Goal: Task Accomplishment & Management: Manage account settings

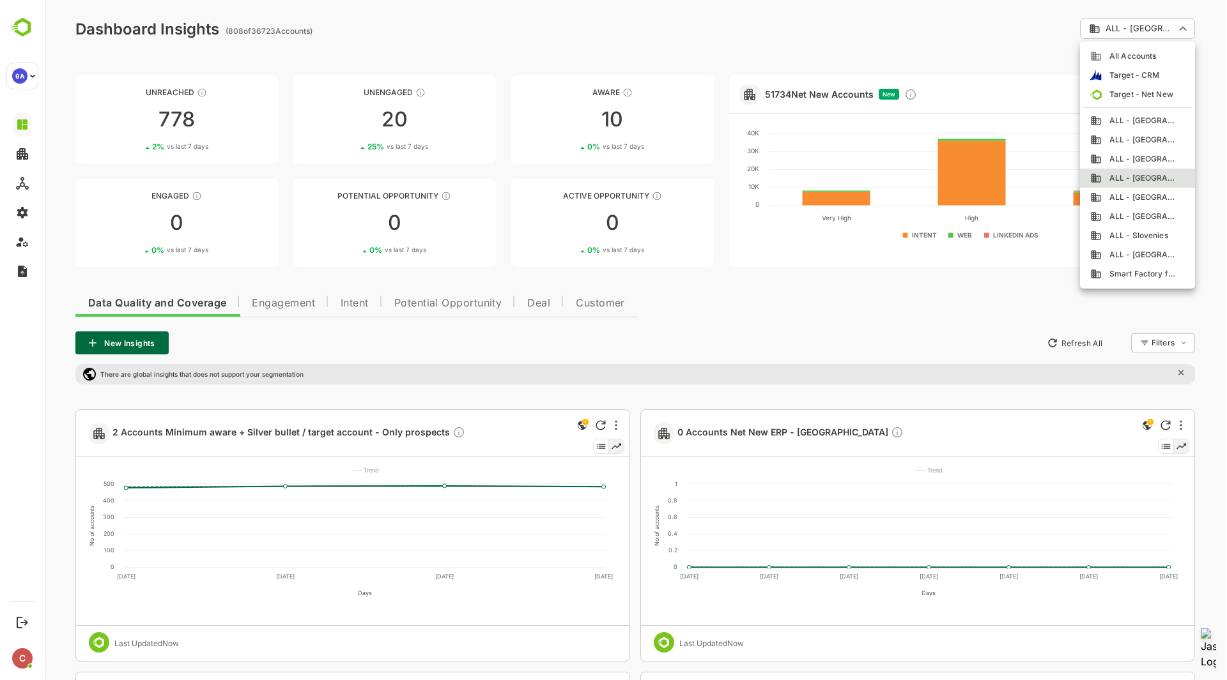
click at [1148, 194] on span "ALL - [GEOGRAPHIC_DATA]" at bounding box center [1138, 197] width 75 height 11
type input "**********"
click at [783, 2] on div at bounding box center [636, 340] width 1182 height 680
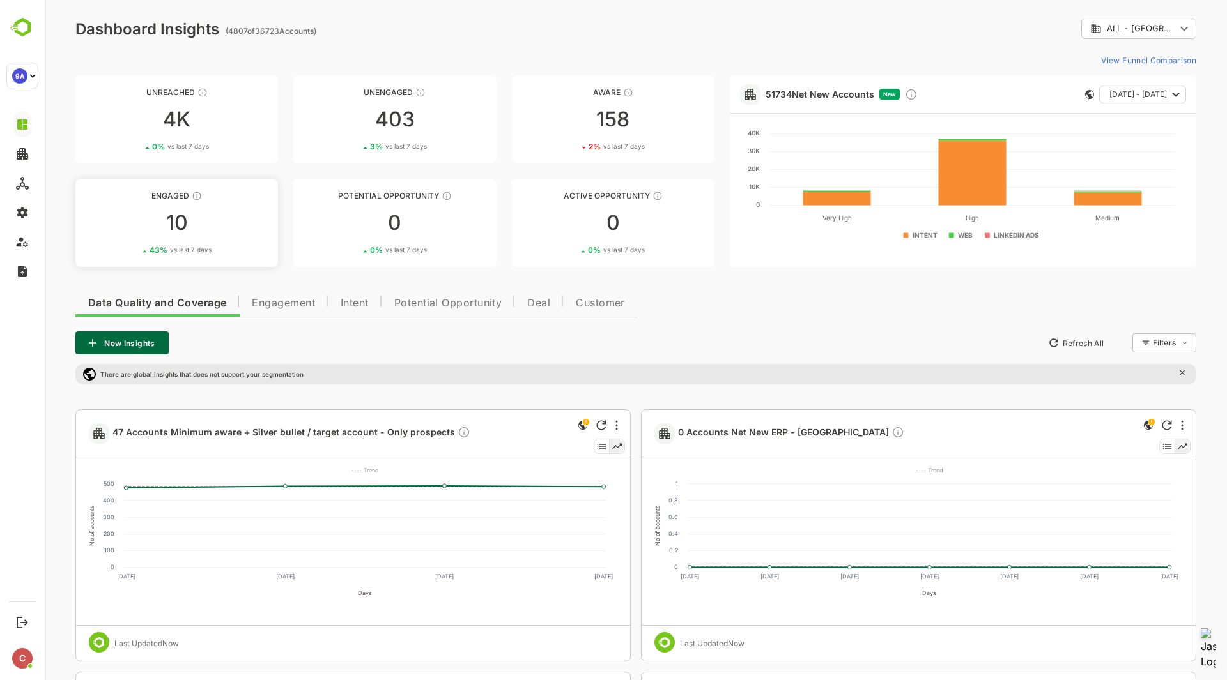
click at [168, 192] on div "Engaged" at bounding box center [176, 196] width 203 height 10
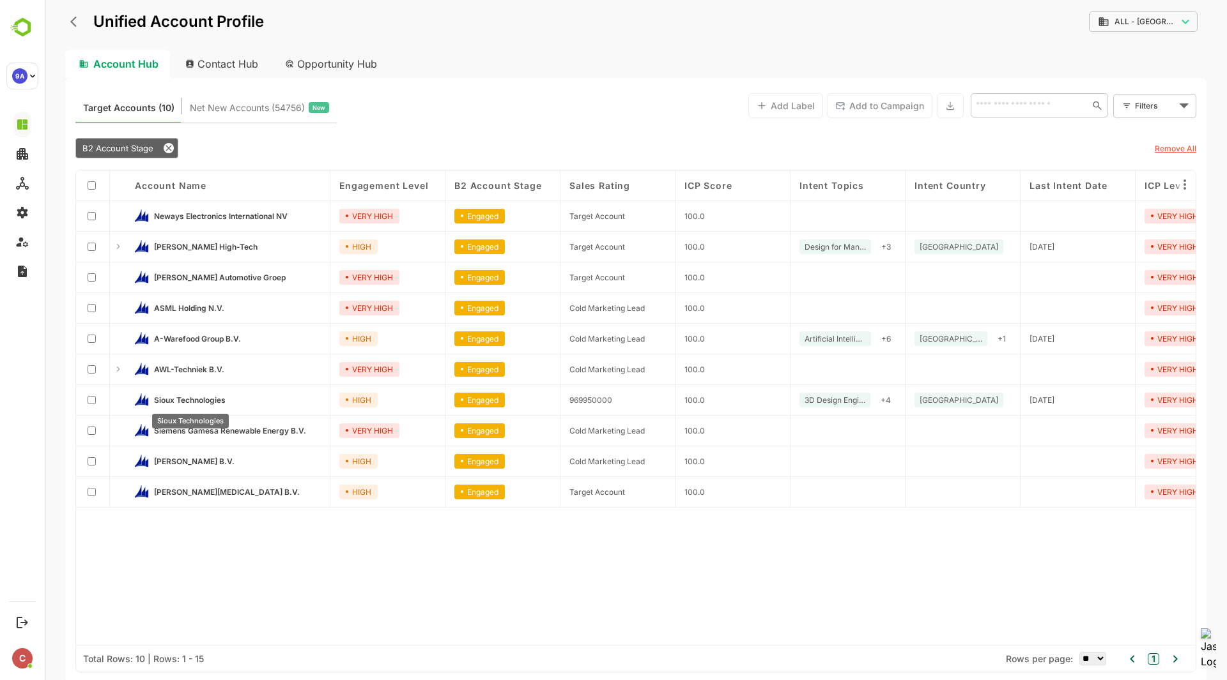
click at [191, 395] on span "Sioux Technologies" at bounding box center [190, 400] width 72 height 10
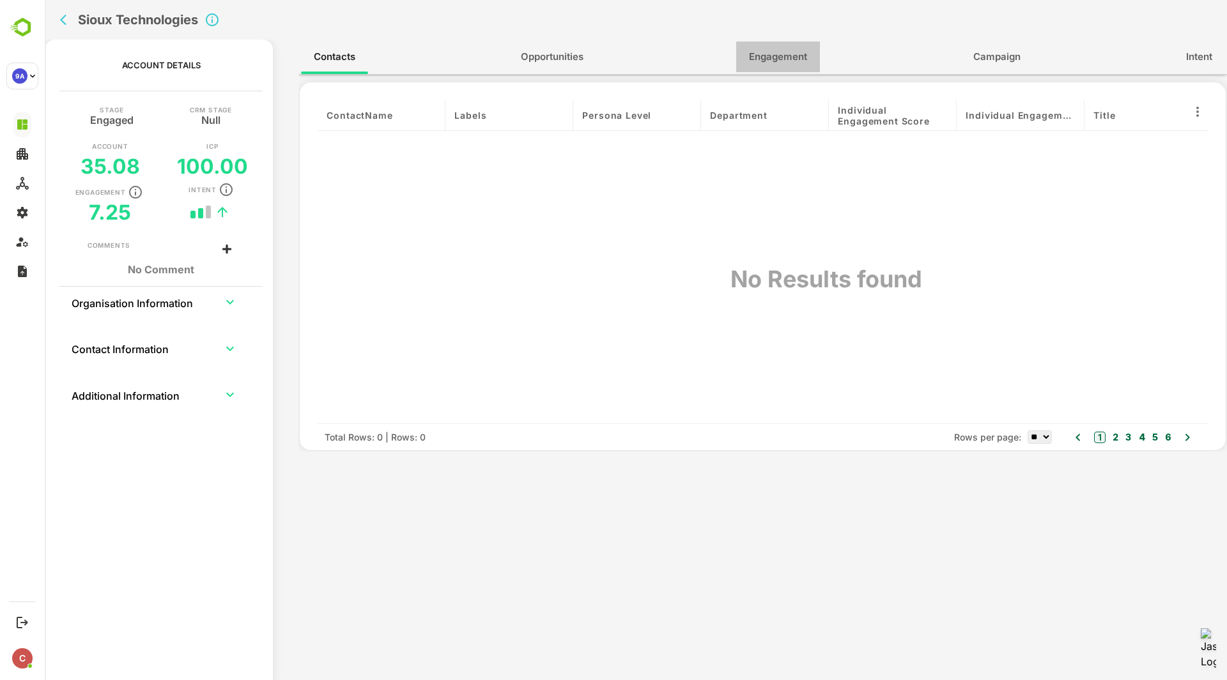
click at [777, 57] on span "Engagement" at bounding box center [778, 57] width 58 height 17
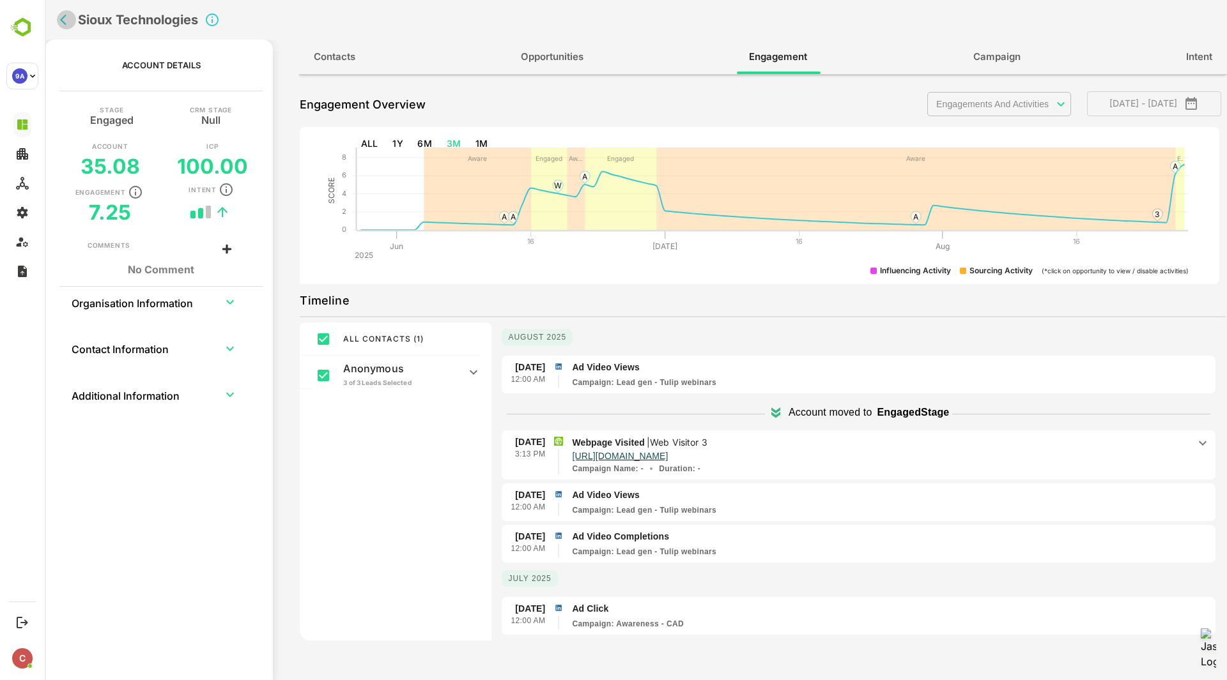
click at [64, 20] on icon "back" at bounding box center [66, 19] width 13 height 13
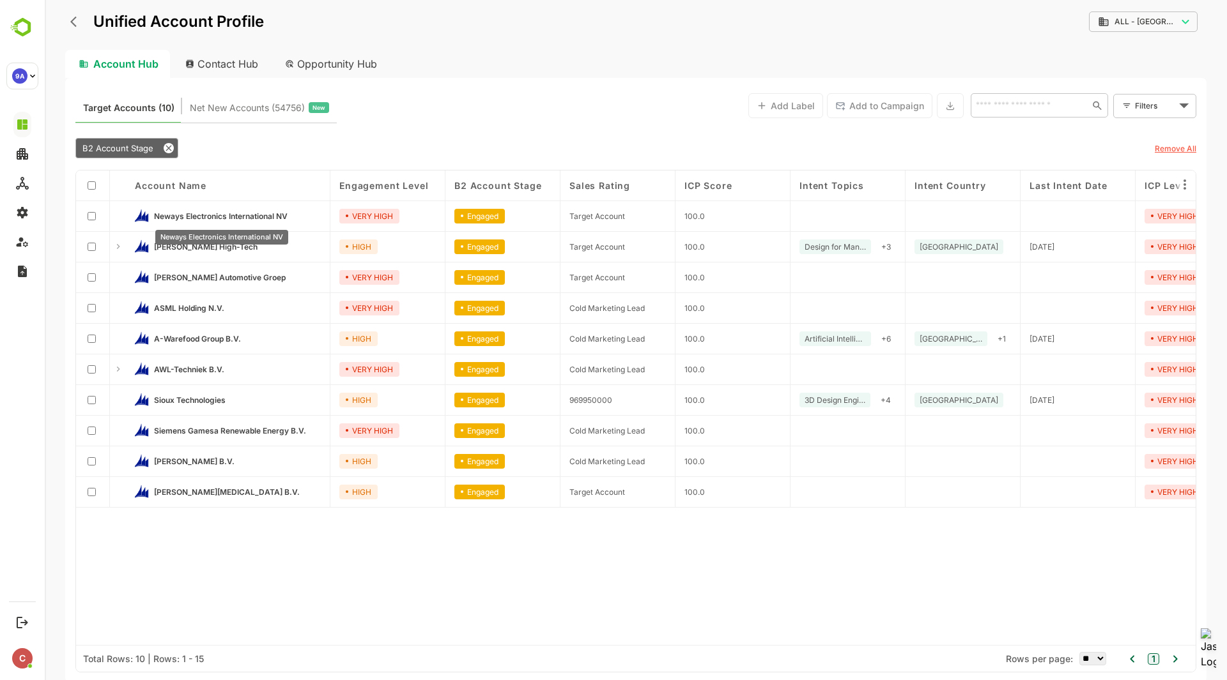
click at [252, 213] on span "Neways Electronics International NV" at bounding box center [221, 216] width 134 height 10
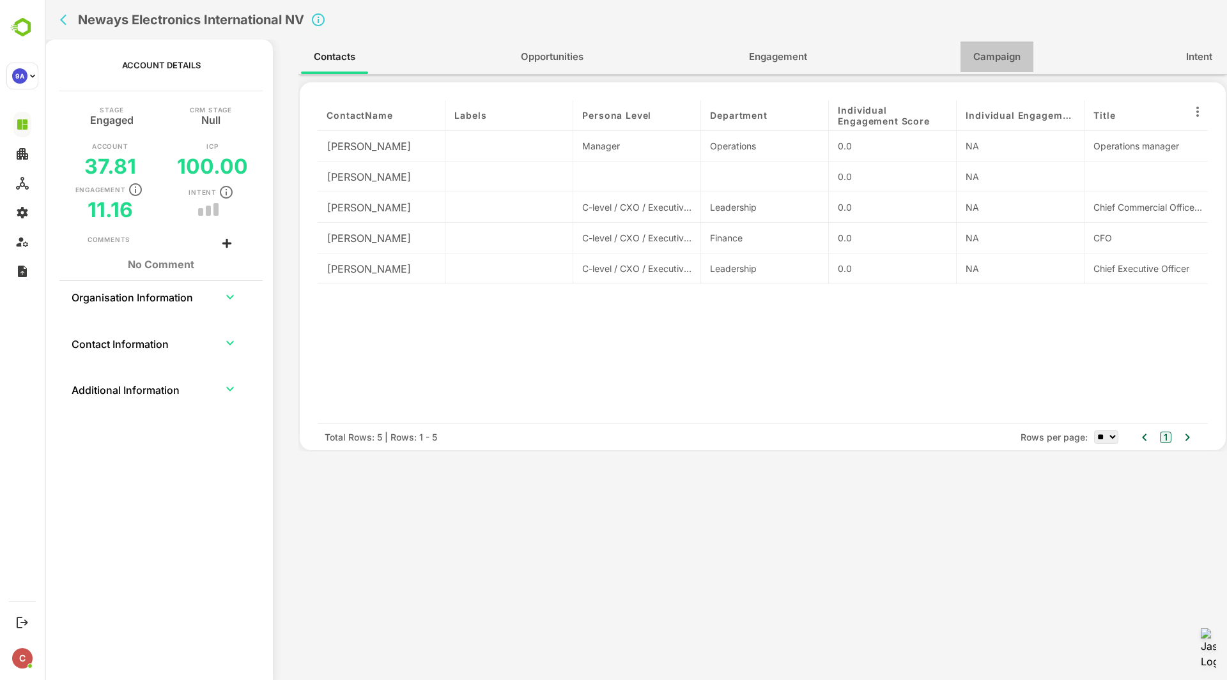
click at [967, 59] on button "Campaign" at bounding box center [996, 57] width 73 height 31
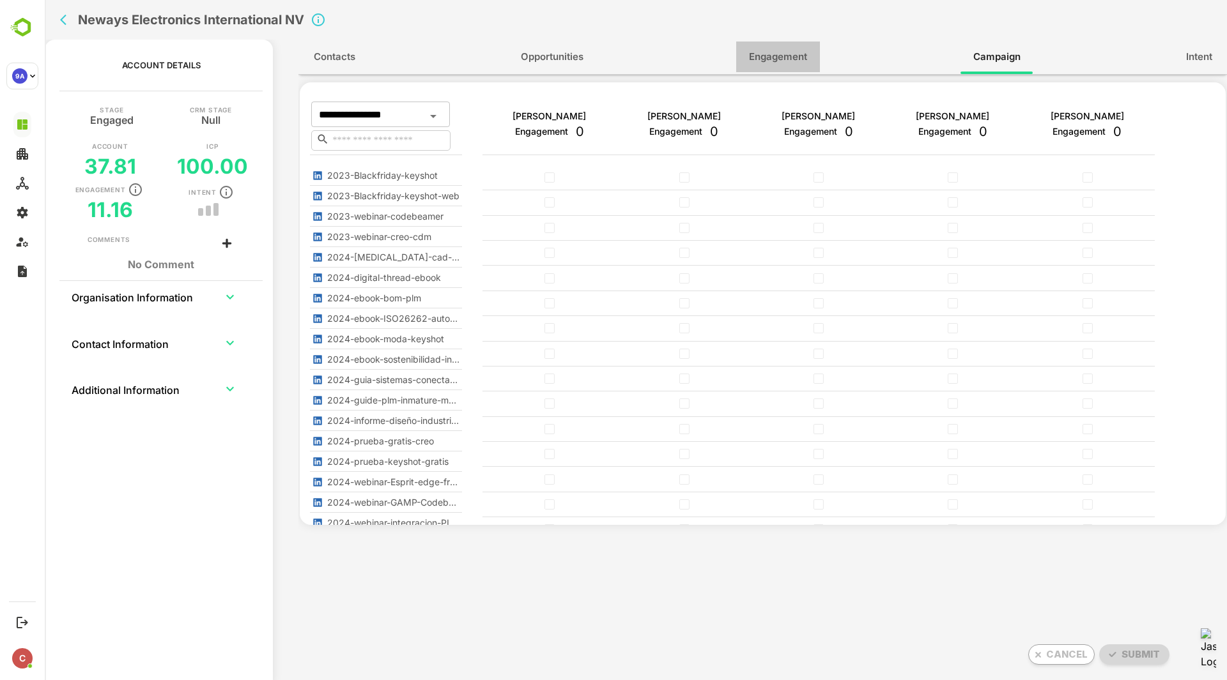
click at [797, 49] on span "Engagement" at bounding box center [778, 57] width 58 height 17
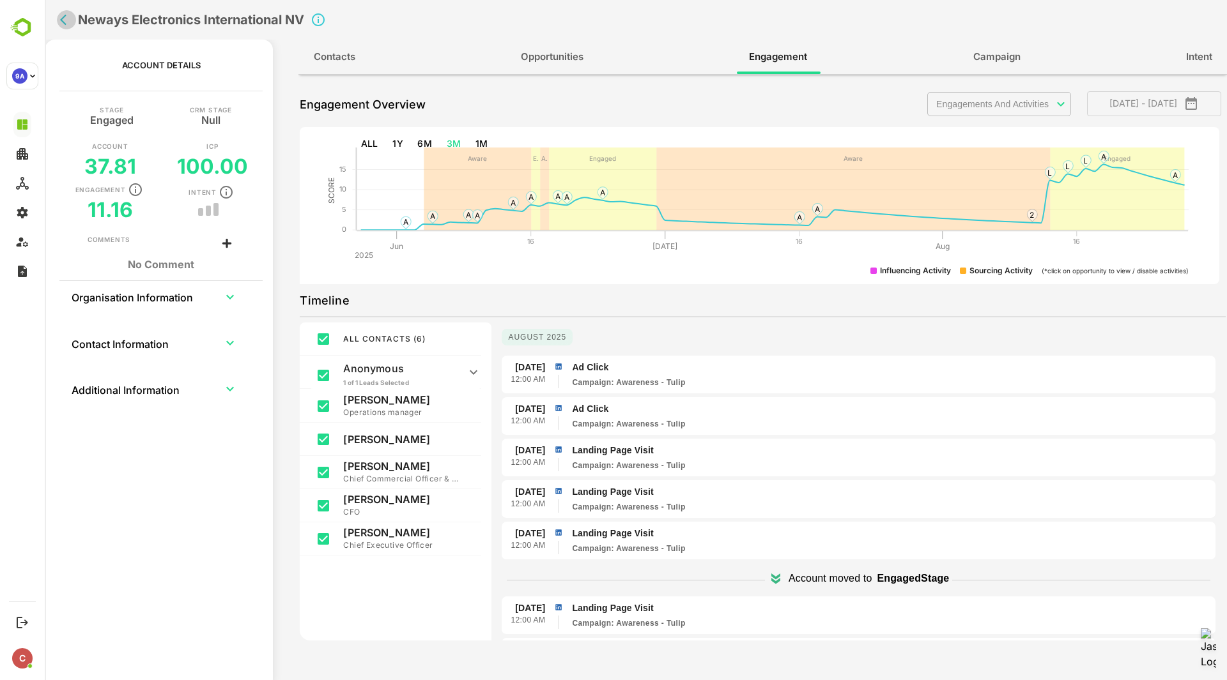
click at [63, 24] on icon "back" at bounding box center [66, 19] width 13 height 13
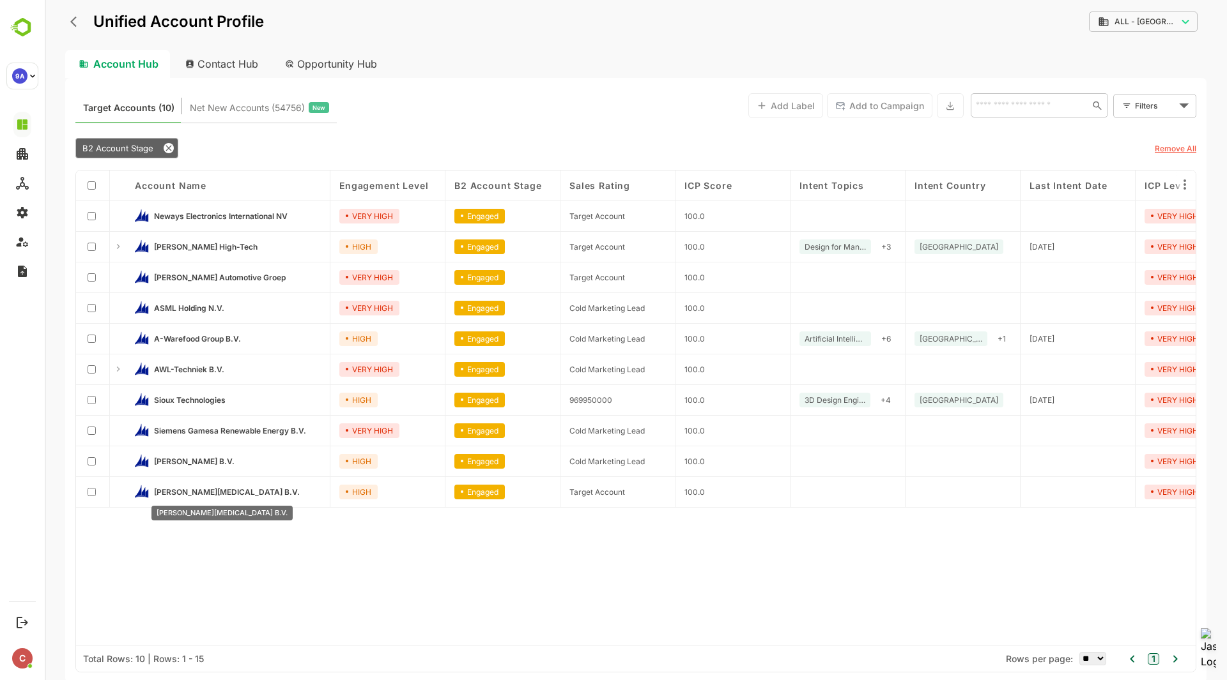
click at [176, 493] on span "[PERSON_NAME][MEDICAL_DATA] B.V." at bounding box center [227, 492] width 146 height 10
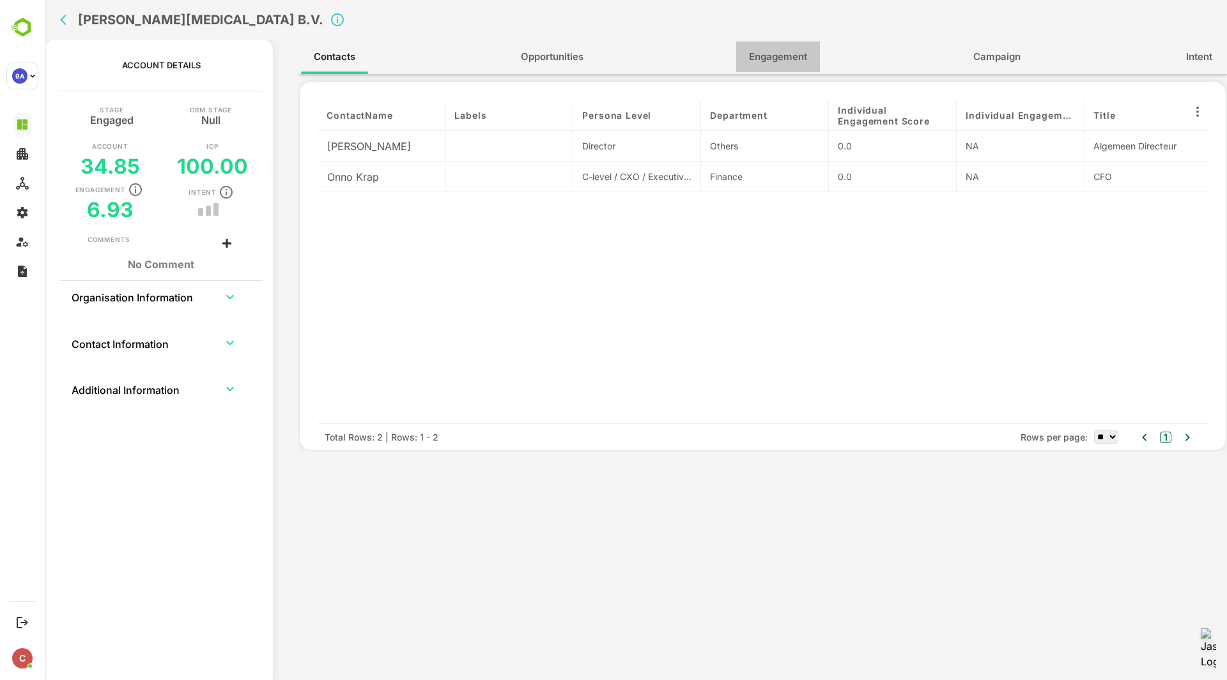
click at [786, 57] on span "Engagement" at bounding box center [778, 57] width 58 height 17
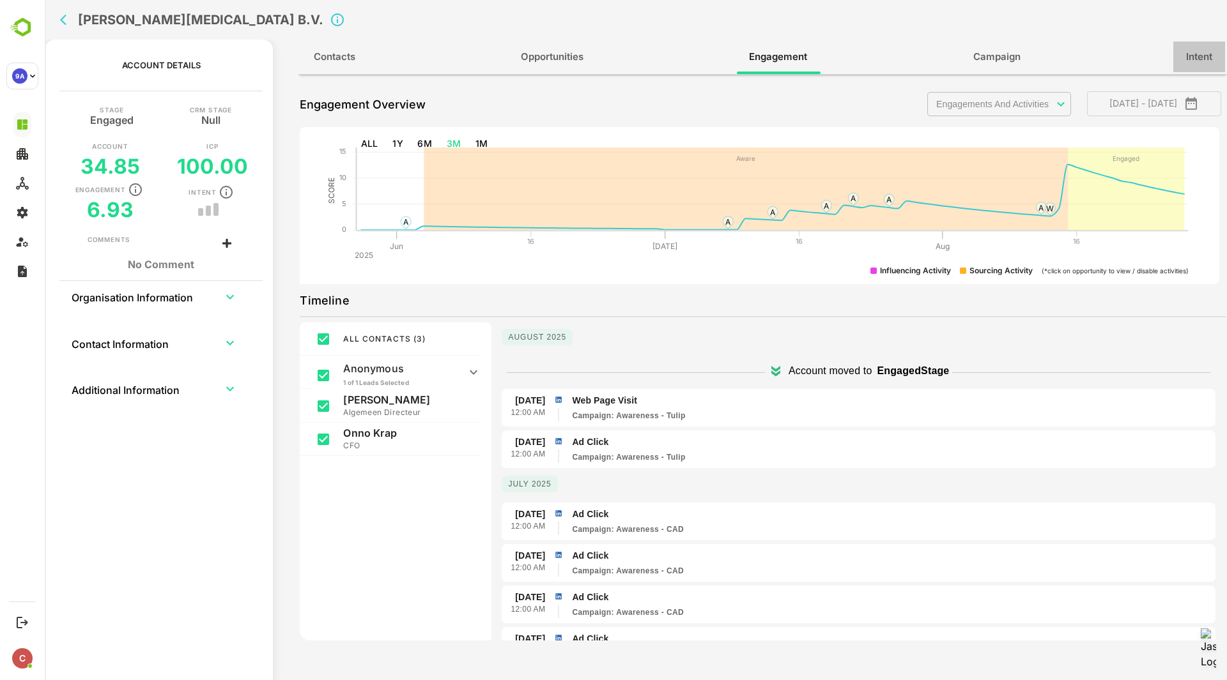
click at [1202, 56] on span "Intent" at bounding box center [1199, 57] width 26 height 17
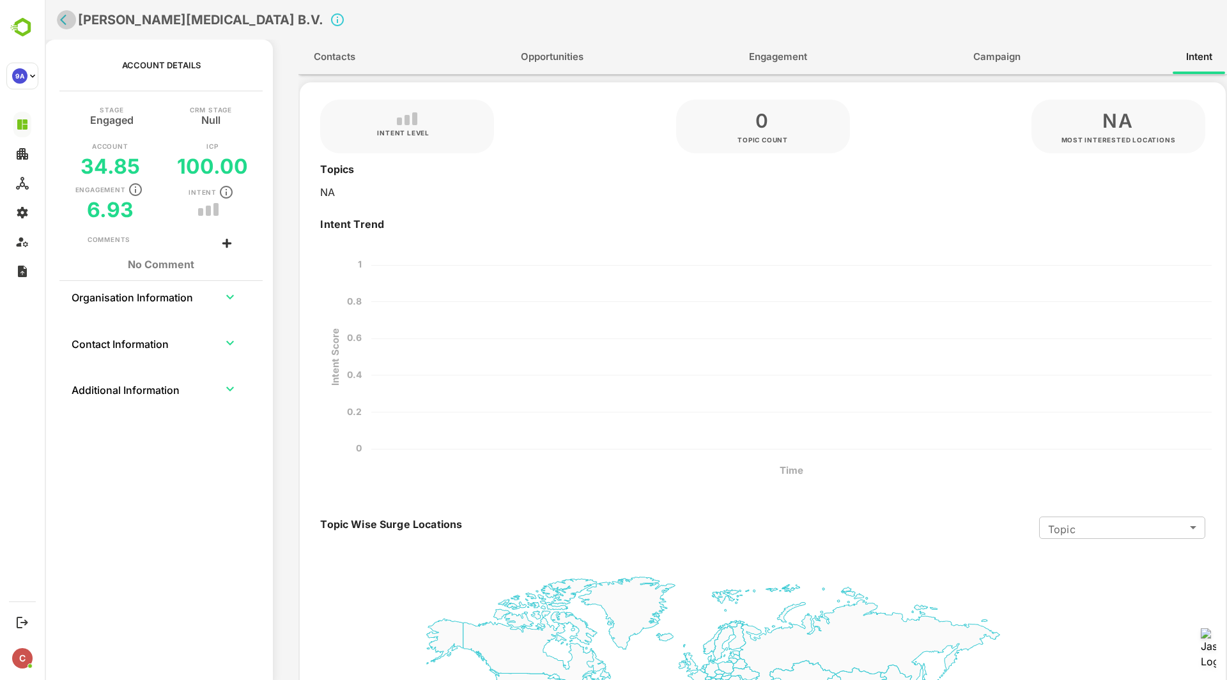
click at [70, 20] on icon "back" at bounding box center [66, 19] width 13 height 13
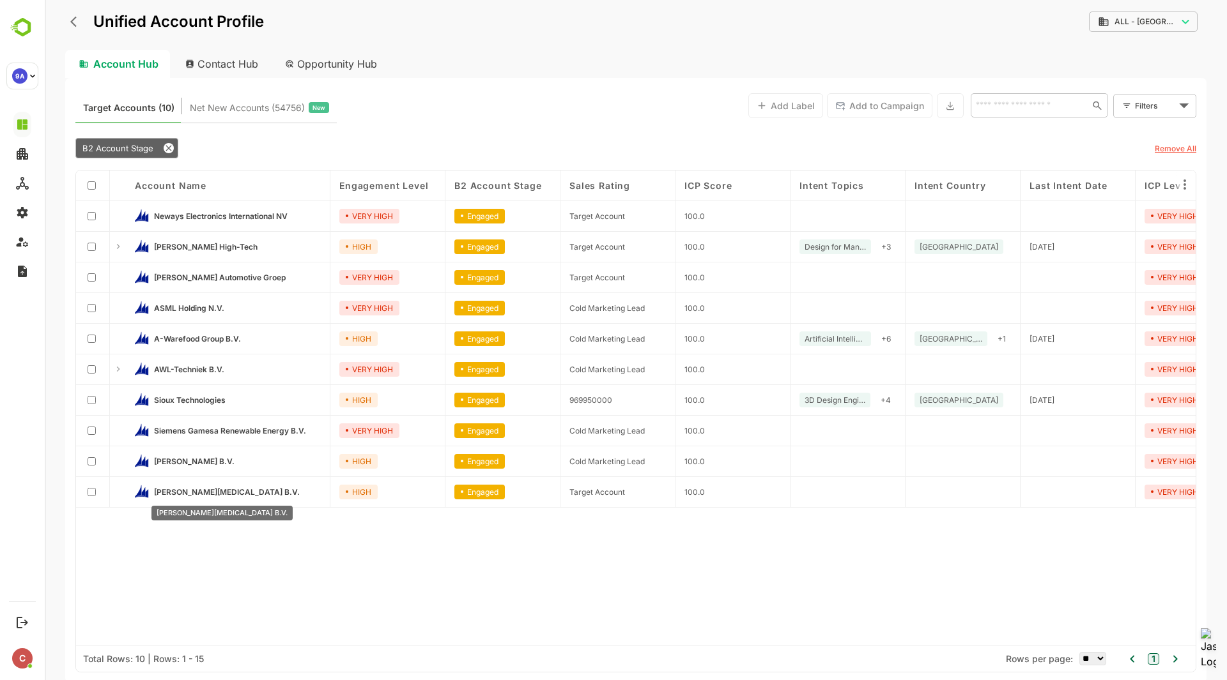
click at [194, 489] on span "[PERSON_NAME][MEDICAL_DATA] B.V." at bounding box center [227, 492] width 146 height 10
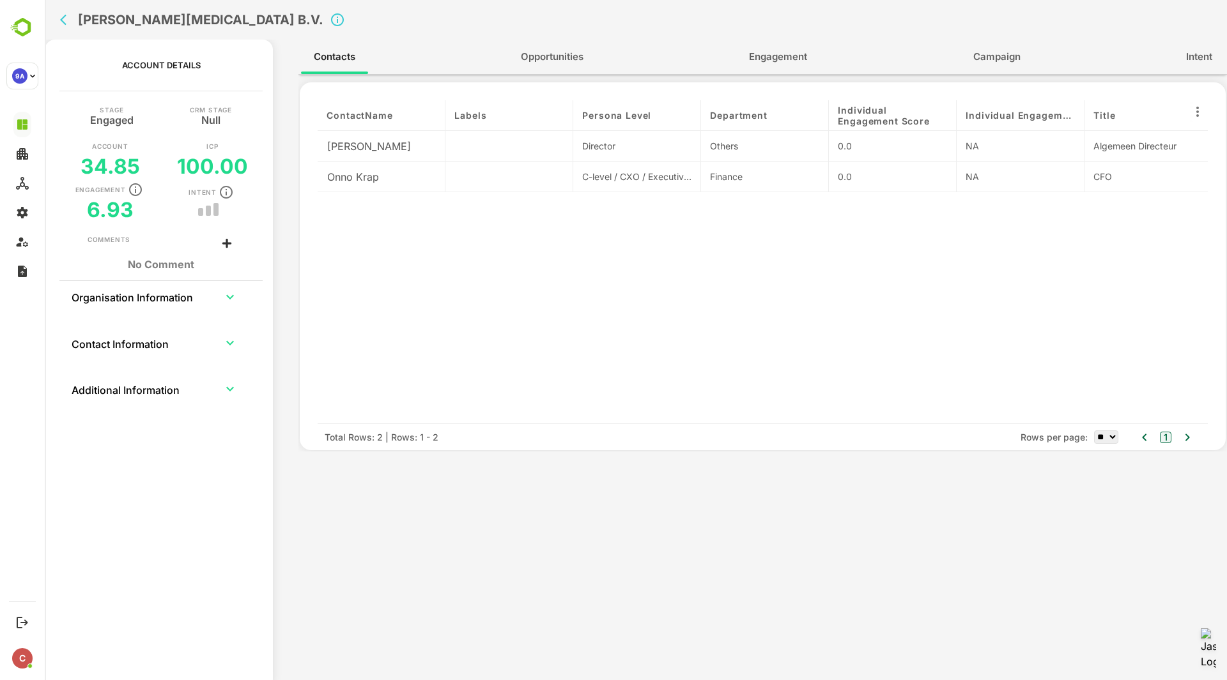
click at [781, 49] on span "Engagement" at bounding box center [778, 57] width 58 height 17
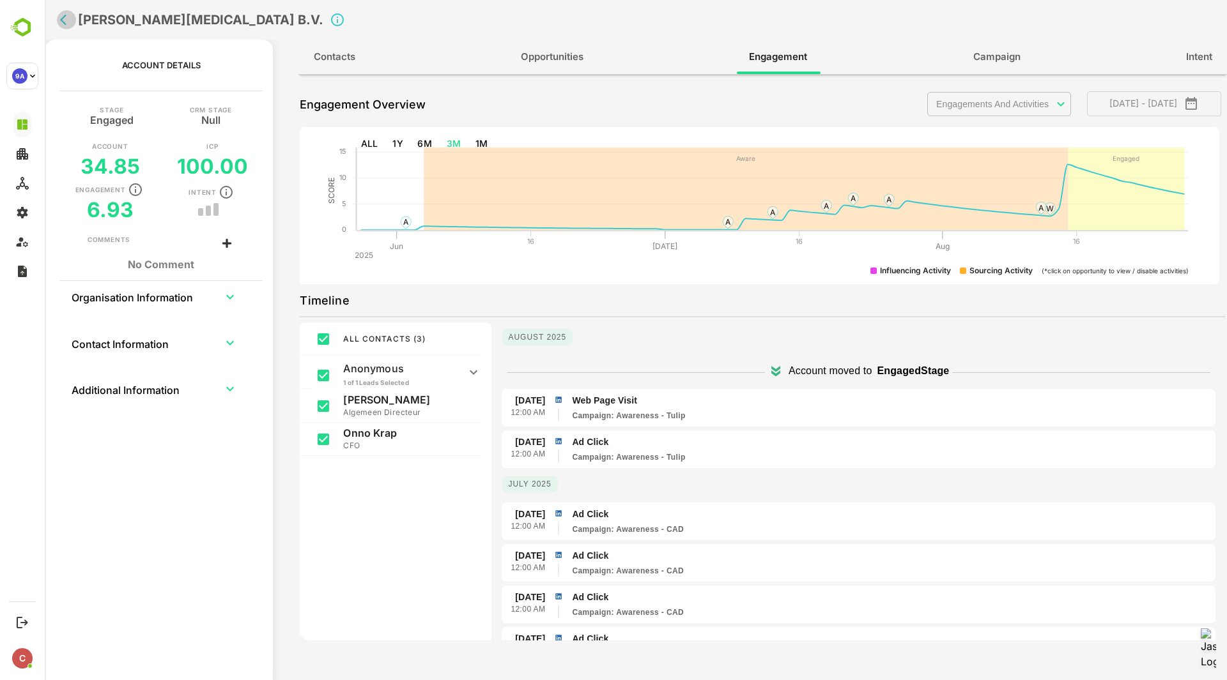
click at [66, 17] on icon "back" at bounding box center [66, 19] width 13 height 13
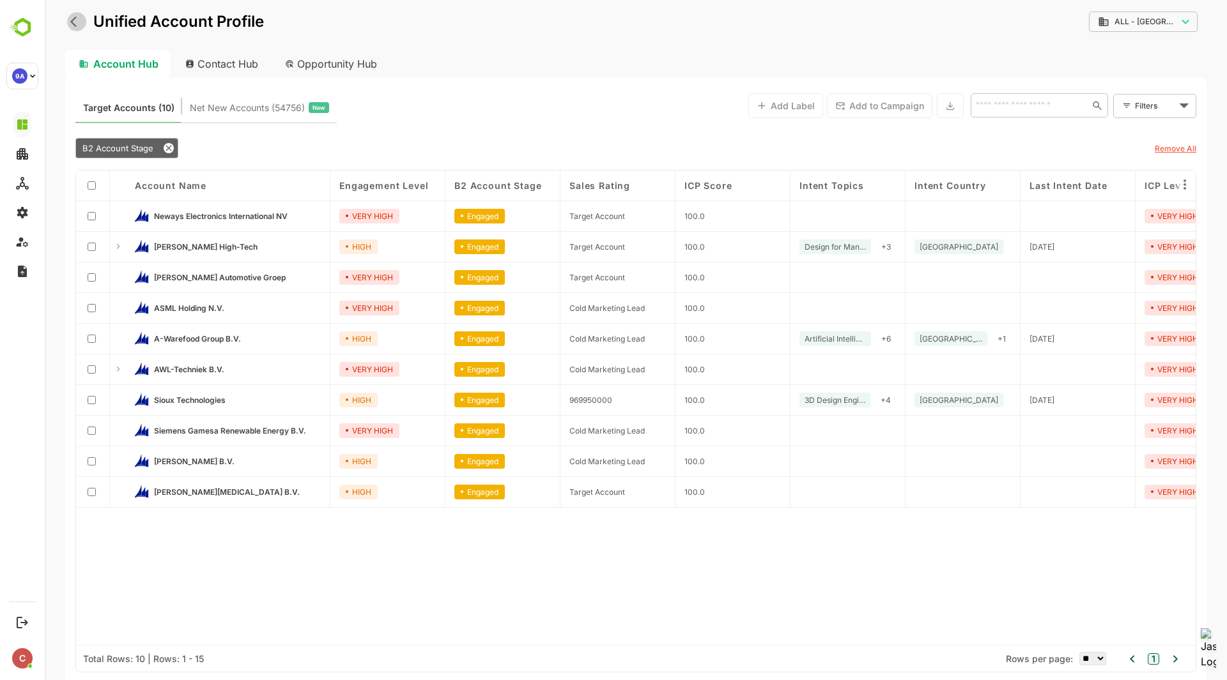
click at [74, 20] on icon "back" at bounding box center [73, 22] width 6 height 11
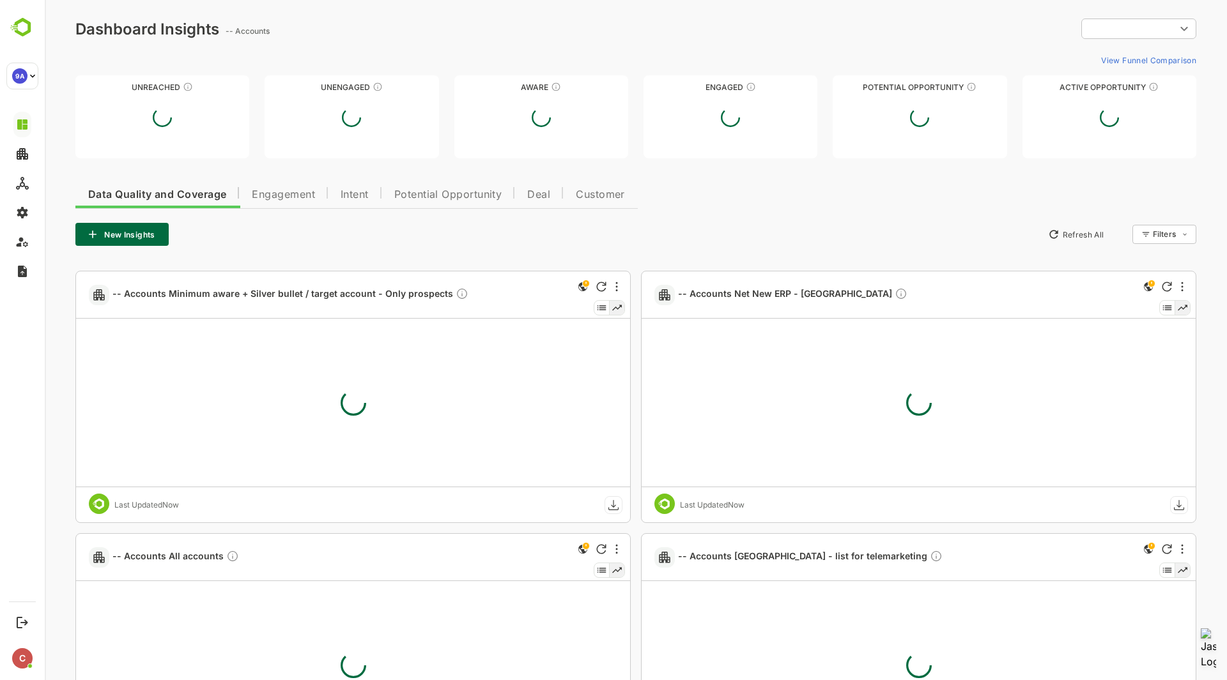
type input "**********"
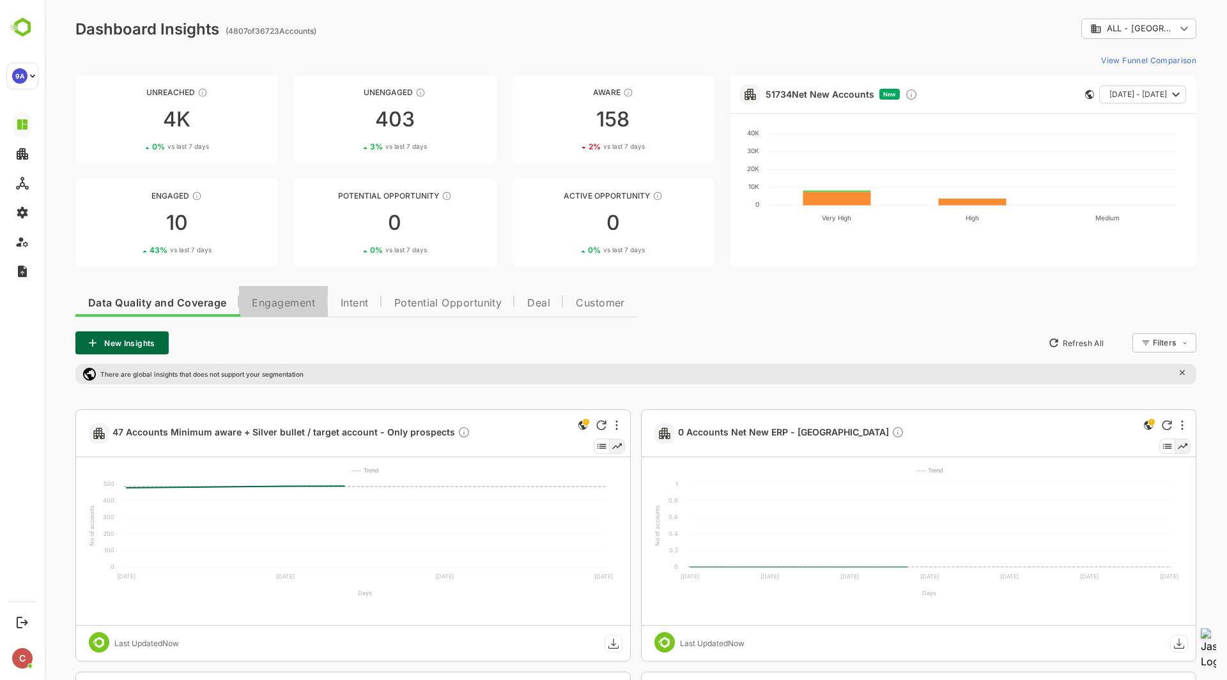
click at [282, 300] on span "Engagement" at bounding box center [283, 303] width 63 height 10
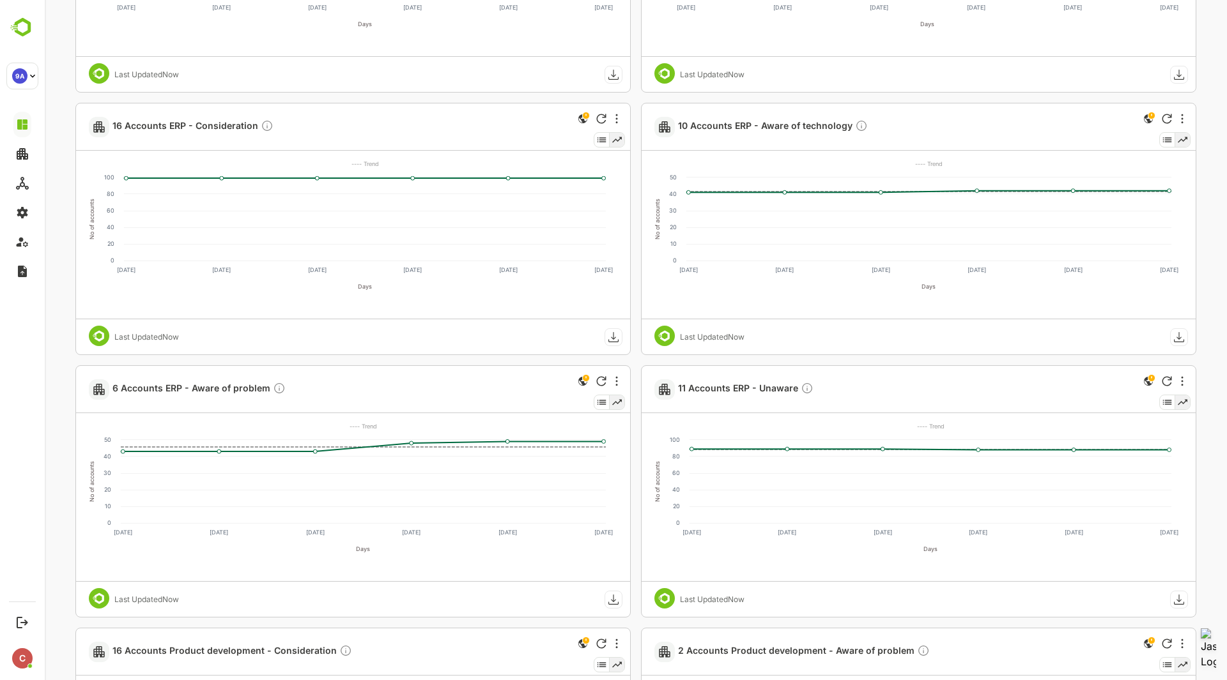
scroll to position [1357, 0]
click at [198, 128] on span "16 Accounts ERP - Consideration" at bounding box center [192, 126] width 161 height 15
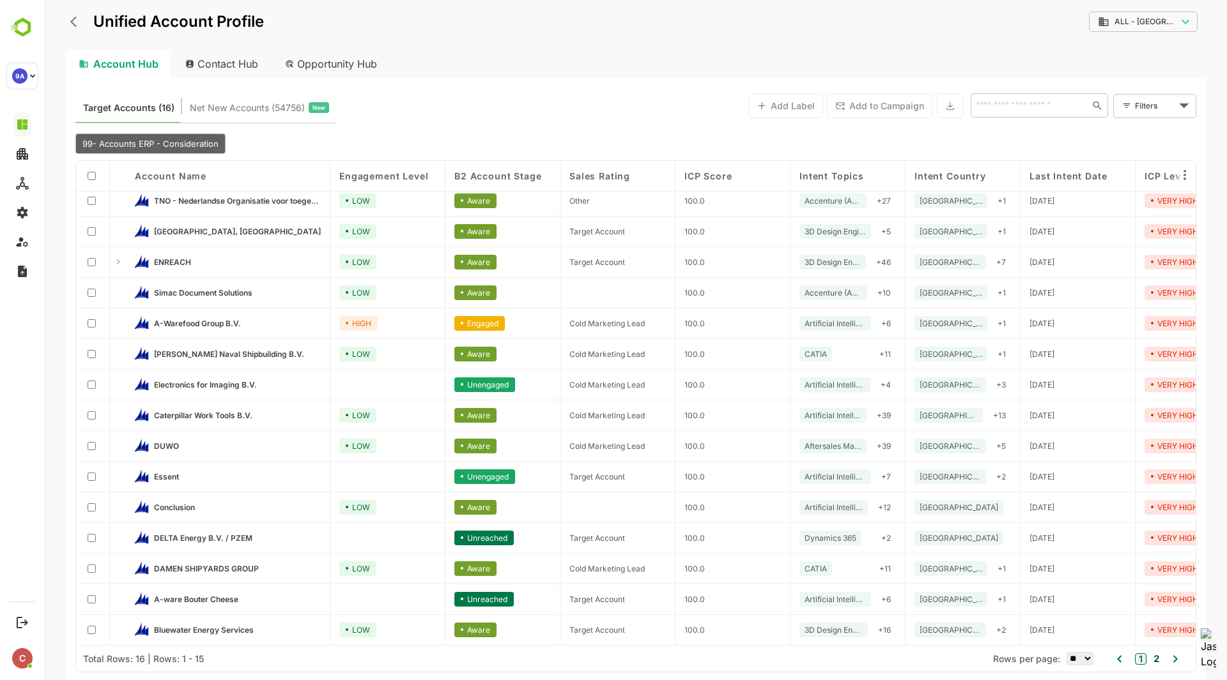
scroll to position [0, 0]
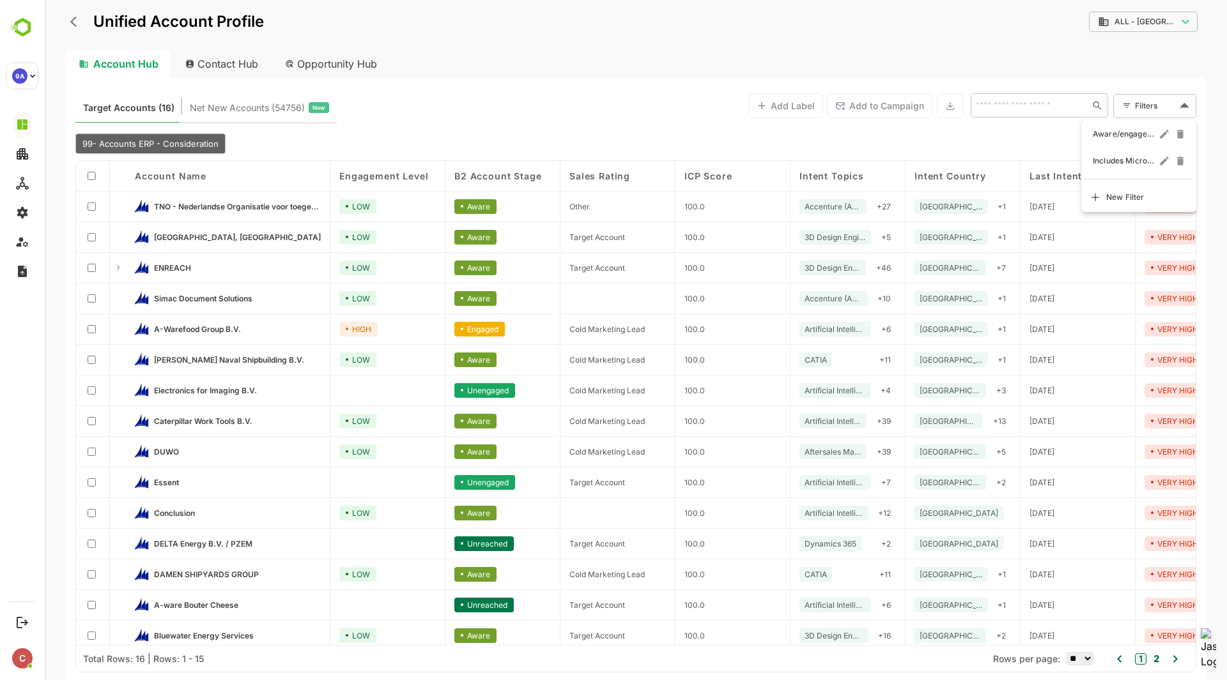
click at [1163, 113] on body "**********" at bounding box center [636, 340] width 1182 height 680
click at [556, 109] on div at bounding box center [636, 340] width 1182 height 680
click at [69, 17] on button "back" at bounding box center [76, 21] width 19 height 19
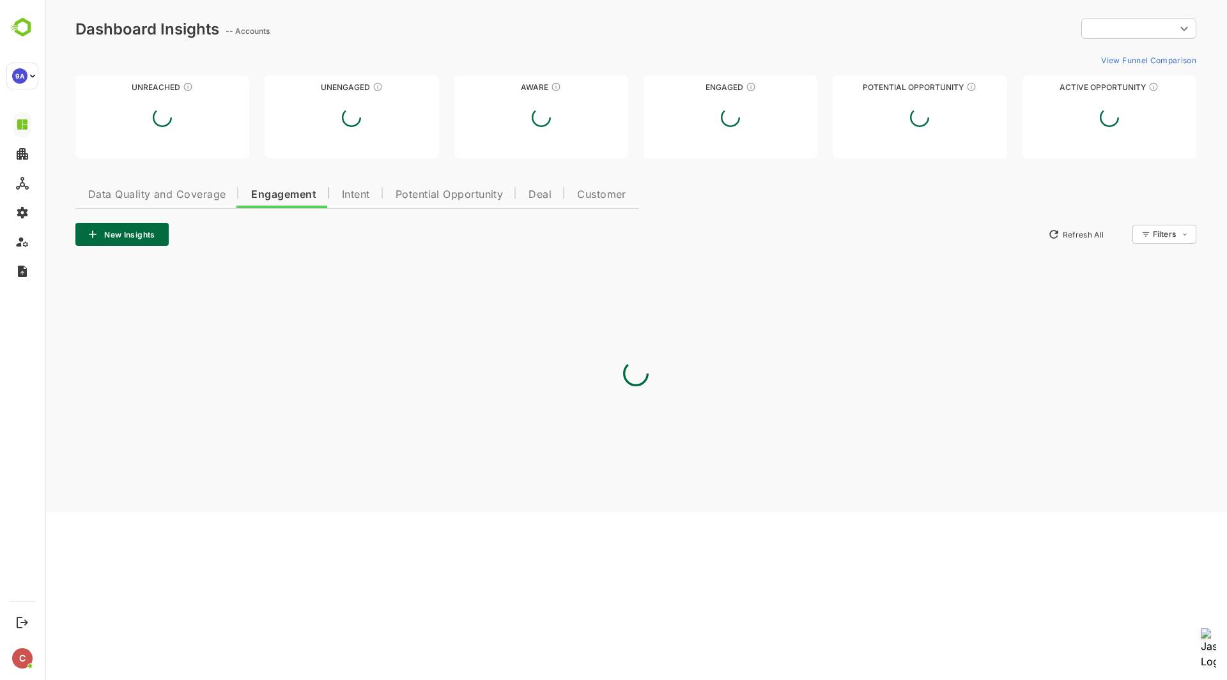
type input "**********"
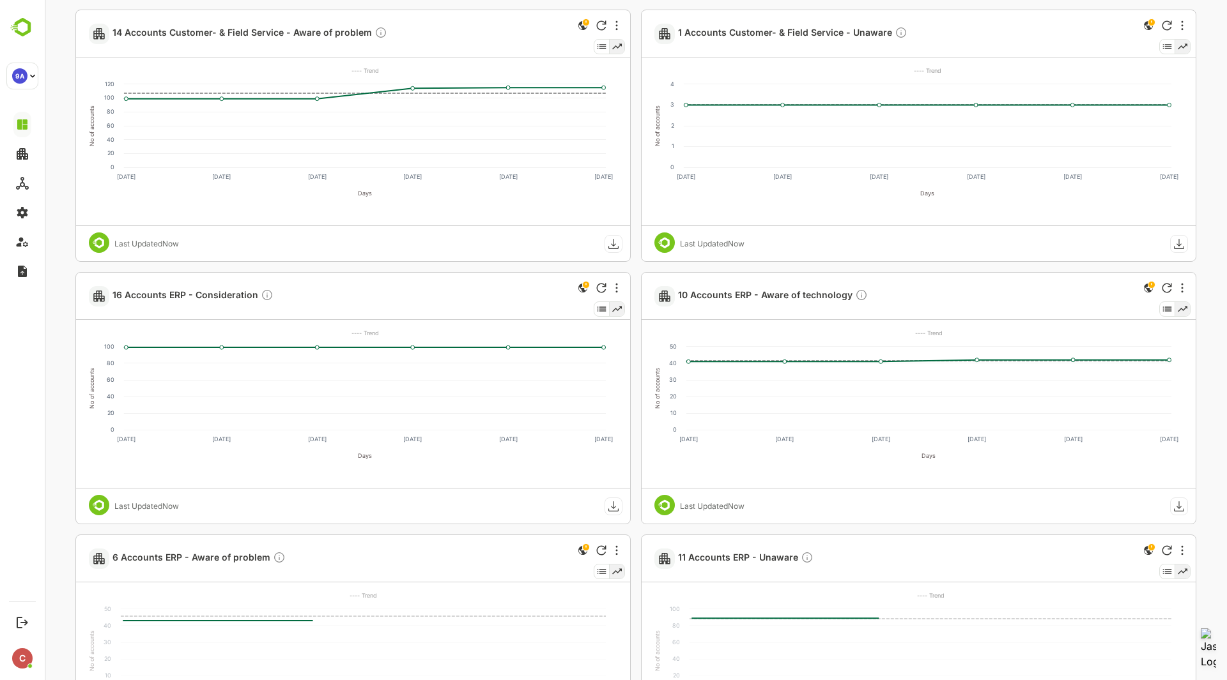
scroll to position [1260, 0]
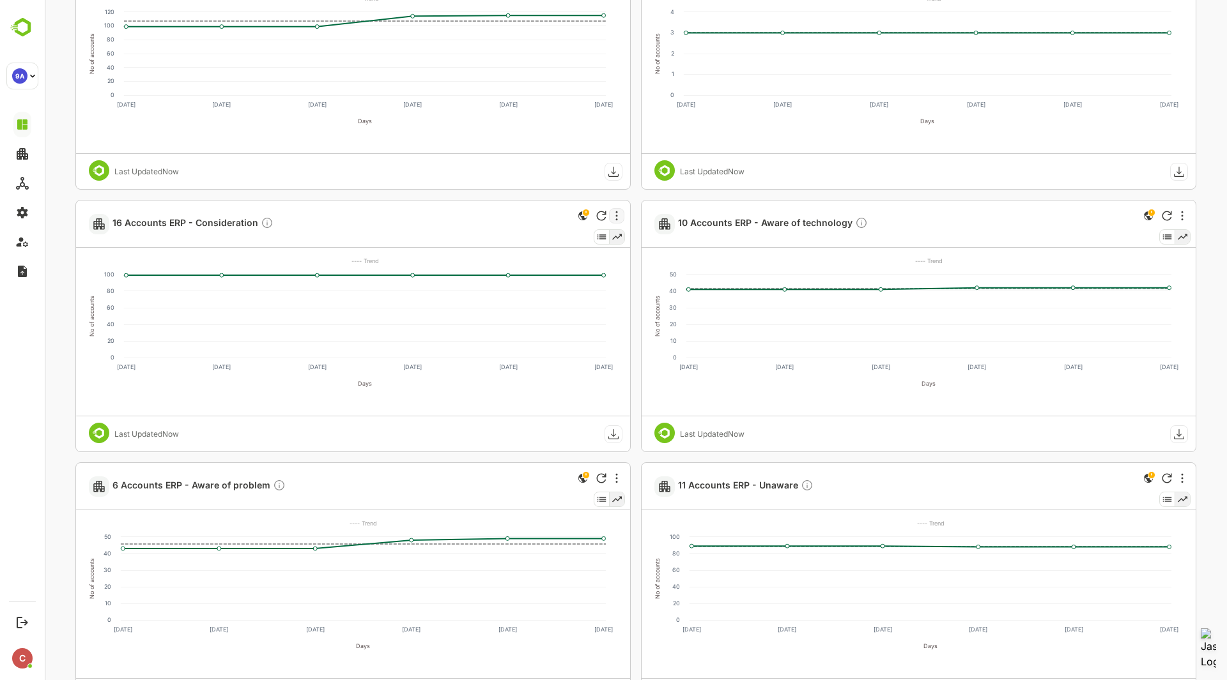
click at [614, 215] on div at bounding box center [616, 215] width 15 height 15
click at [562, 261] on li "Edit" at bounding box center [578, 262] width 86 height 24
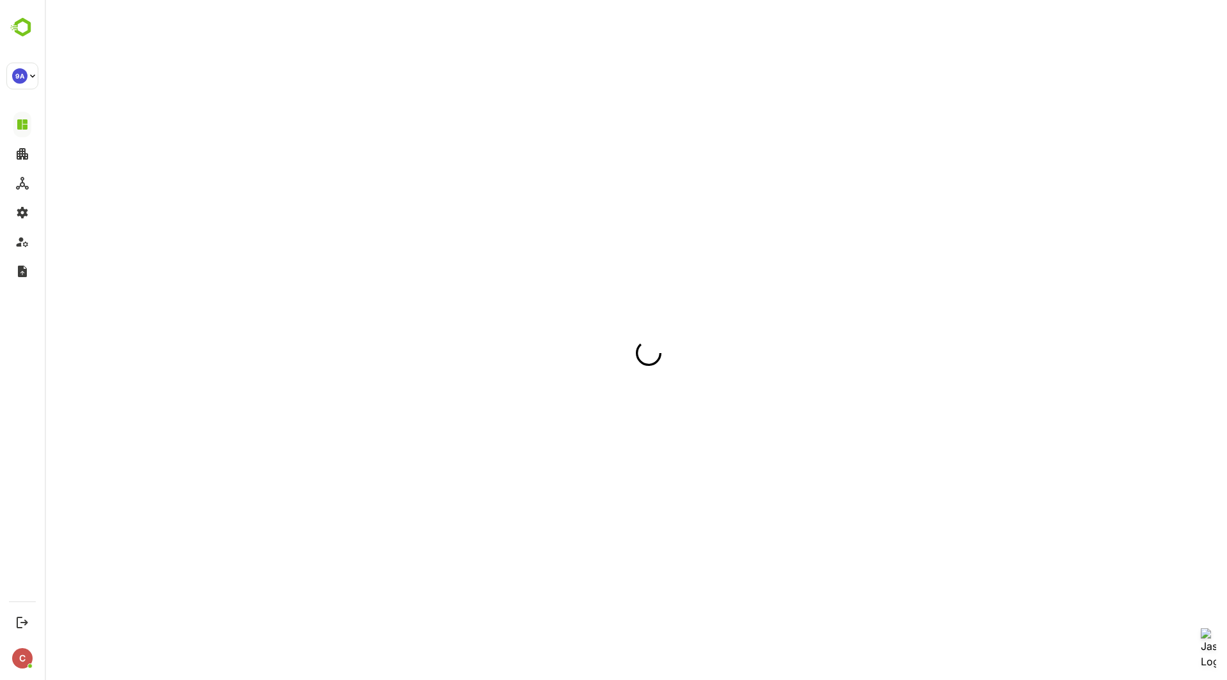
scroll to position [0, 0]
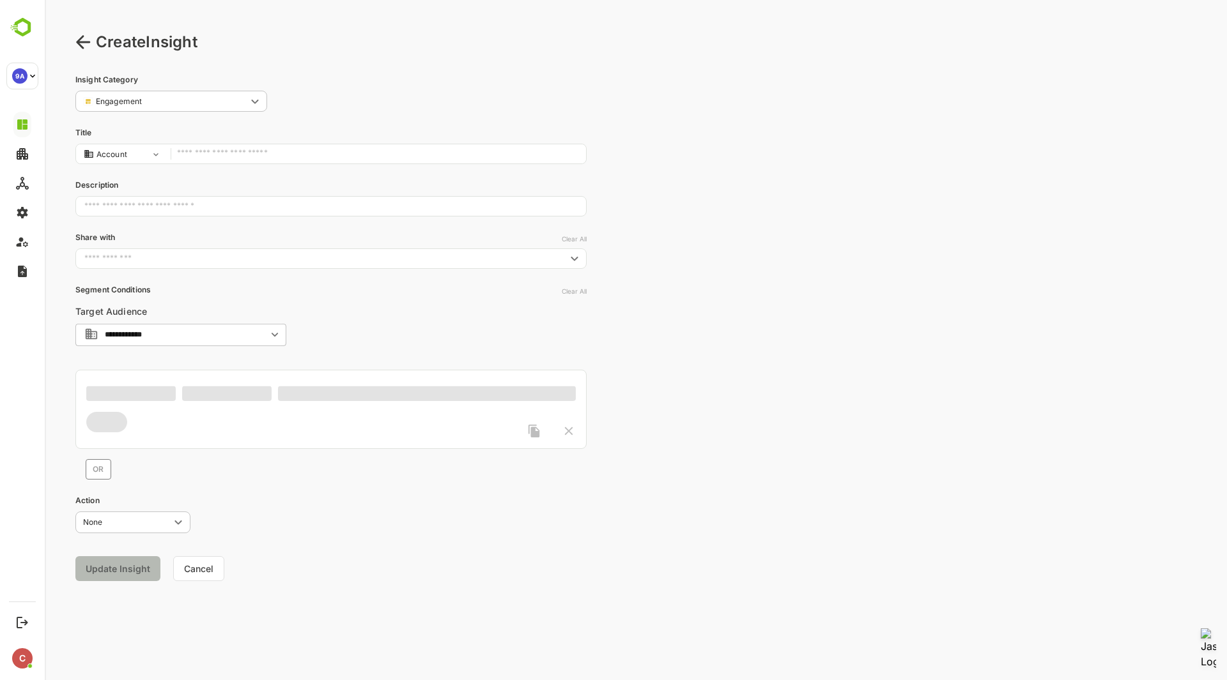
type input "**********"
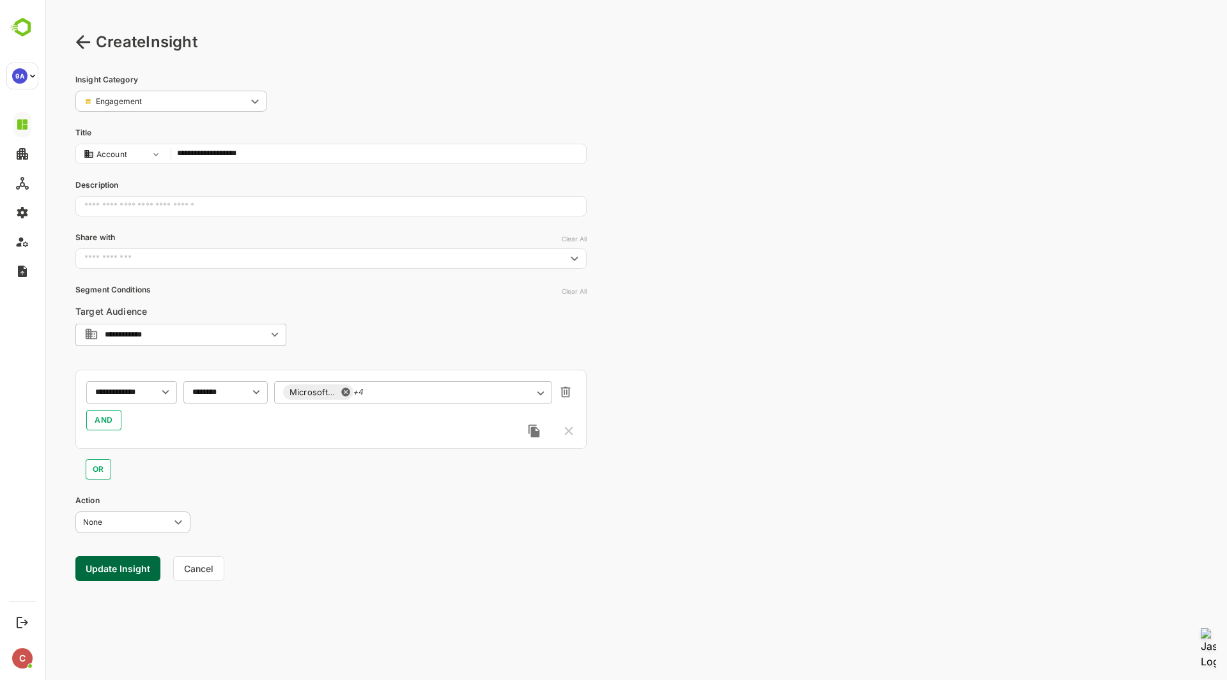
click at [82, 48] on icon at bounding box center [83, 41] width 14 height 13
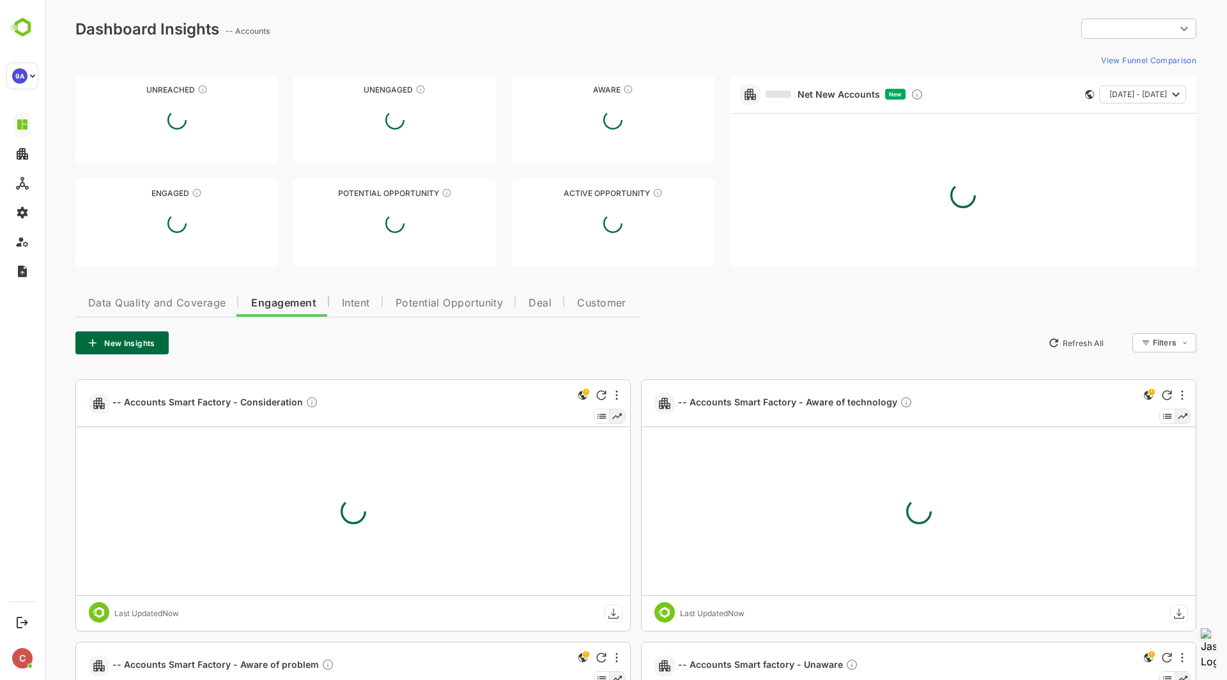
type input "**********"
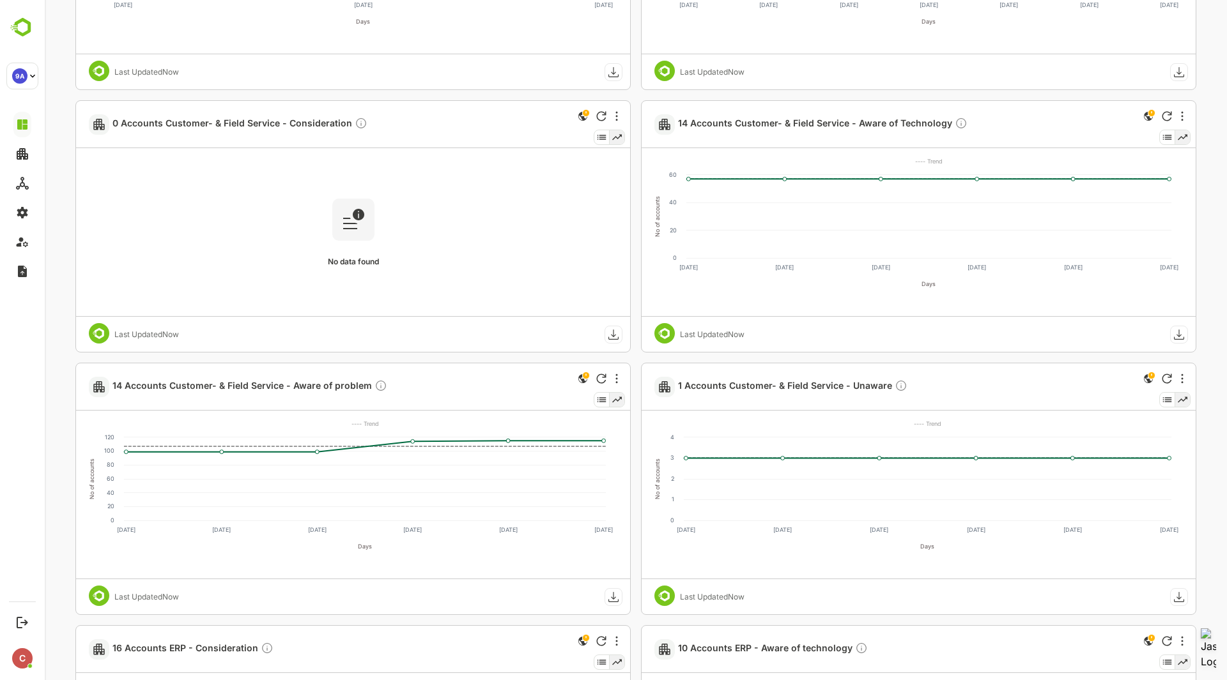
scroll to position [834, 0]
click at [618, 116] on div at bounding box center [616, 116] width 15 height 15
click at [514, 369] on div at bounding box center [636, 340] width 1182 height 680
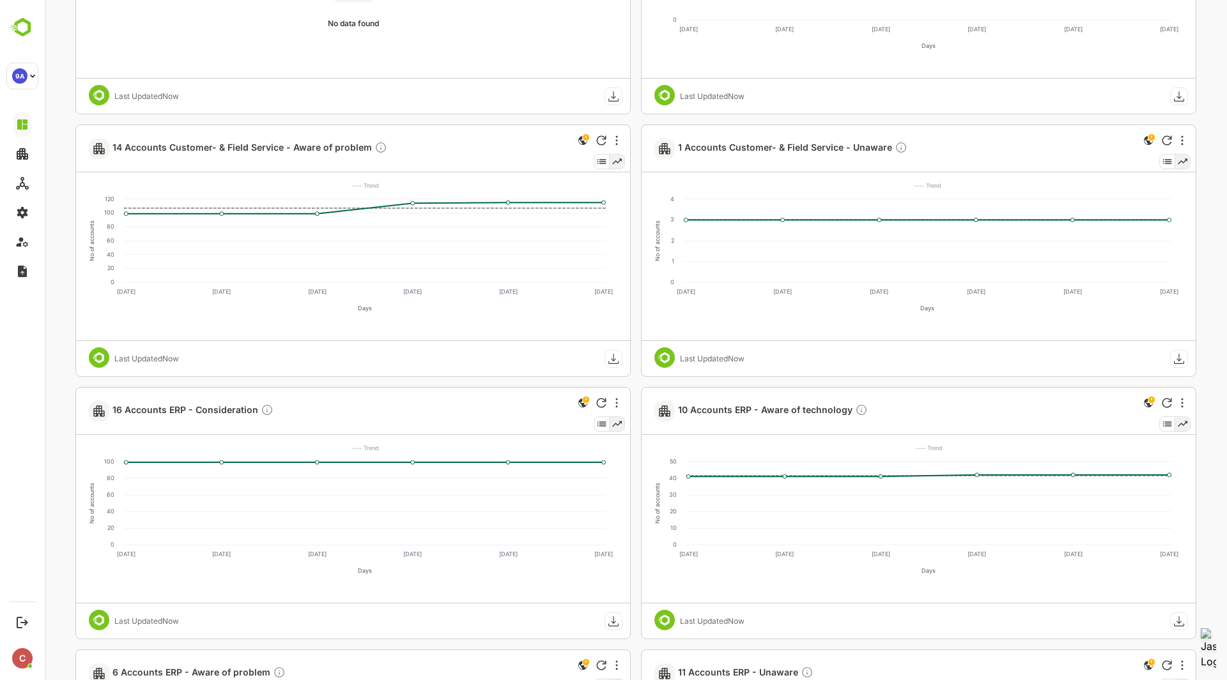
scroll to position [1073, 0]
click at [611, 399] on div at bounding box center [616, 402] width 15 height 15
click at [266, 413] on div at bounding box center [636, 340] width 1182 height 680
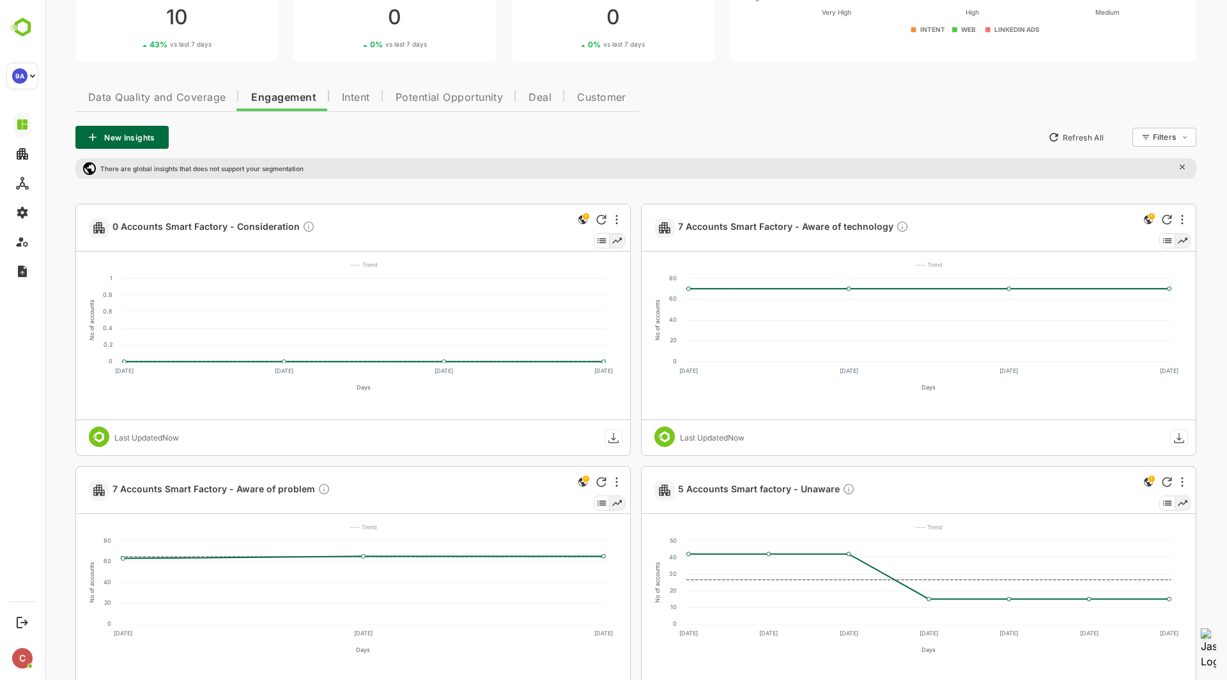
scroll to position [205, 0]
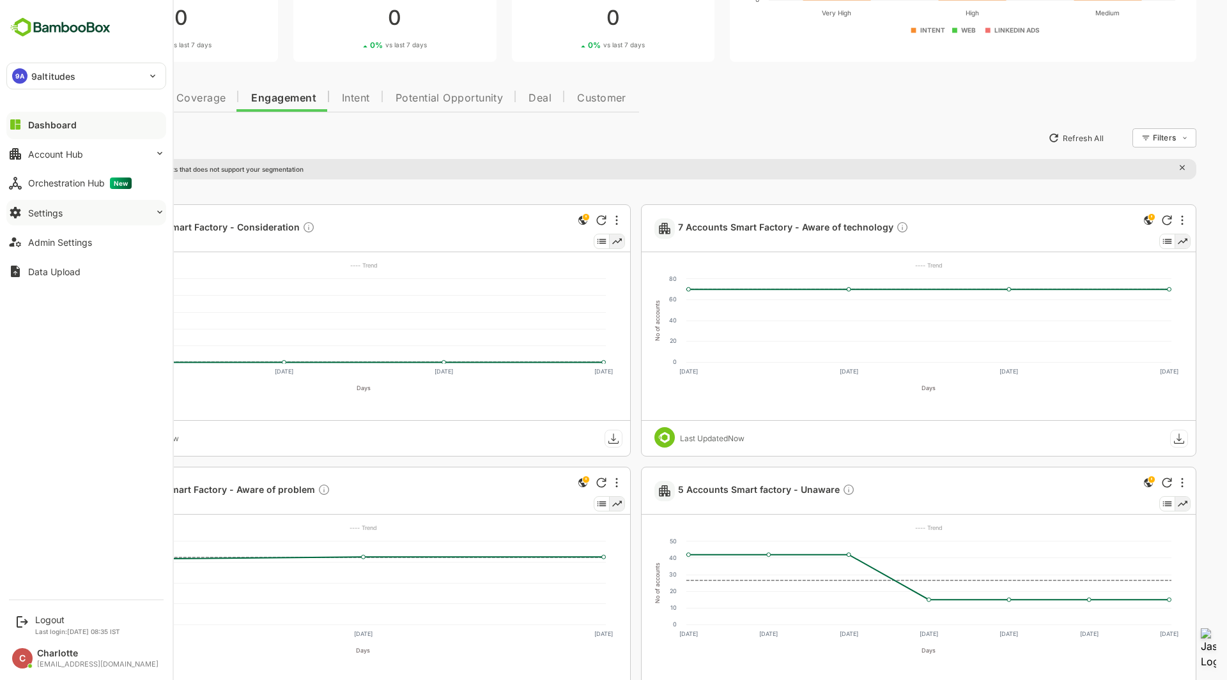
click at [83, 215] on button "Settings" at bounding box center [86, 213] width 160 height 26
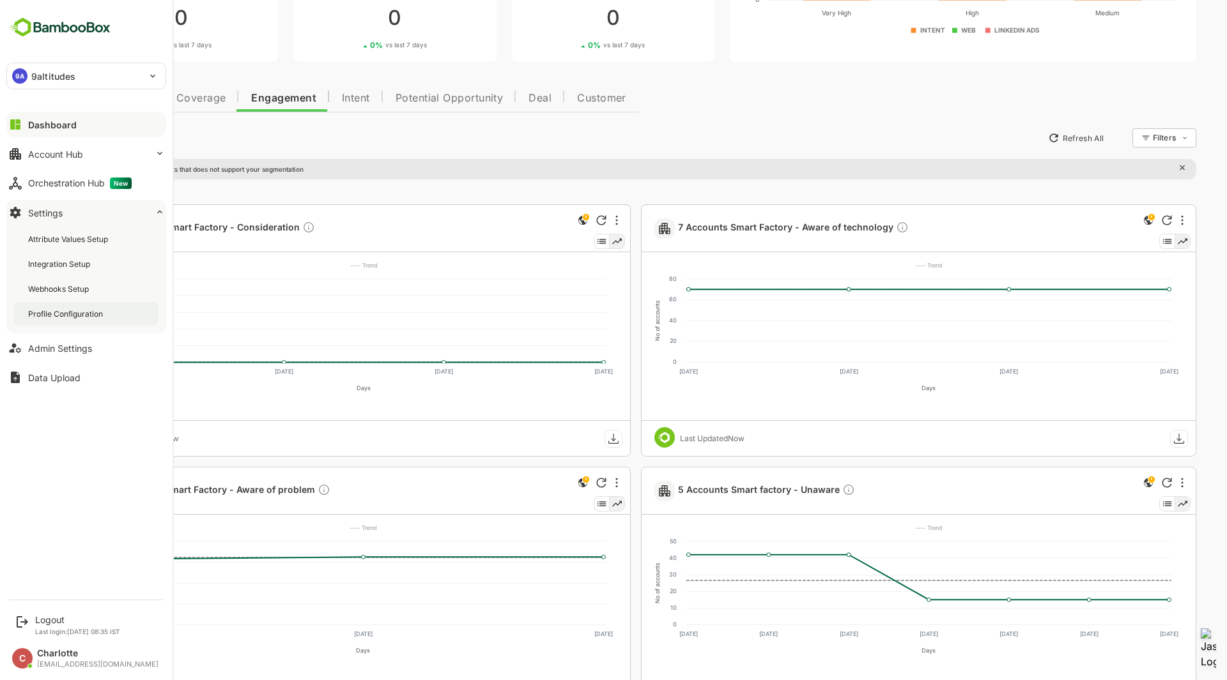
click at [68, 312] on div "Profile Configuration" at bounding box center [66, 314] width 77 height 11
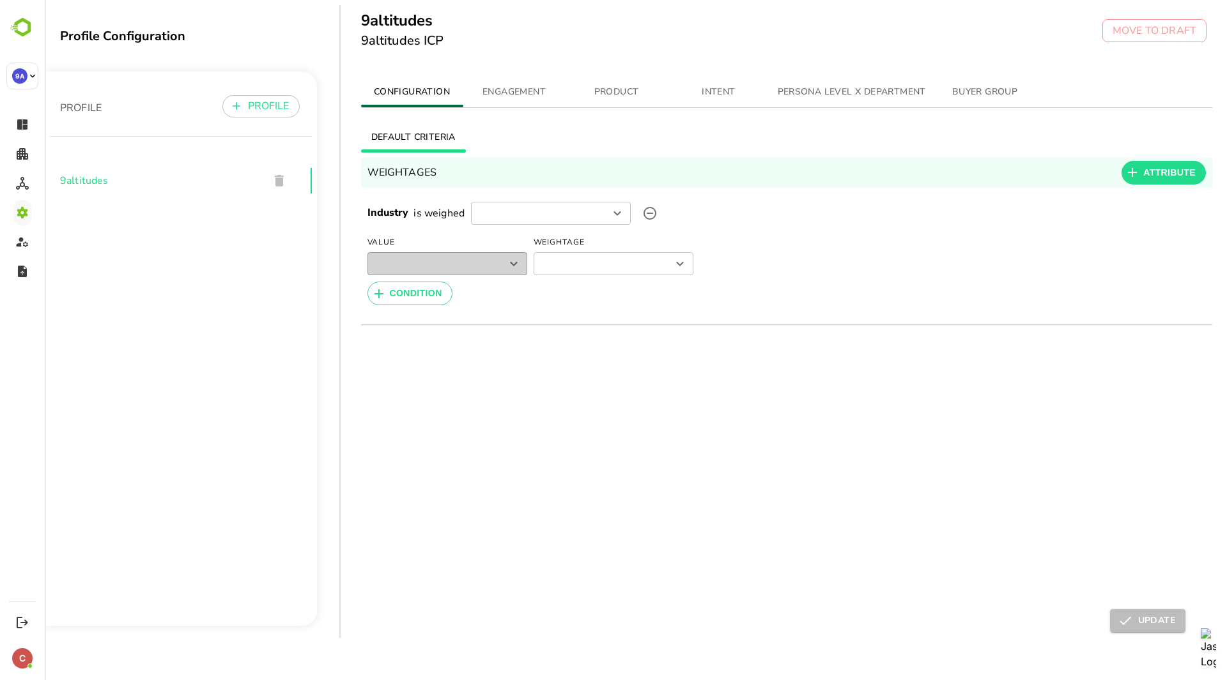
type input "*********"
type input "*******"
type input "******"
click at [710, 100] on button "INTENT" at bounding box center [719, 92] width 102 height 31
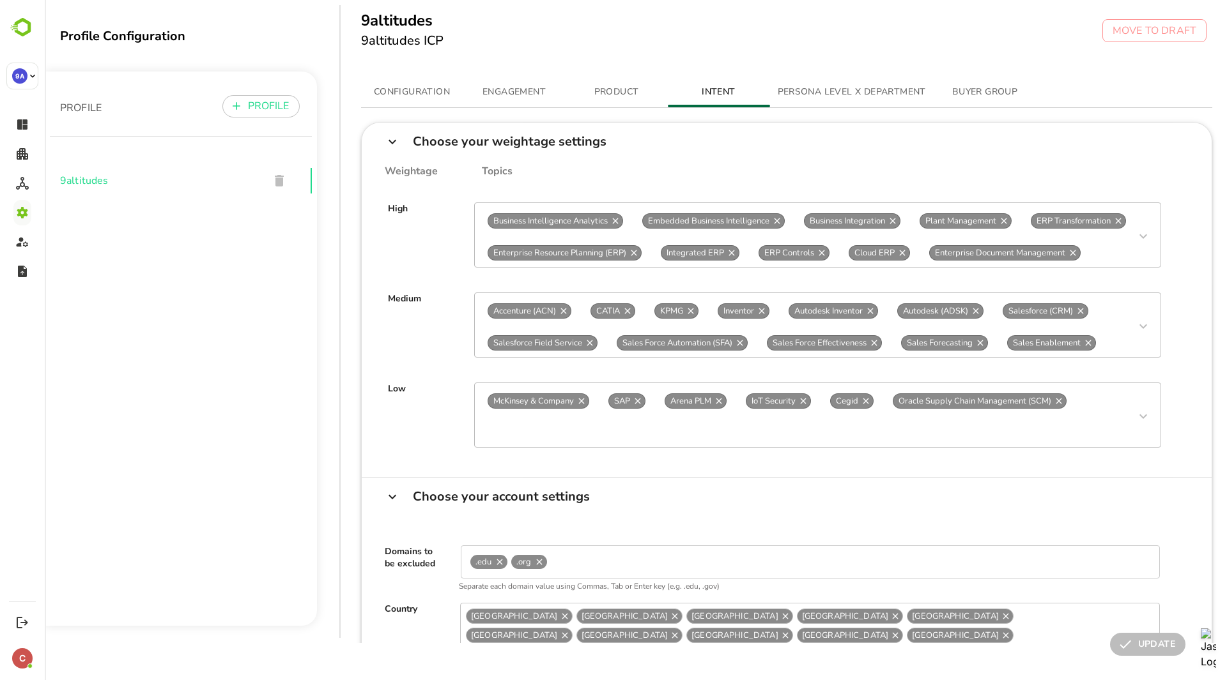
click at [1135, 234] on icon at bounding box center [1142, 236] width 15 height 15
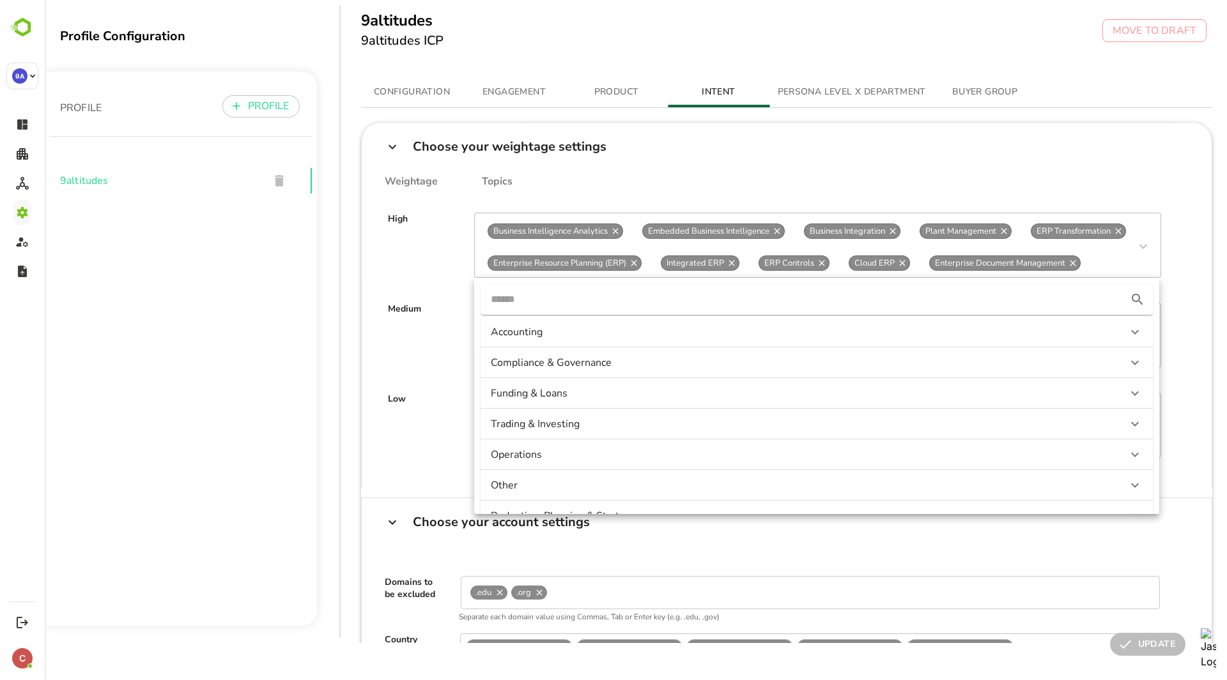
click at [1135, 243] on icon at bounding box center [1142, 246] width 15 height 15
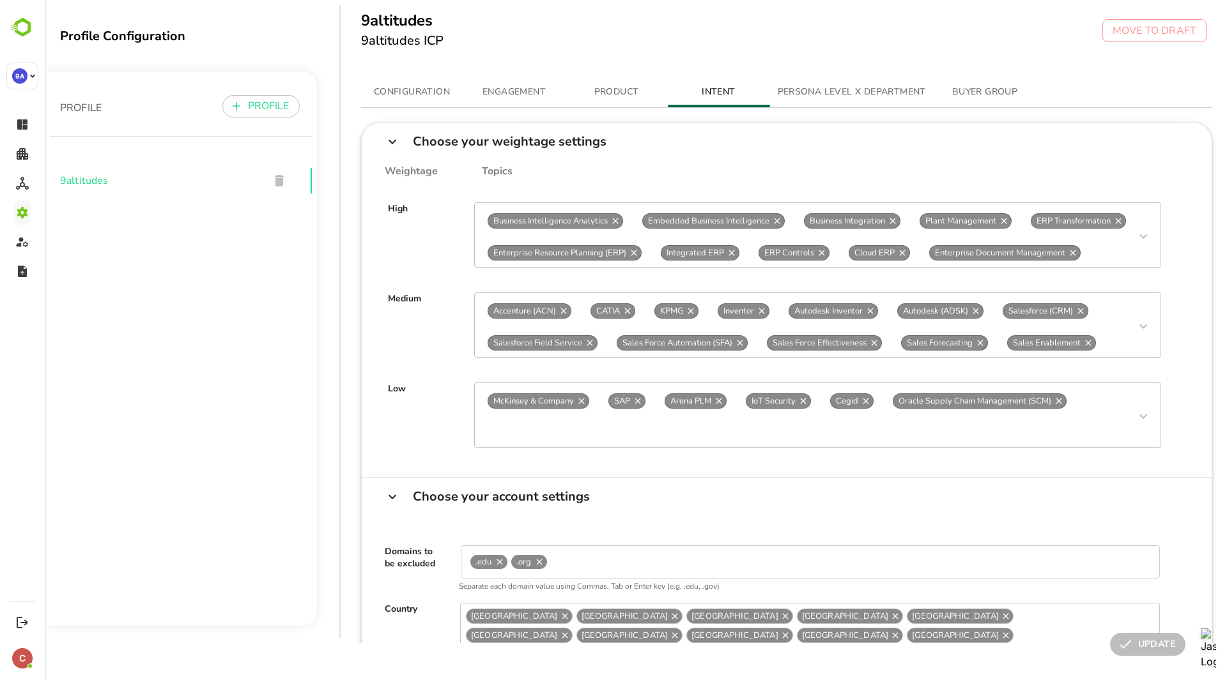
click at [1083, 251] on div "Business Intelligence Analytics Embedded Business Intelligence Business Integra…" at bounding box center [817, 235] width 687 height 65
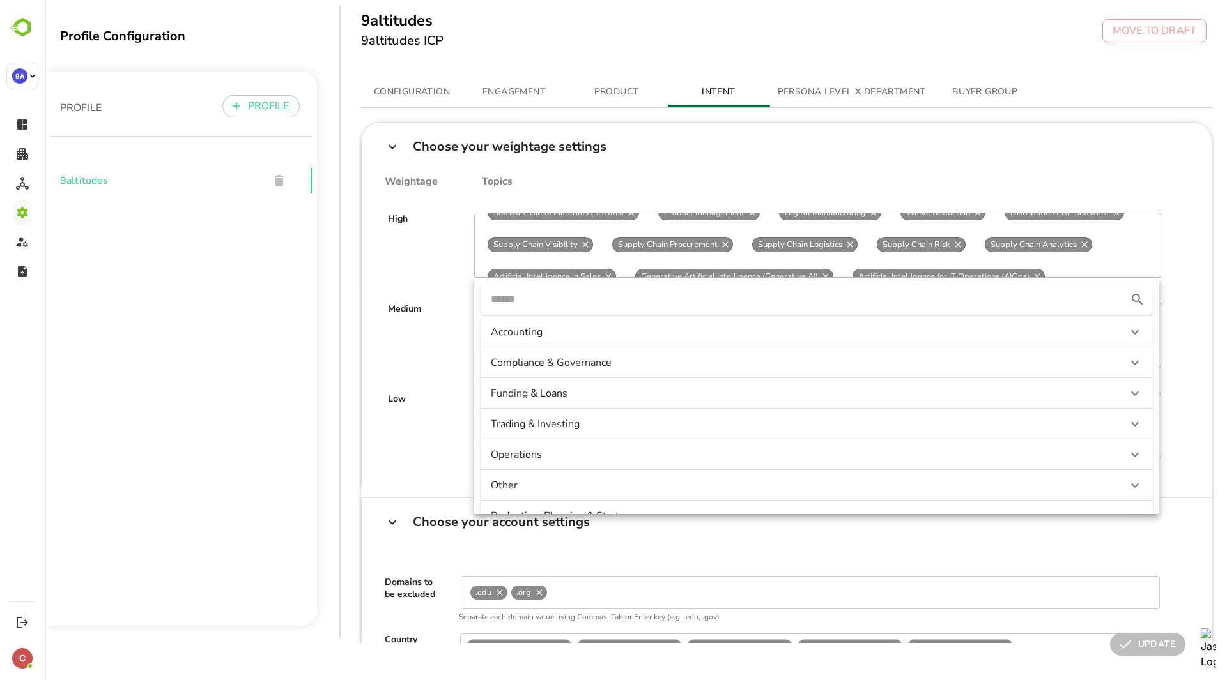
scroll to position [735, 0]
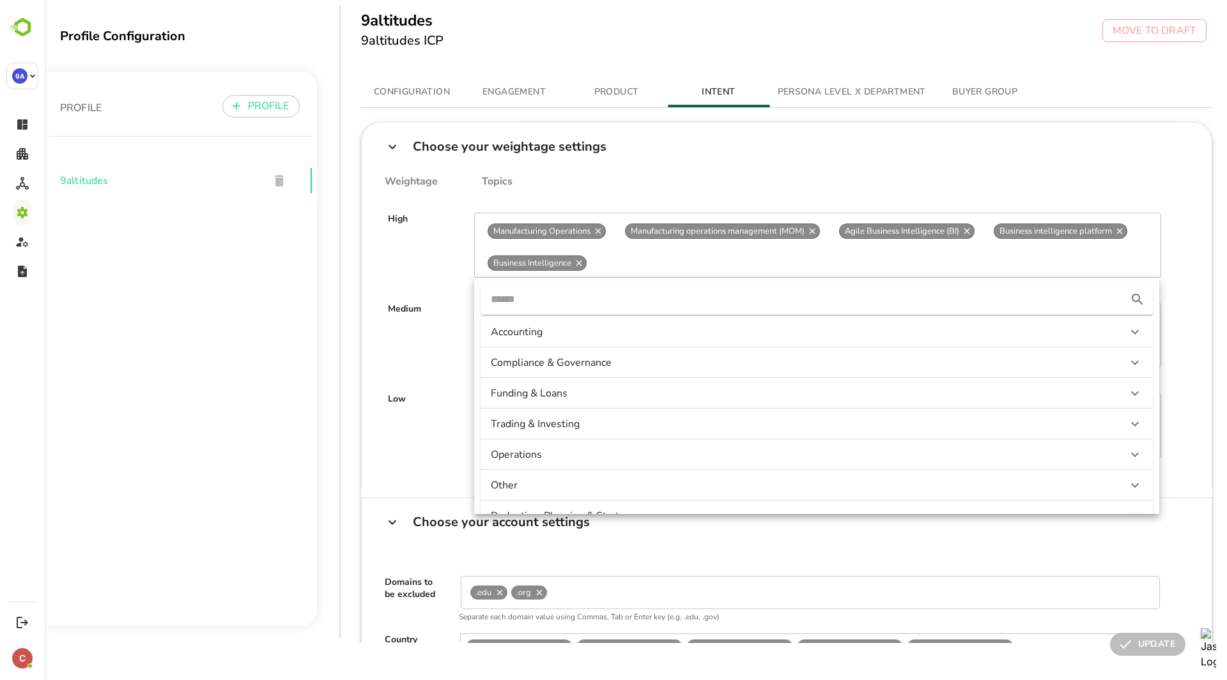
click at [1011, 298] on input "text" at bounding box center [801, 299] width 621 height 20
click at [1127, 365] on icon at bounding box center [1134, 362] width 15 height 15
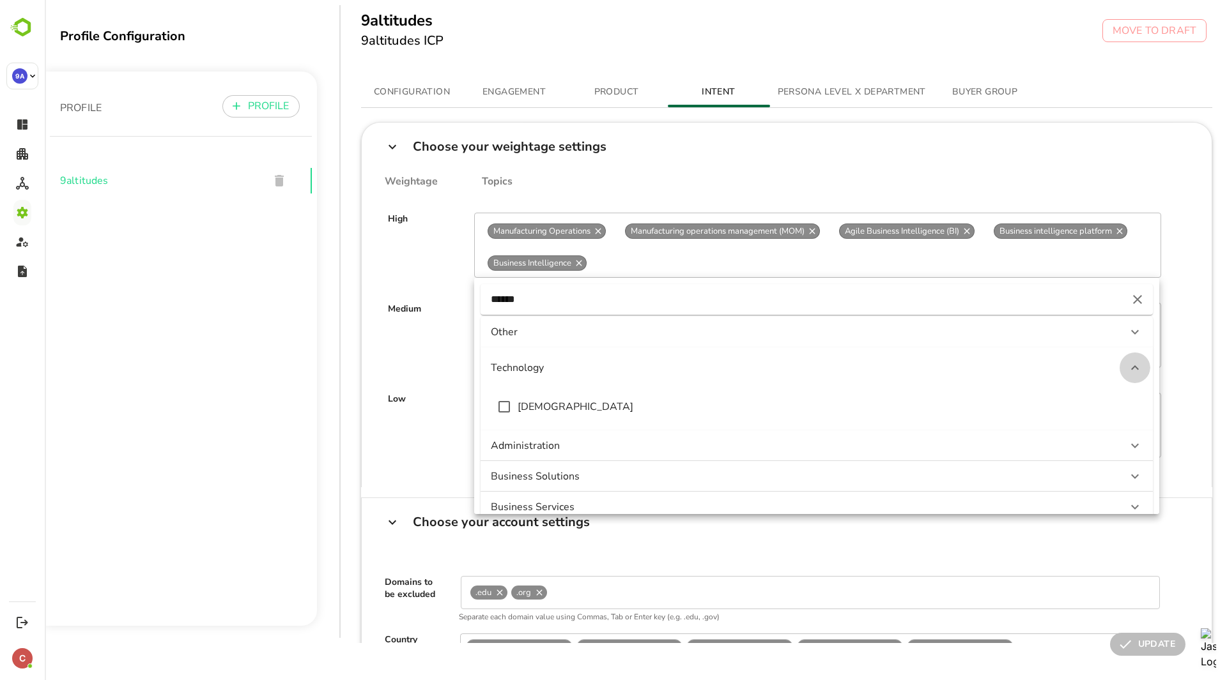
click at [1125, 365] on div at bounding box center [1134, 368] width 31 height 31
click at [1127, 388] on icon at bounding box center [1134, 393] width 15 height 15
click at [1125, 388] on div at bounding box center [1134, 398] width 31 height 31
click at [1127, 388] on icon at bounding box center [1134, 393] width 15 height 15
click at [1125, 388] on div at bounding box center [1134, 398] width 31 height 31
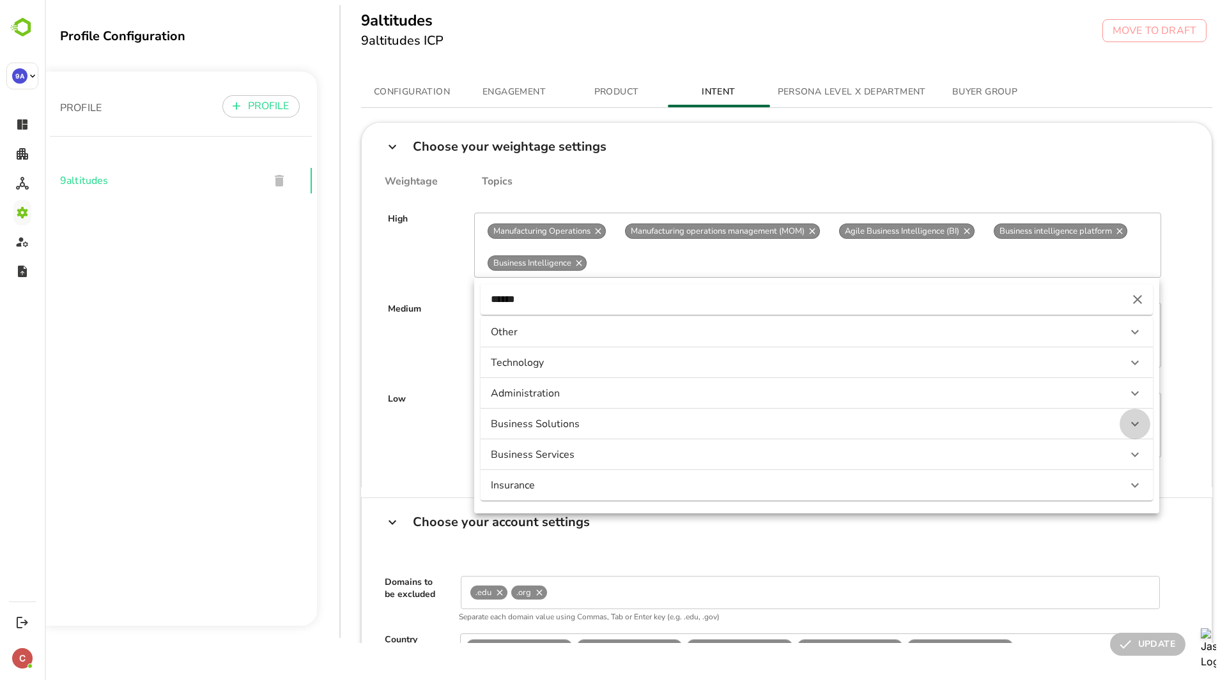
click at [1127, 420] on icon at bounding box center [1134, 424] width 15 height 15
click at [1127, 452] on icon at bounding box center [1134, 455] width 15 height 15
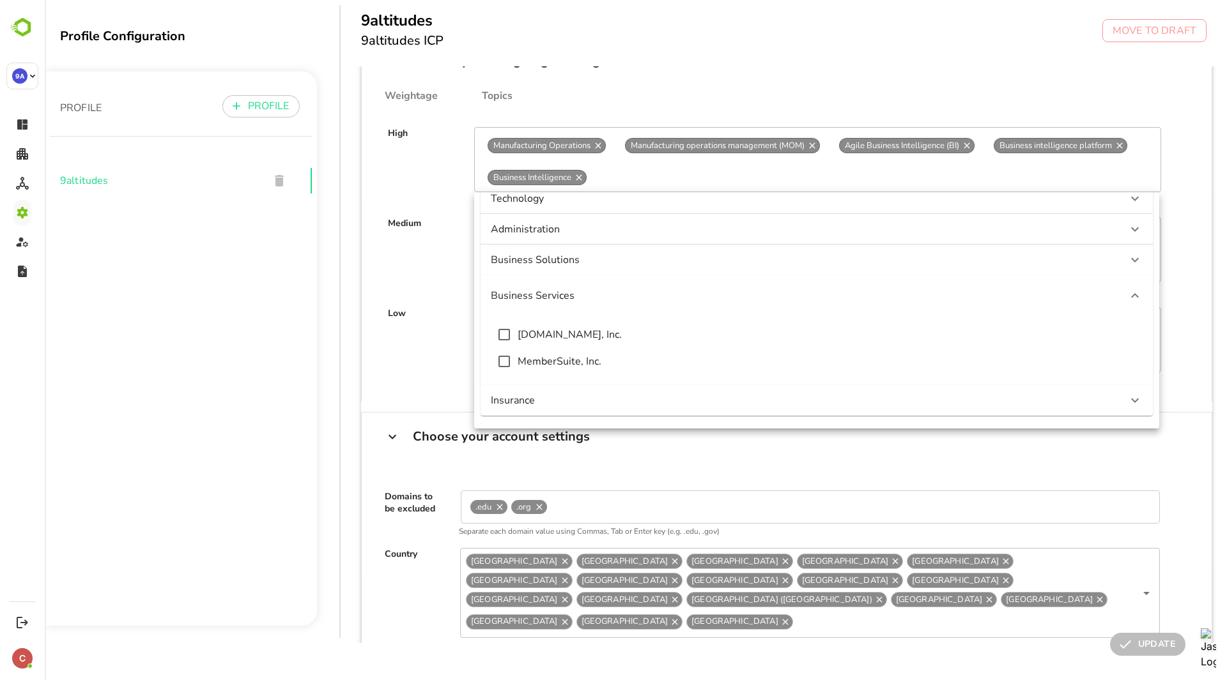
scroll to position [89, 0]
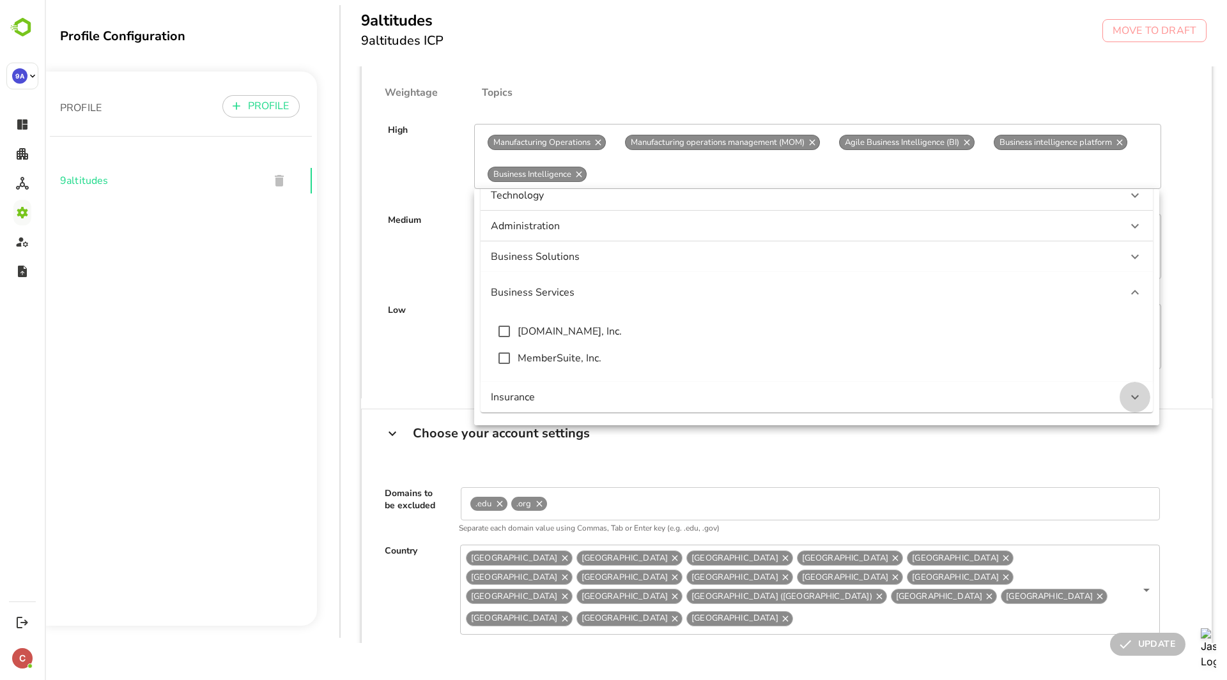
click at [1127, 398] on icon at bounding box center [1134, 397] width 15 height 15
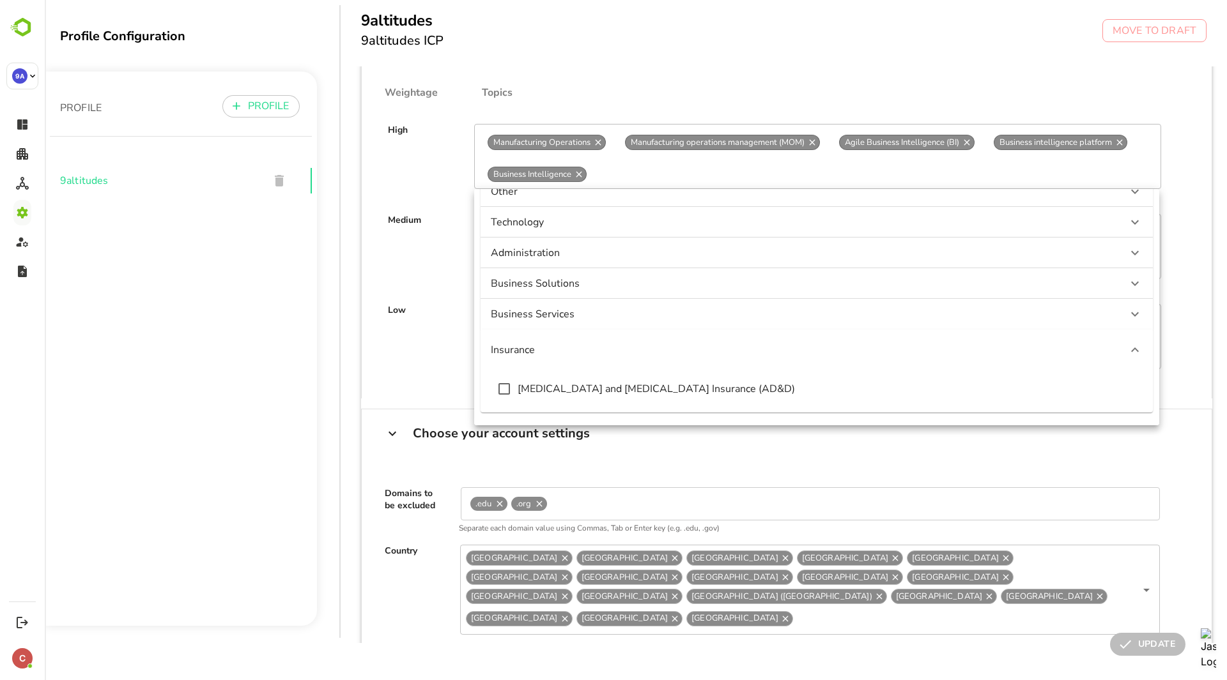
scroll to position [52, 0]
click at [1184, 304] on div "Low McKinsey & Company SAP Arena PLM IoT Security Cegid Oracle Supply Chain Man…" at bounding box center [787, 324] width 830 height 90
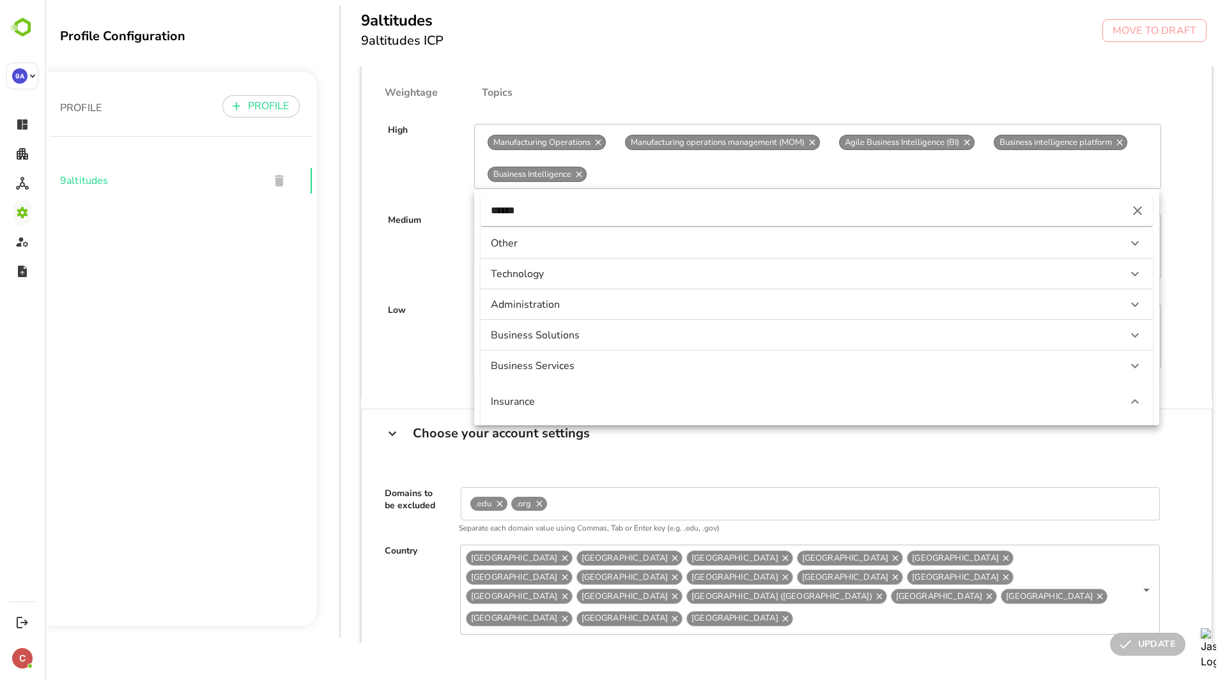
scroll to position [0, 0]
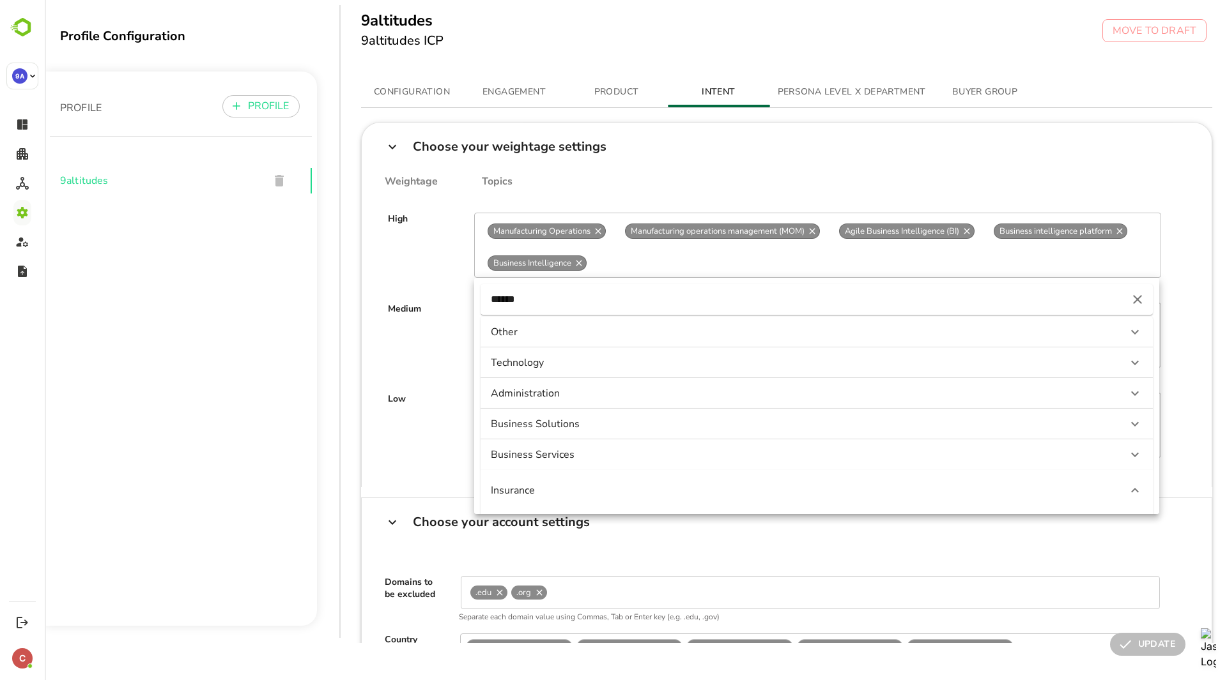
click at [1023, 303] on input "******" at bounding box center [801, 299] width 621 height 20
type input "*"
click at [1182, 291] on div "Medium Accenture (ACN) CATIA KPMG Inventor Autodesk Inventor Autodesk (ADSK) Sa…" at bounding box center [787, 323] width 830 height 90
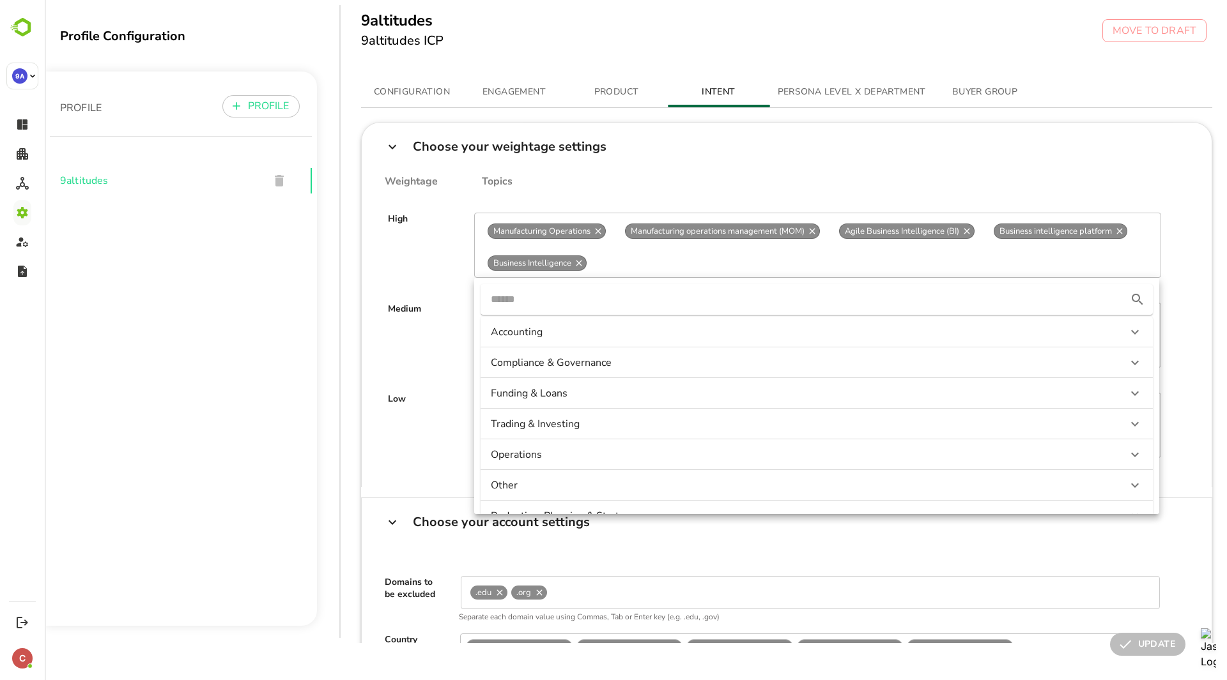
click at [1182, 291] on div "Medium Accenture (ACN) CATIA KPMG Inventor Autodesk Inventor Autodesk (ADSK) Sa…" at bounding box center [787, 323] width 830 height 90
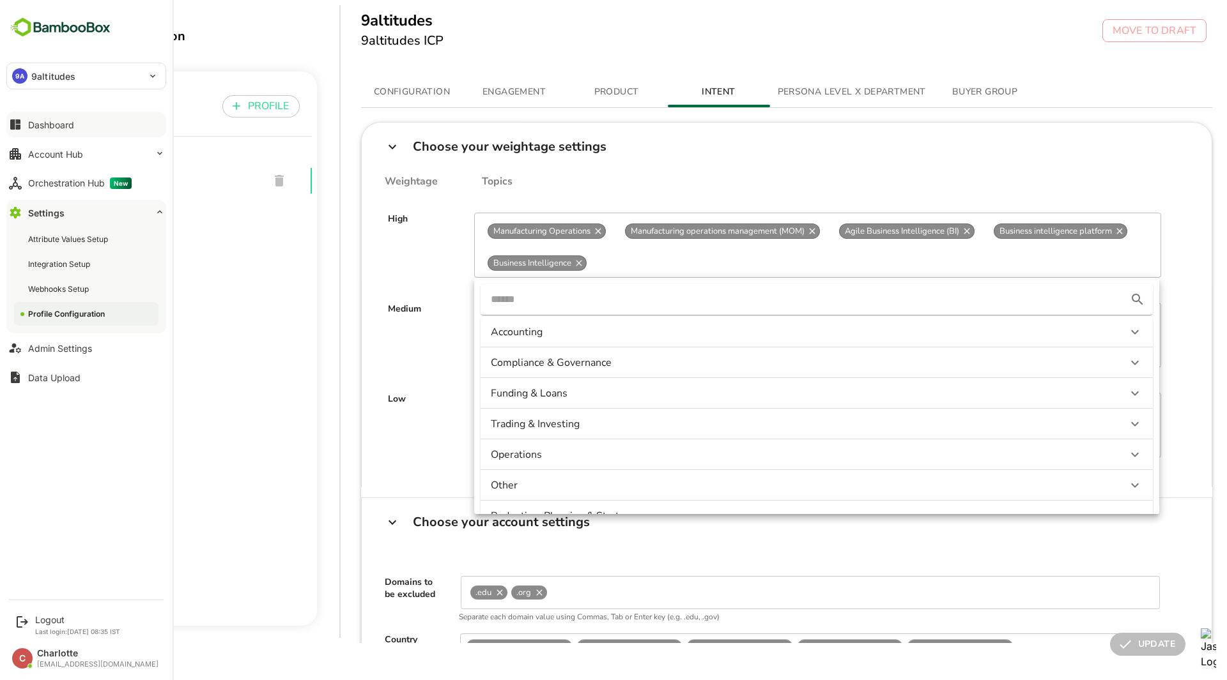
click at [13, 125] on icon at bounding box center [15, 124] width 10 height 10
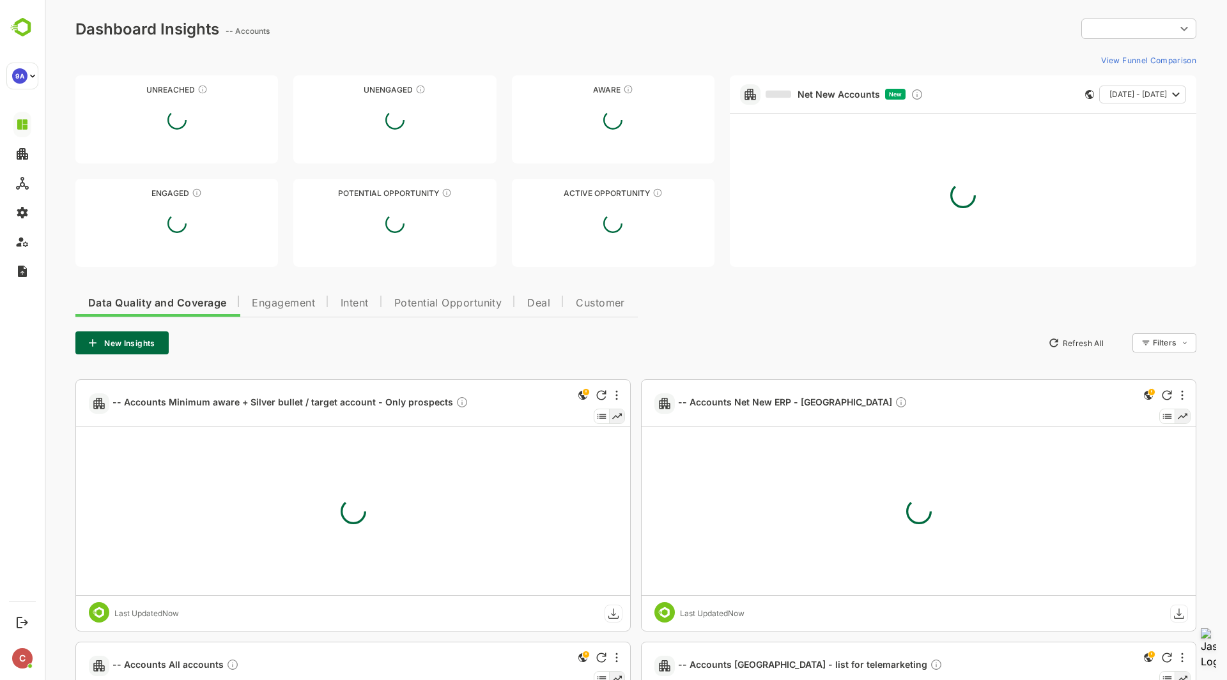
type input "**********"
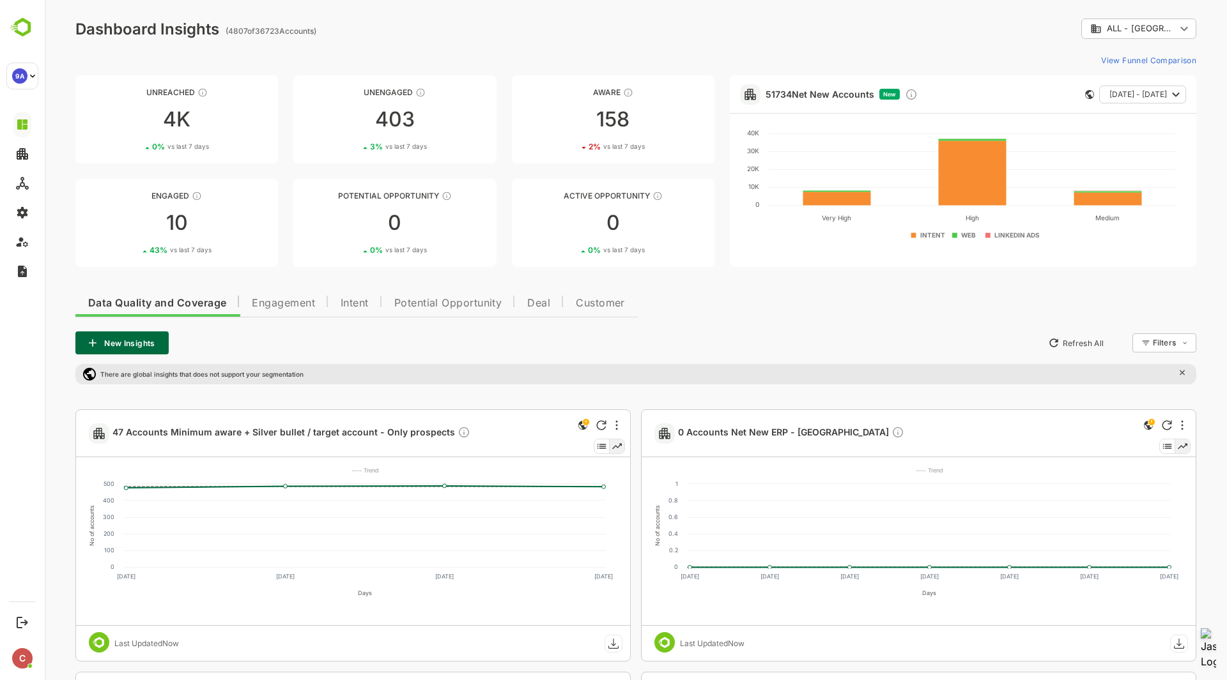
click at [116, 345] on button "New Insights" at bounding box center [121, 343] width 93 height 23
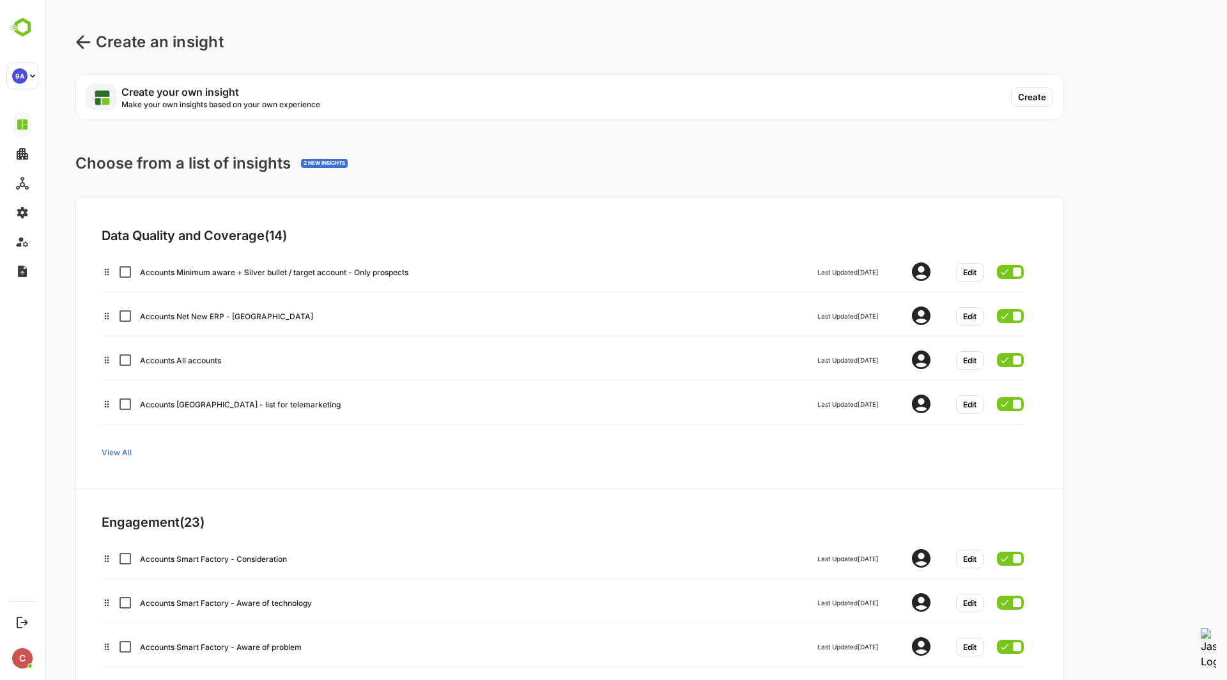
click at [1027, 92] on button "Create" at bounding box center [1032, 97] width 42 height 19
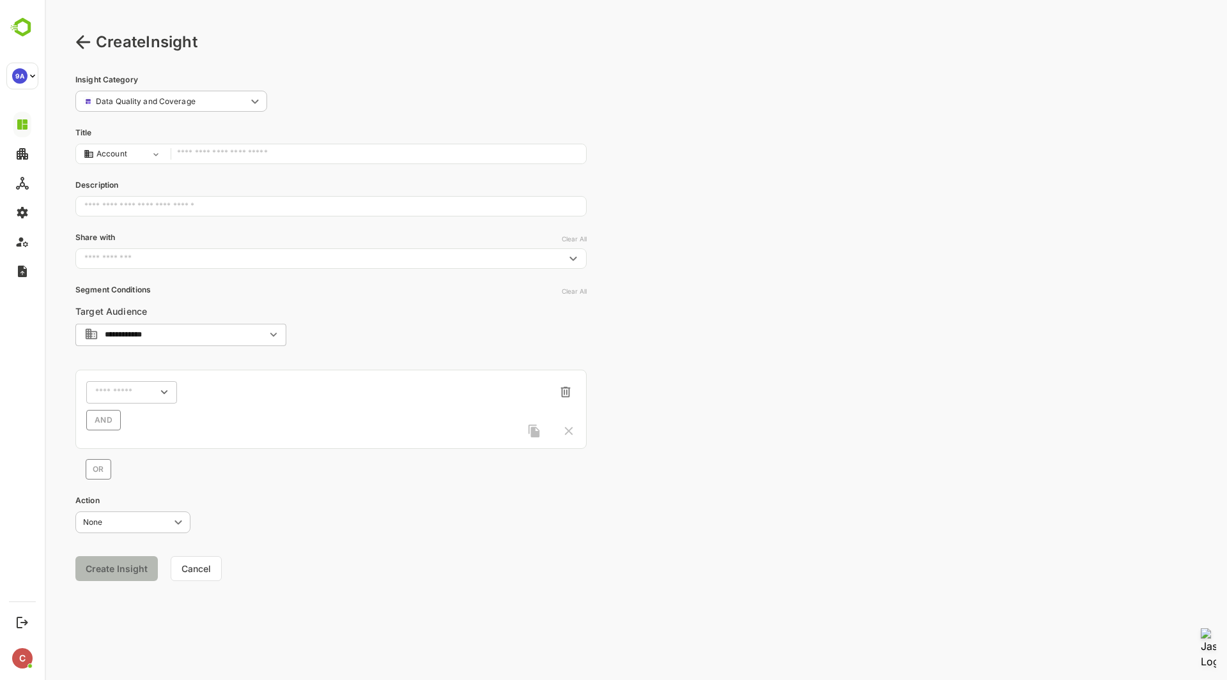
click at [241, 157] on input "text" at bounding box center [378, 154] width 402 height 17
click at [121, 400] on div "​" at bounding box center [131, 392] width 91 height 23
type input "**********"
type input "*****"
click at [140, 496] on div "Intent Topics" at bounding box center [144, 502] width 110 height 27
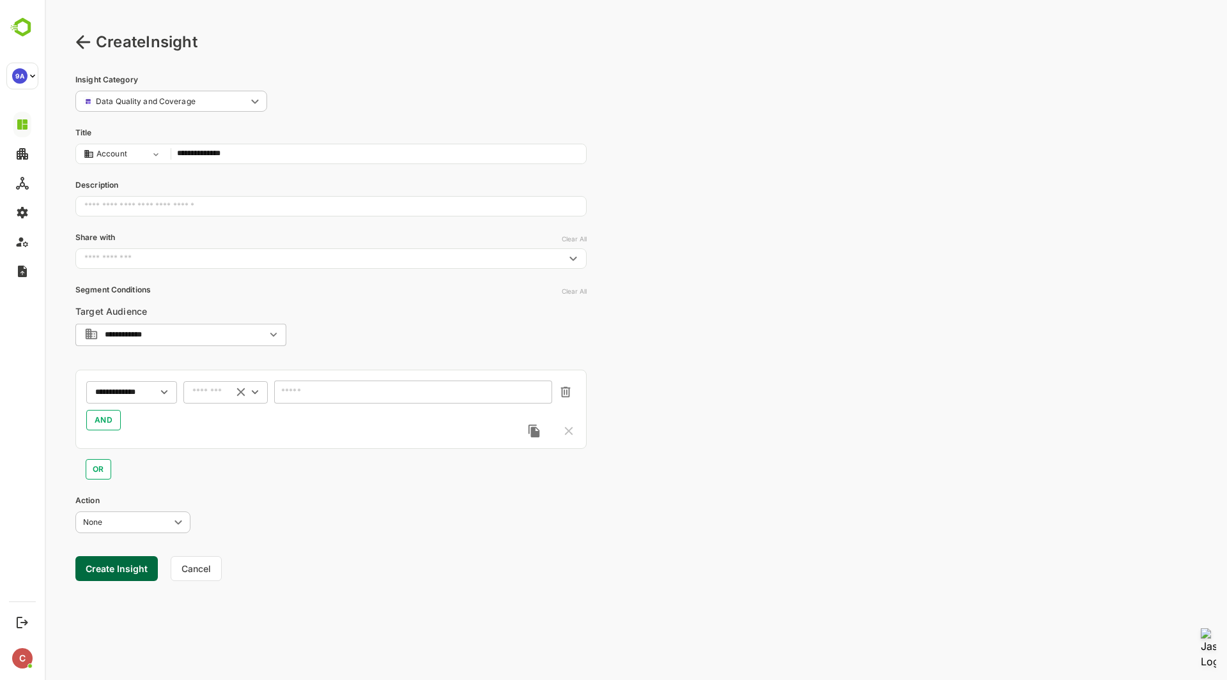
click at [218, 399] on div "​" at bounding box center [225, 392] width 84 height 23
click at [220, 413] on li "includes" at bounding box center [225, 415] width 79 height 19
type input "********"
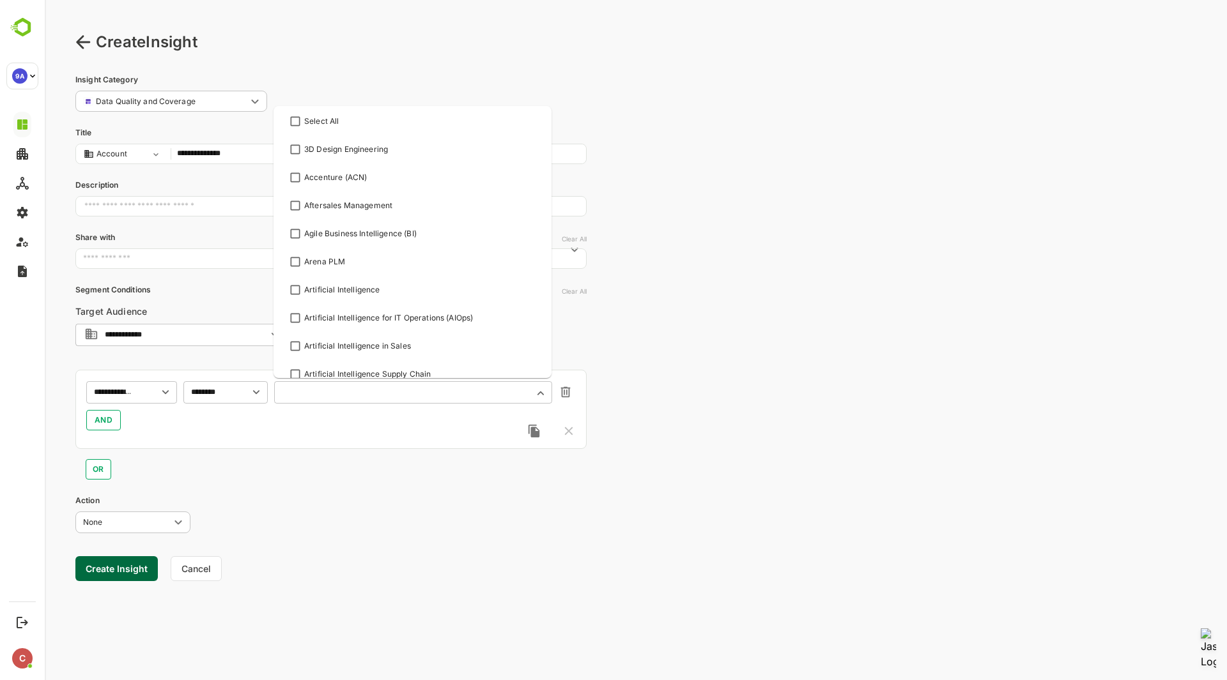
click at [324, 390] on input "text" at bounding box center [405, 393] width 244 height 10
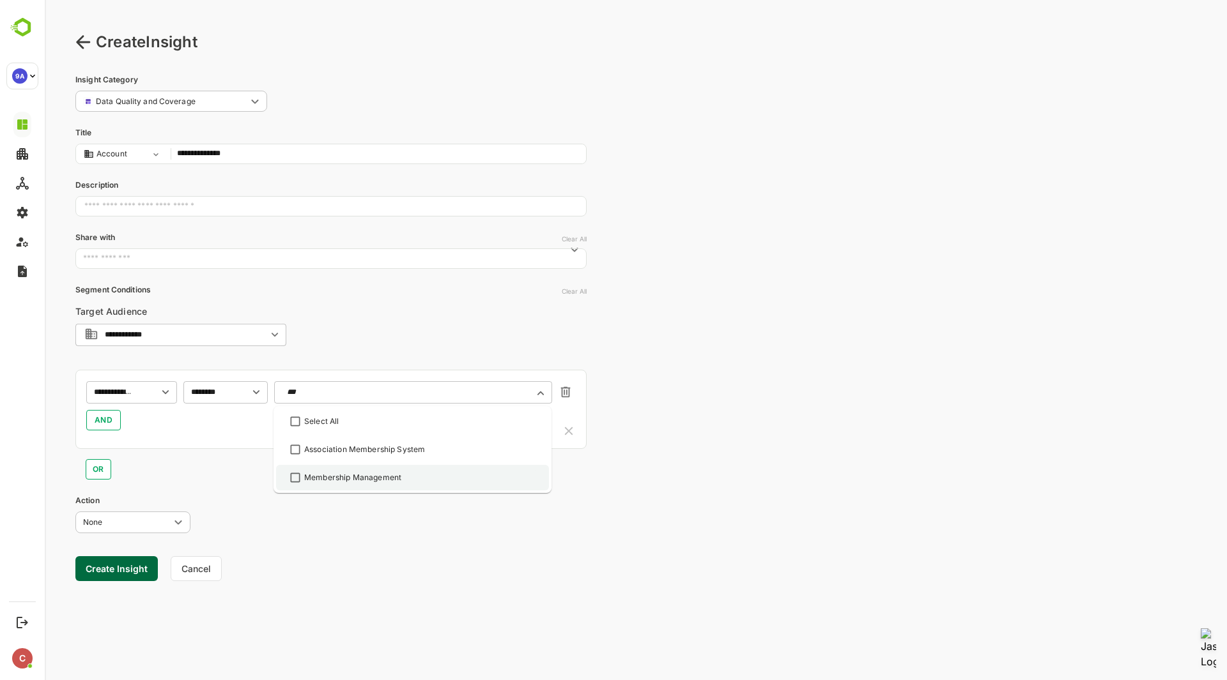
click at [395, 472] on div "Membership Management" at bounding box center [352, 477] width 97 height 11
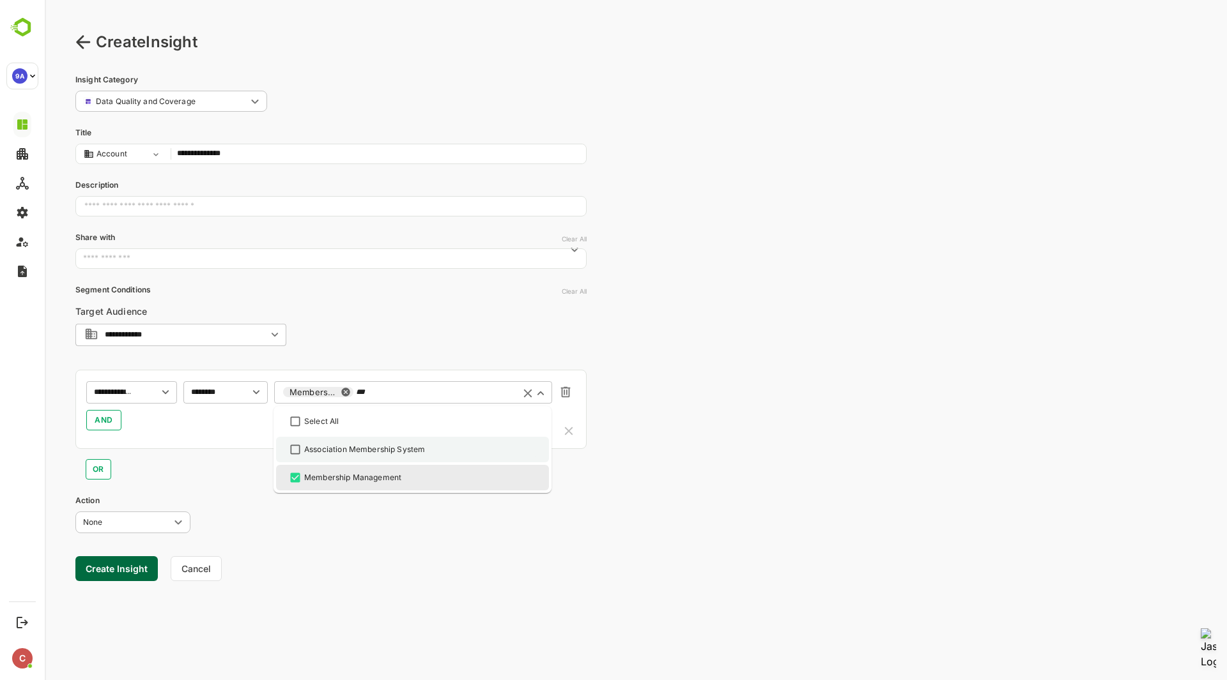
click at [380, 453] on div "Association Membership System" at bounding box center [364, 449] width 121 height 11
type input "***"
click at [728, 349] on div "**********" at bounding box center [636, 340] width 1182 height 680
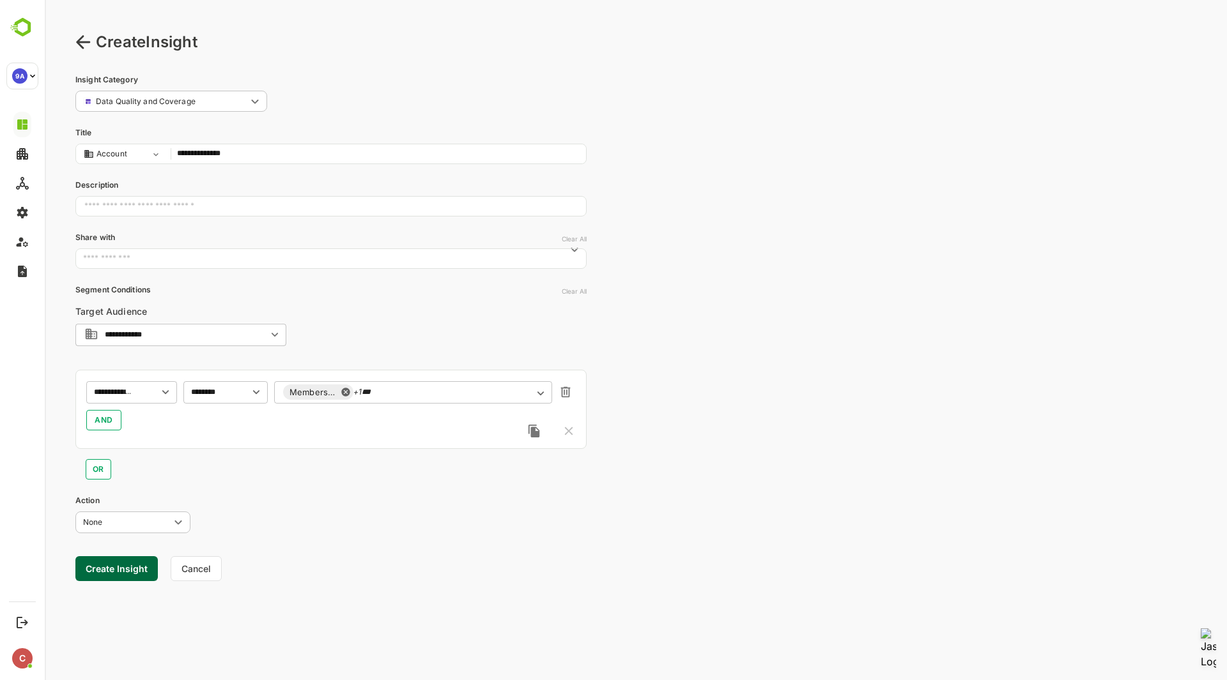
click at [114, 569] on button "Create Insight" at bounding box center [116, 568] width 82 height 25
click at [235, 639] on link "View" at bounding box center [238, 640] width 28 height 15
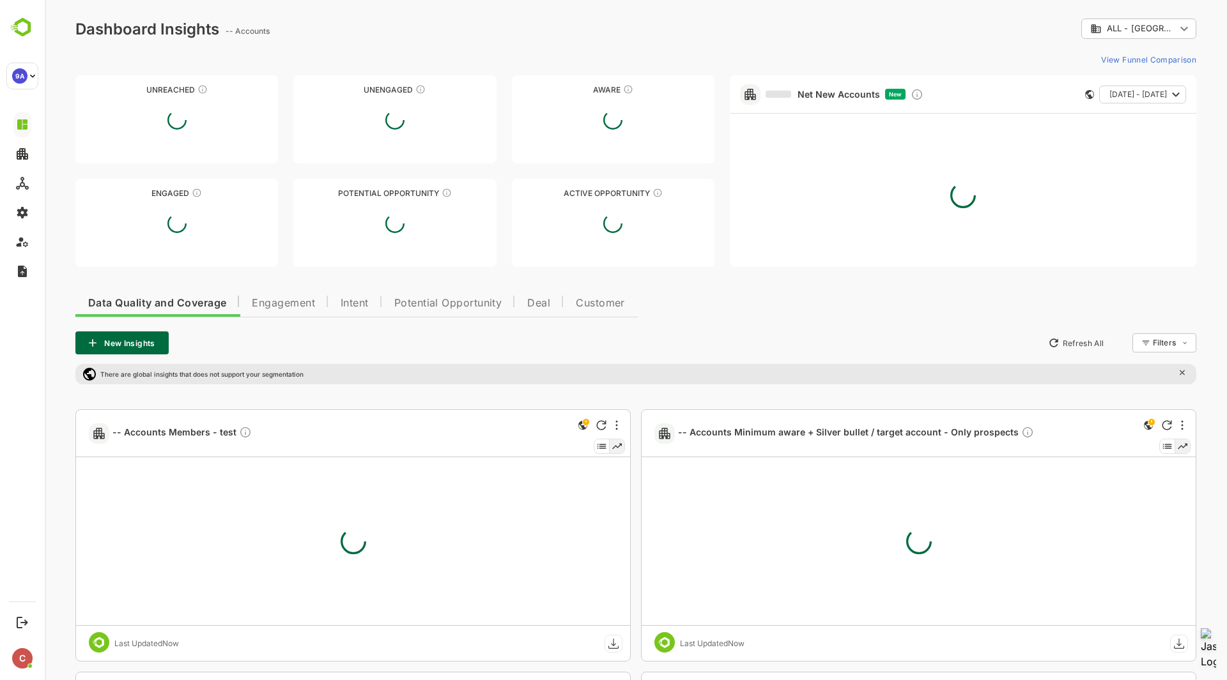
type input "**********"
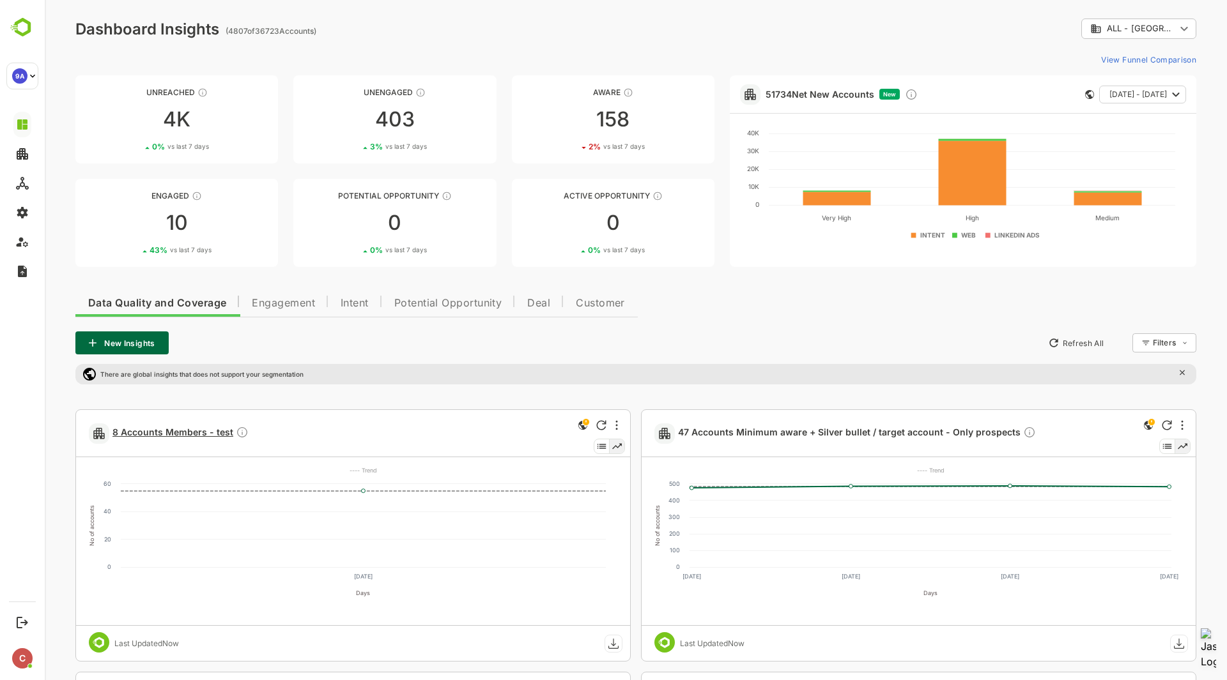
click at [185, 429] on span "8 Accounts Members - test" at bounding box center [180, 433] width 136 height 15
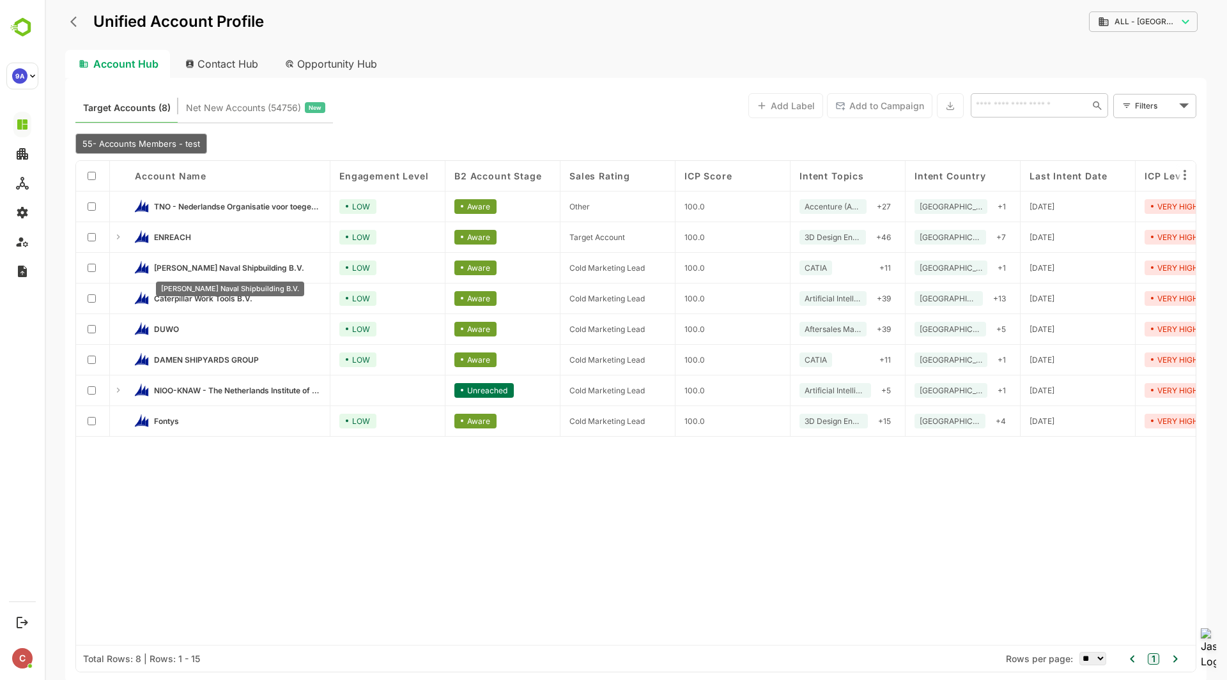
click at [238, 264] on span "[PERSON_NAME] Naval Shipbuilding B.V." at bounding box center [229, 268] width 150 height 10
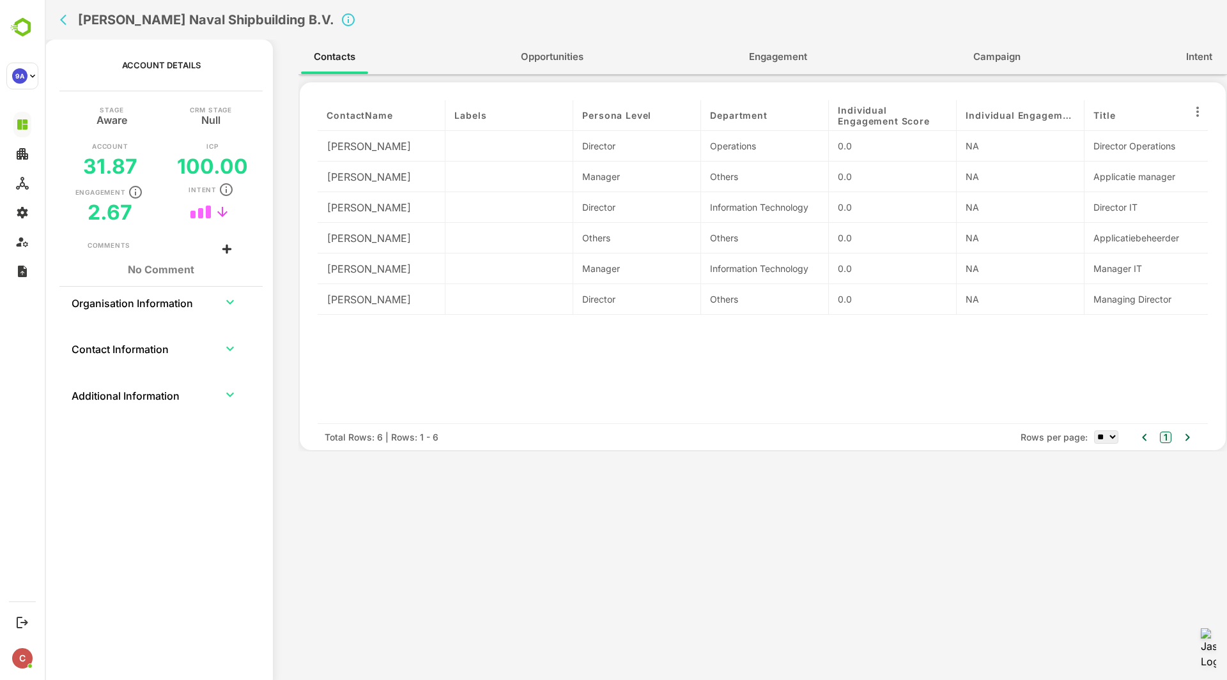
click at [1176, 63] on button "Intent" at bounding box center [1199, 57] width 52 height 31
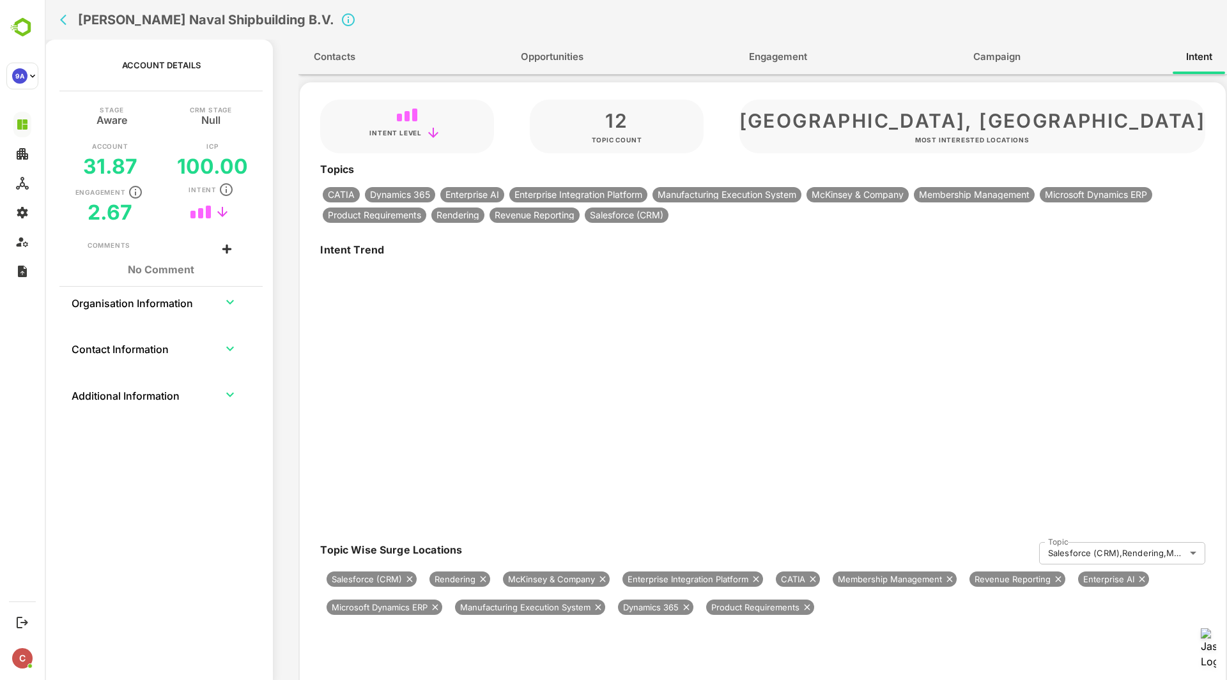
type input "**********"
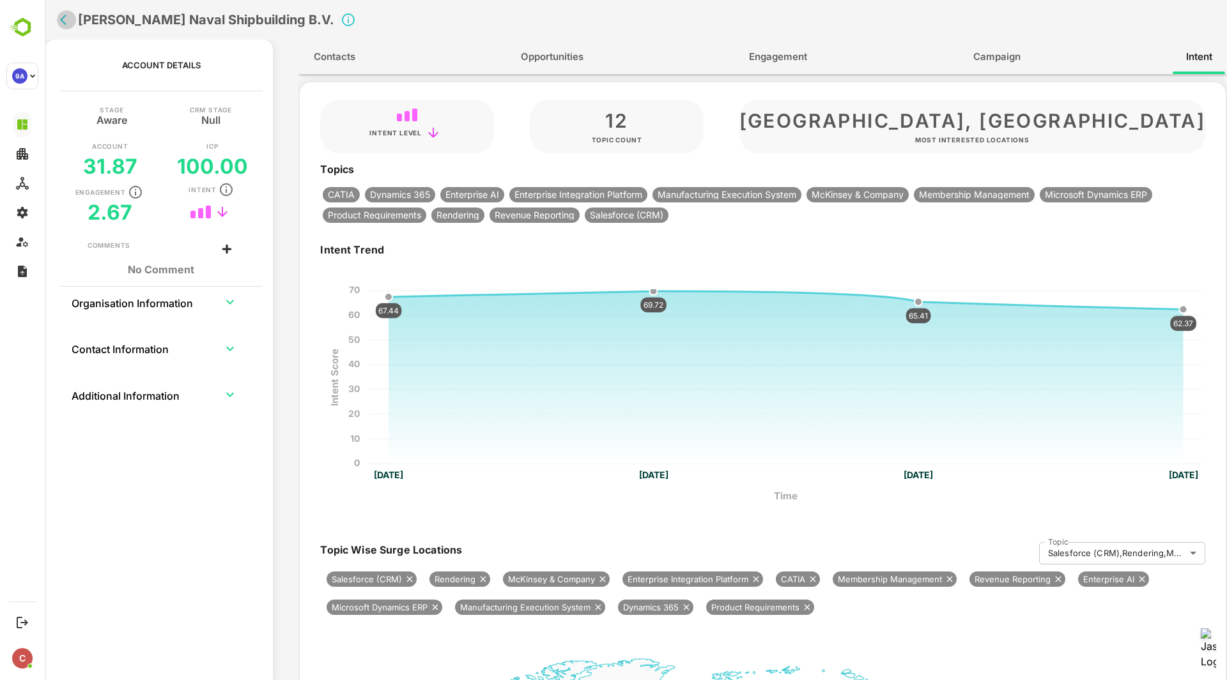
click at [61, 27] on button "back" at bounding box center [66, 19] width 19 height 19
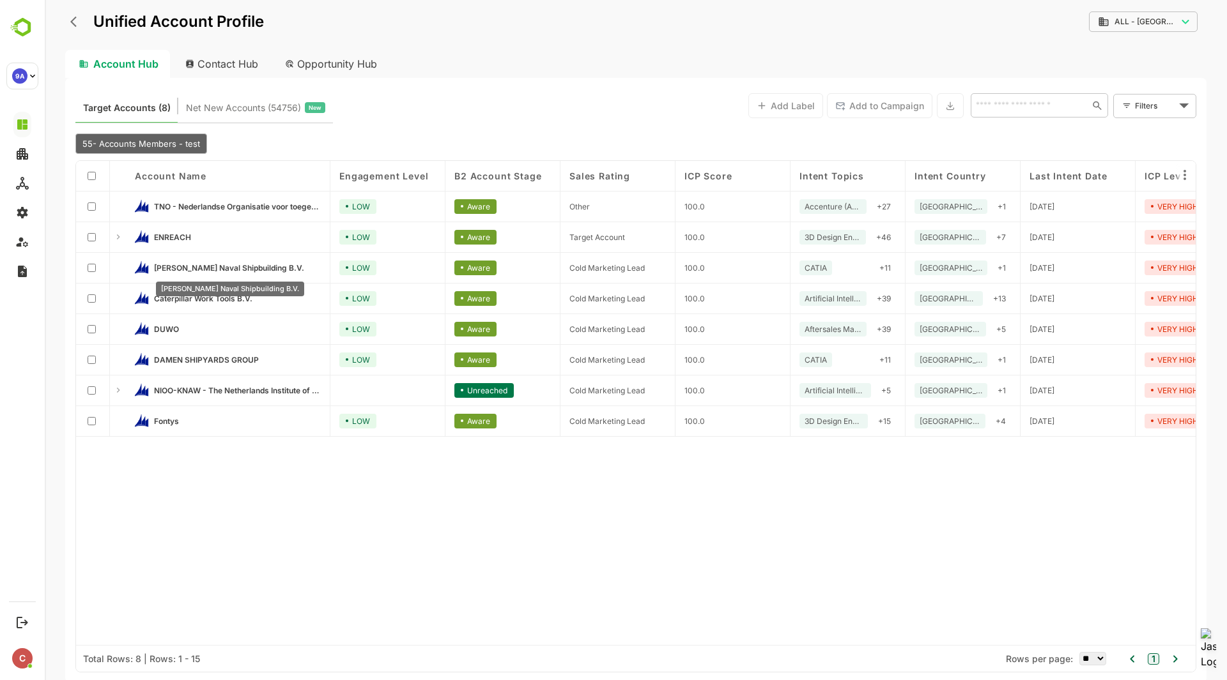
click at [211, 266] on span "[PERSON_NAME] Naval Shipbuilding B.V." at bounding box center [229, 268] width 150 height 10
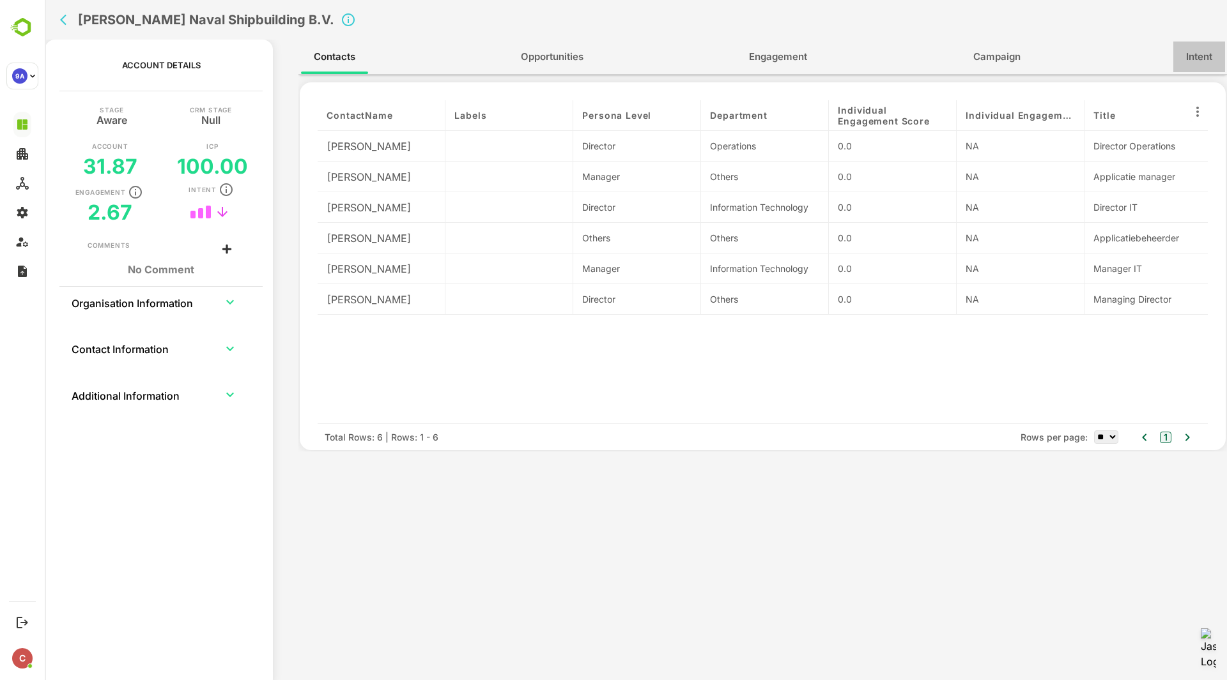
click at [1207, 60] on span "Intent" at bounding box center [1199, 57] width 26 height 17
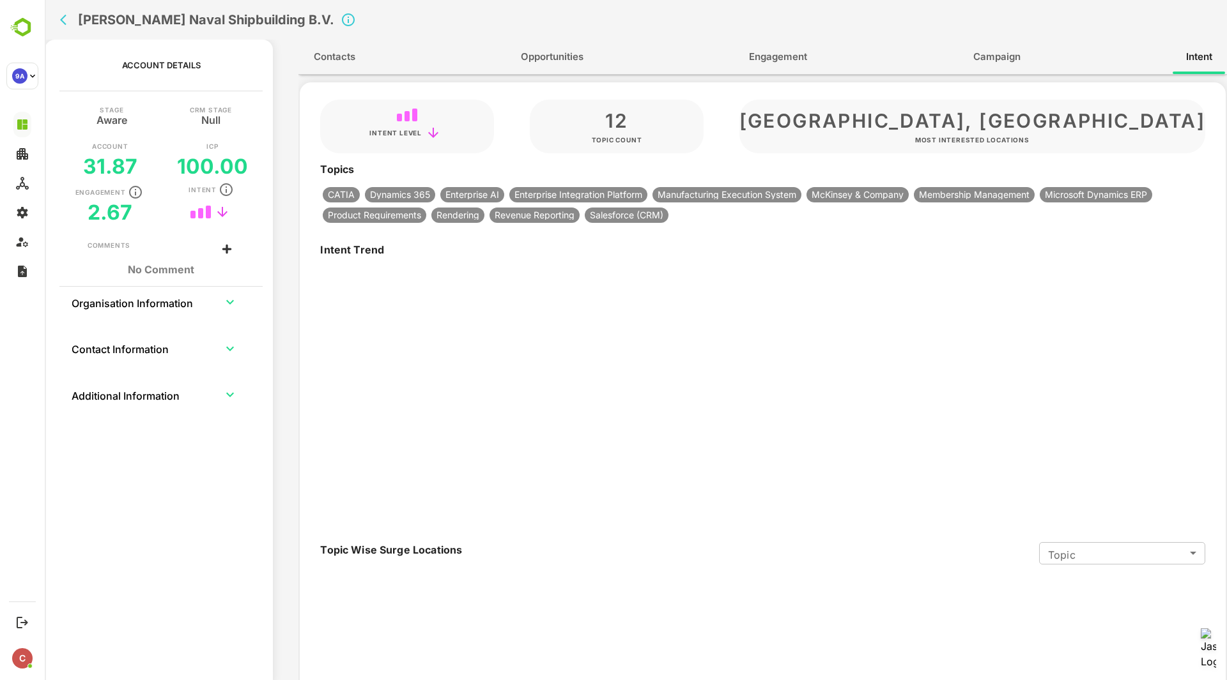
type input "**********"
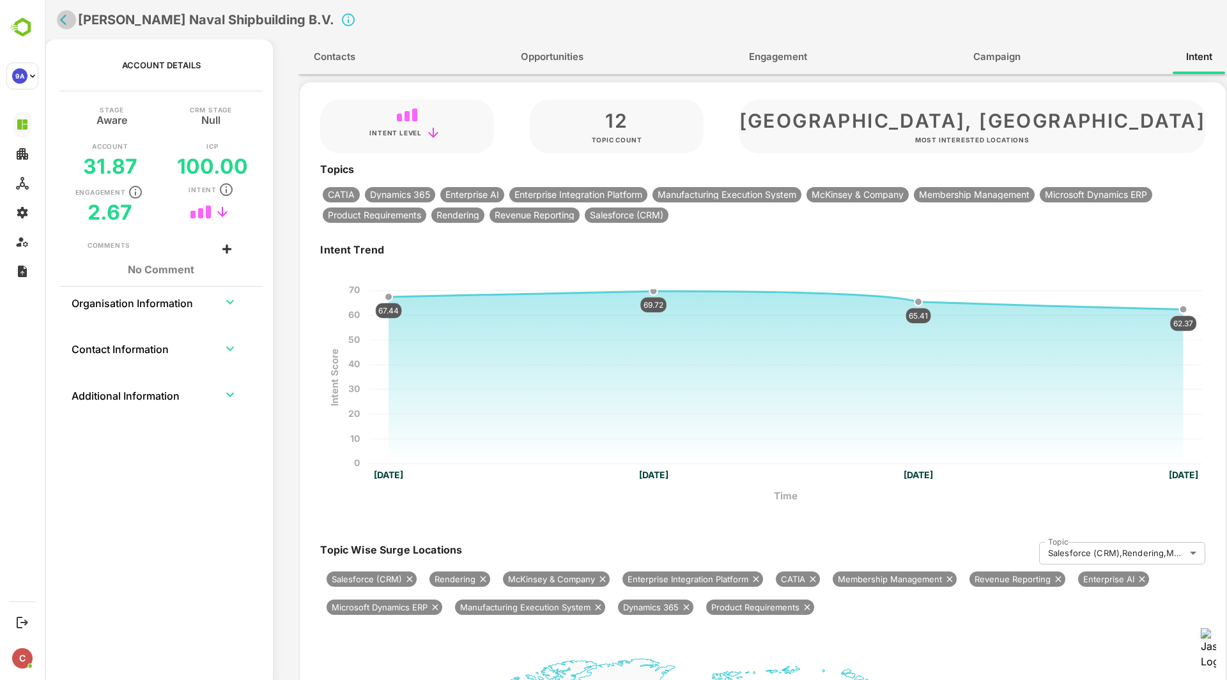
click at [65, 20] on icon "back" at bounding box center [66, 19] width 13 height 13
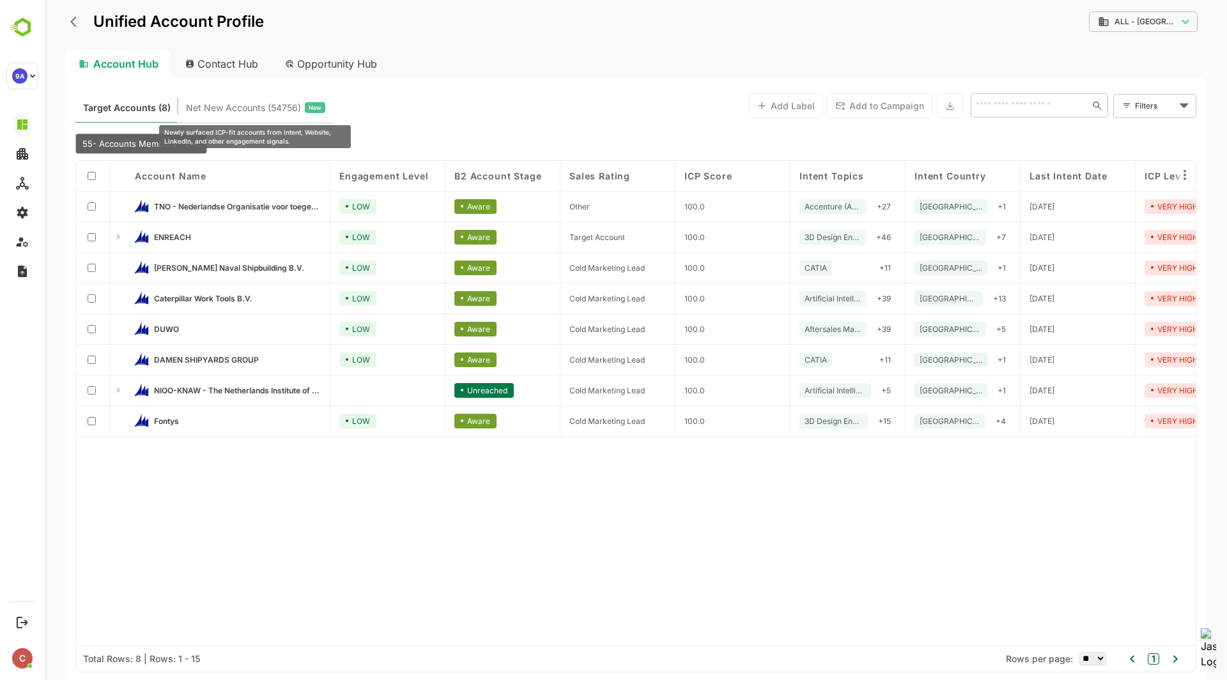
click at [268, 114] on span "Net New Accounts ( 54756 )" at bounding box center [243, 108] width 115 height 17
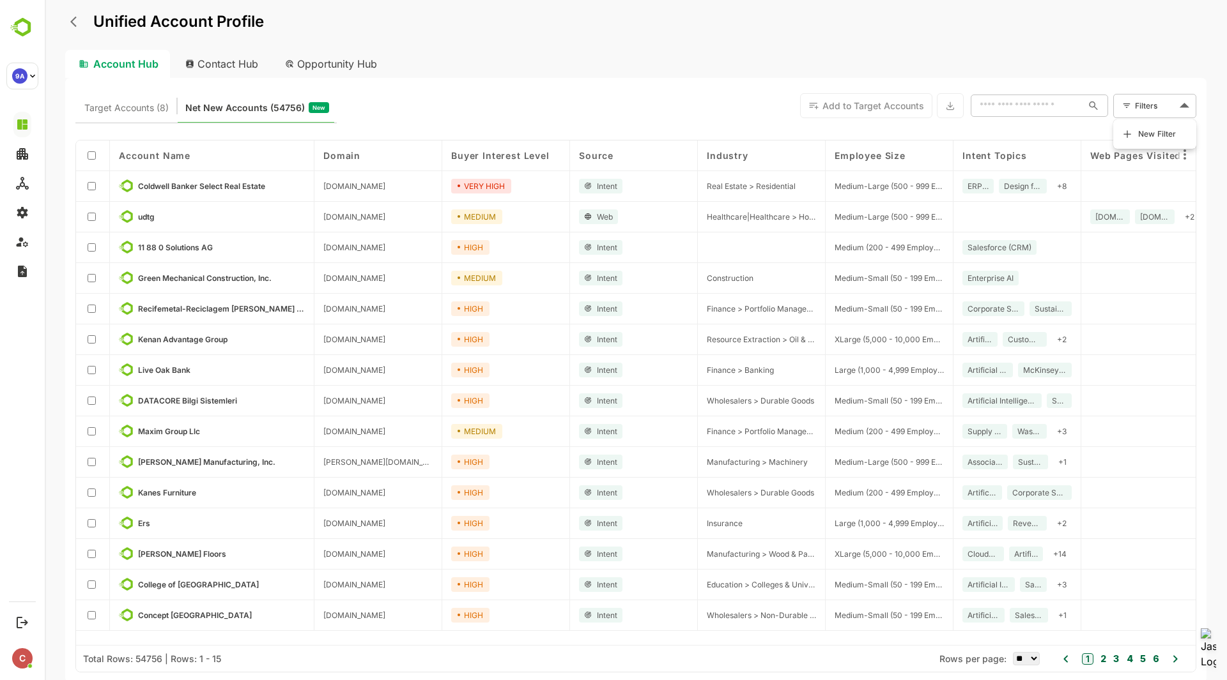
click at [1168, 97] on body "Unified Account Profile Account Hub Contact Hub Opportunity Hub Target Accounts…" at bounding box center [636, 340] width 1182 height 680
click at [1156, 130] on span "New Filter" at bounding box center [1157, 133] width 38 height 15
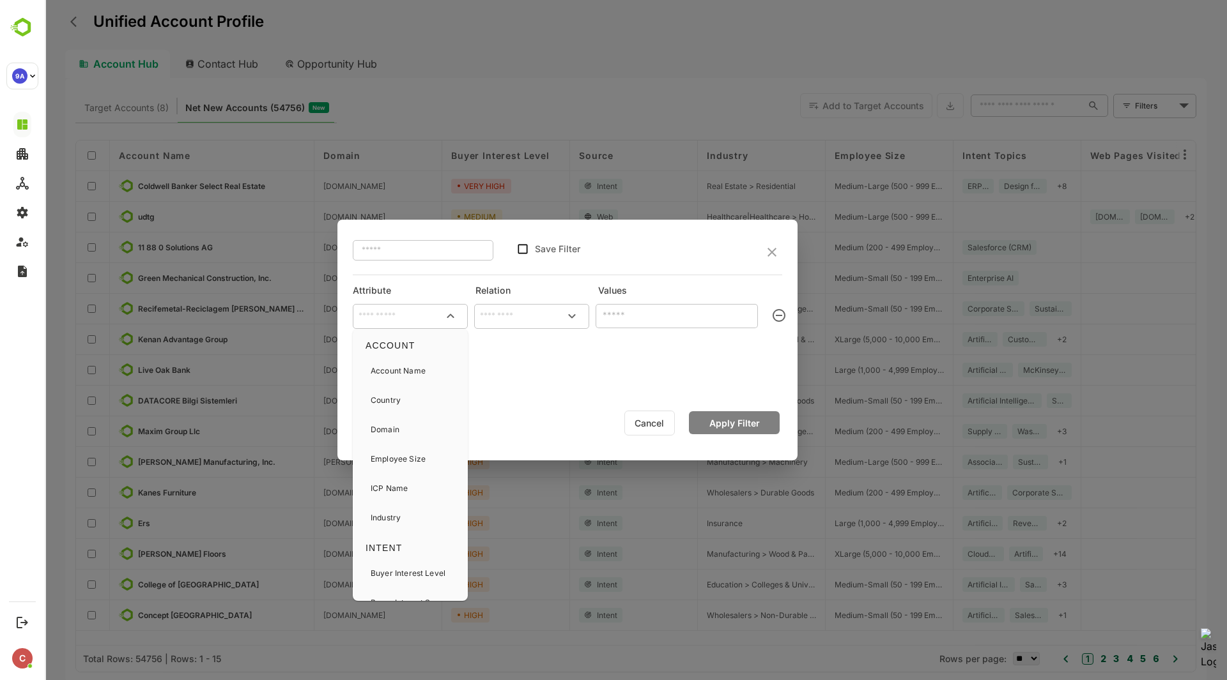
click at [409, 319] on input "text" at bounding box center [410, 316] width 110 height 19
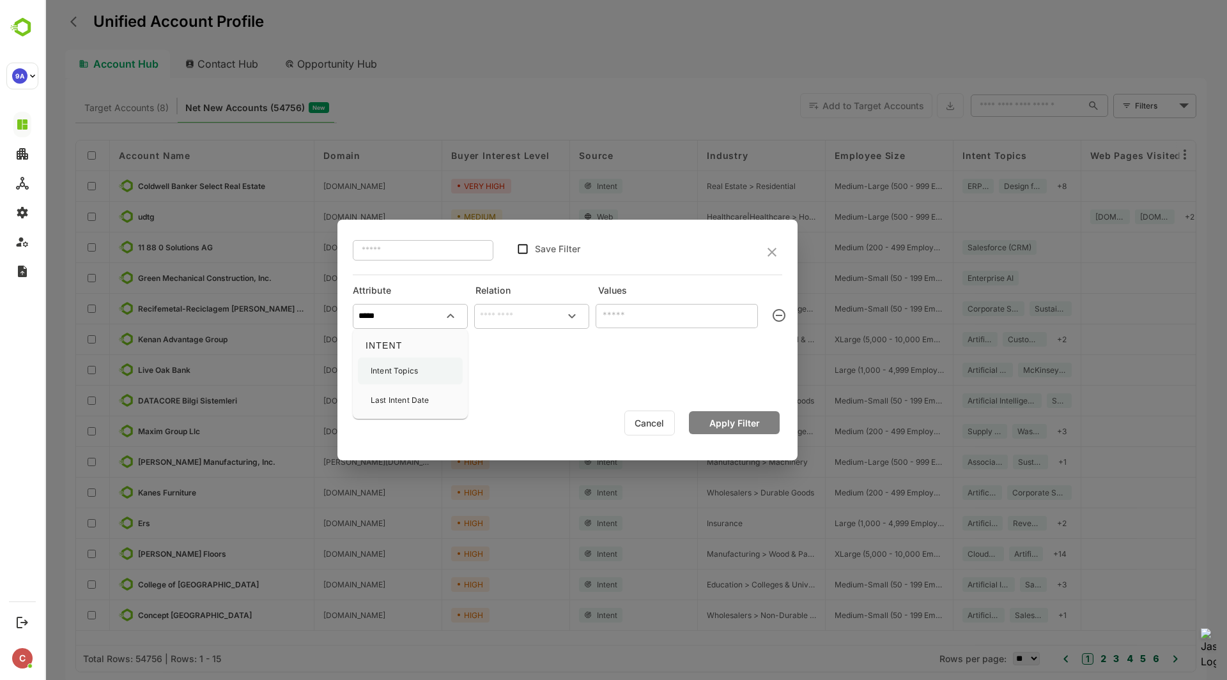
click at [410, 367] on p "Intent Topics" at bounding box center [394, 370] width 47 height 11
type input "**********"
click at [536, 314] on input "text" at bounding box center [532, 316] width 110 height 19
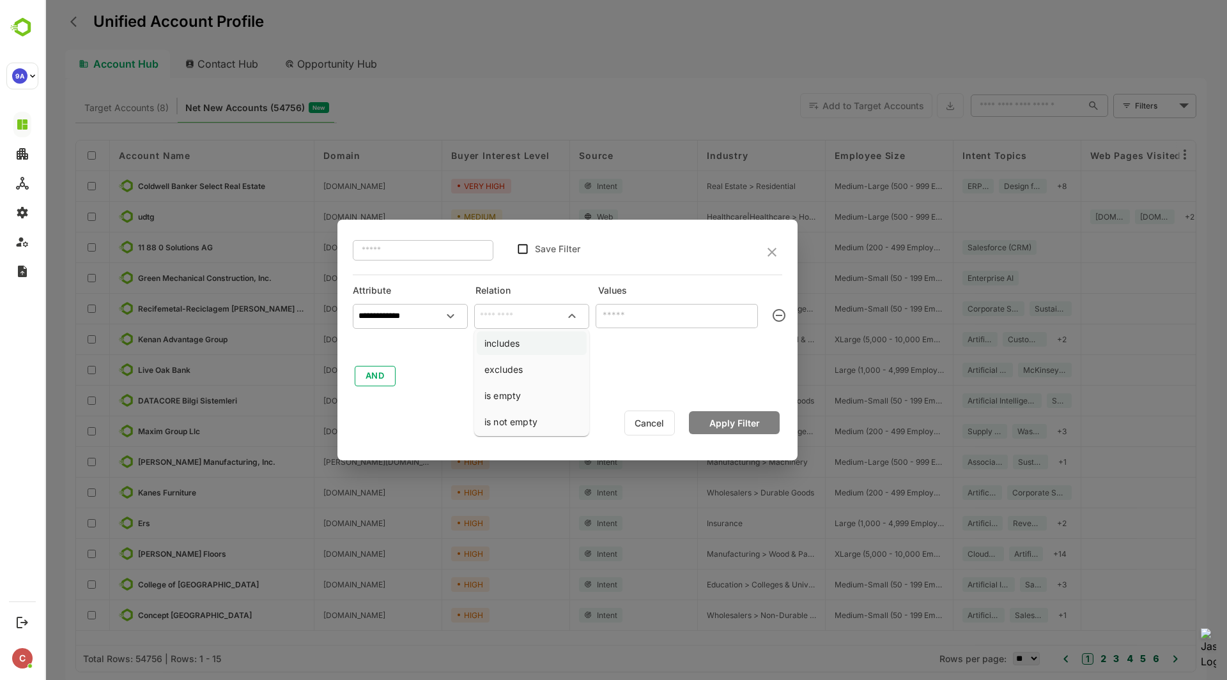
click at [530, 348] on li "includes" at bounding box center [532, 344] width 110 height 24
type input "********"
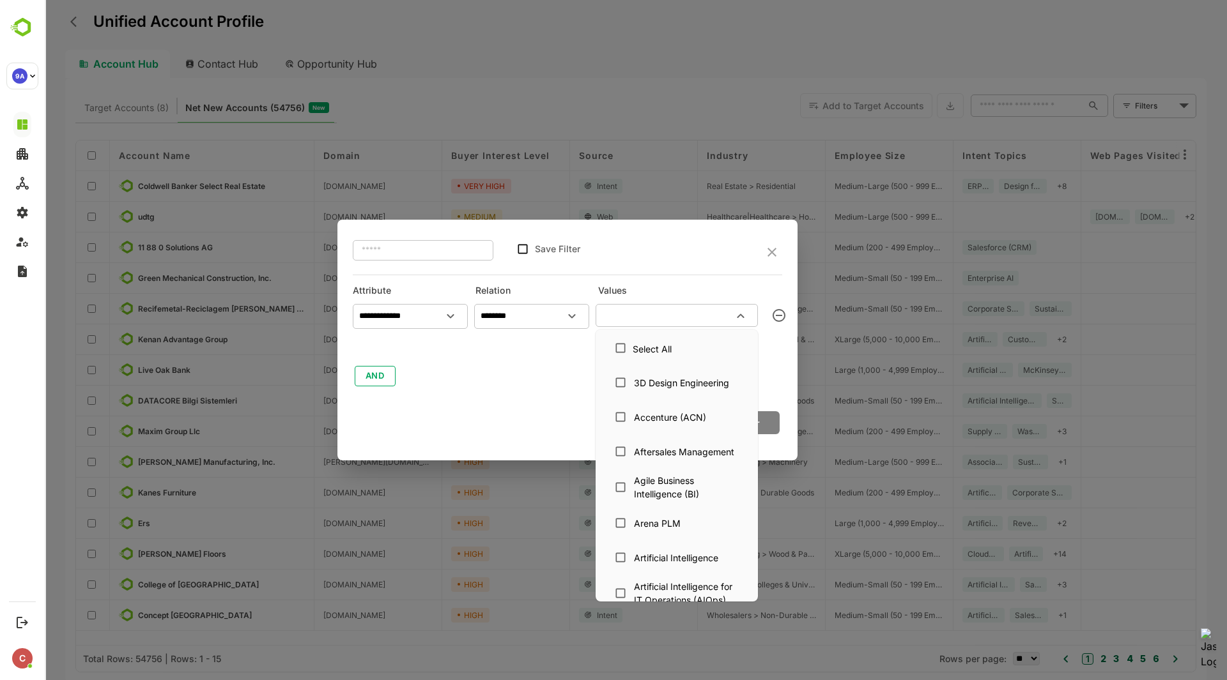
click at [632, 317] on input "text" at bounding box center [666, 315] width 134 height 15
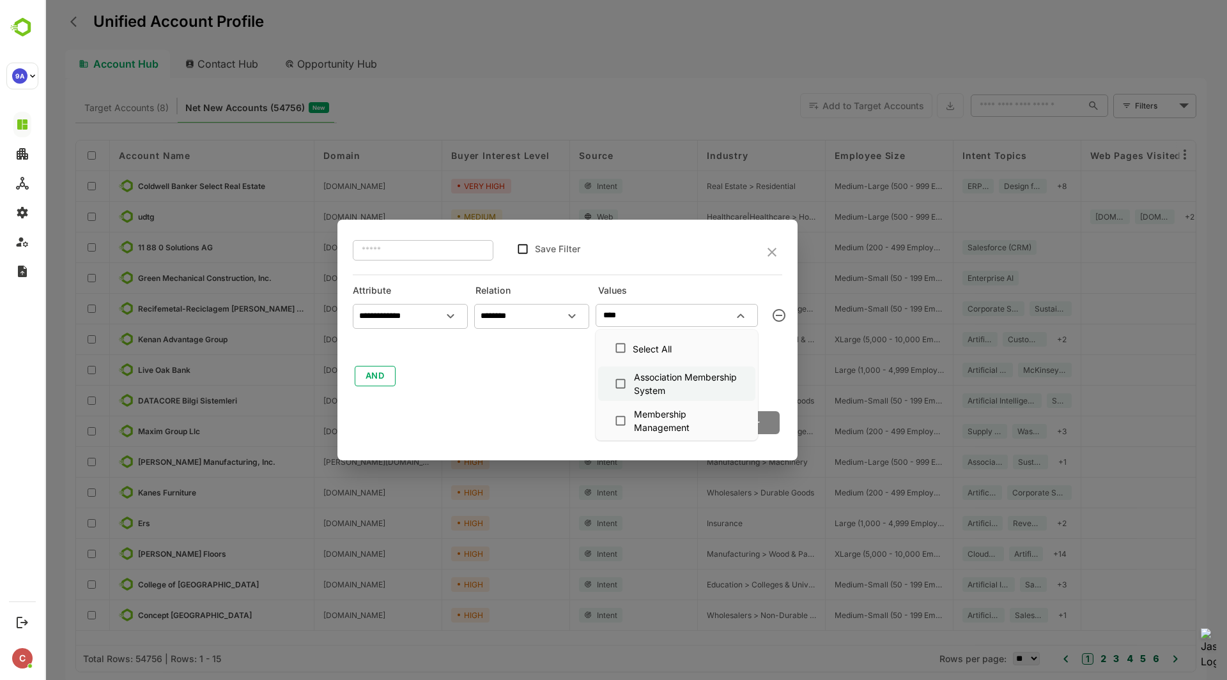
click at [636, 381] on div "Association Membership System" at bounding box center [686, 384] width 105 height 27
click at [634, 420] on div "Membership Management" at bounding box center [686, 421] width 105 height 27
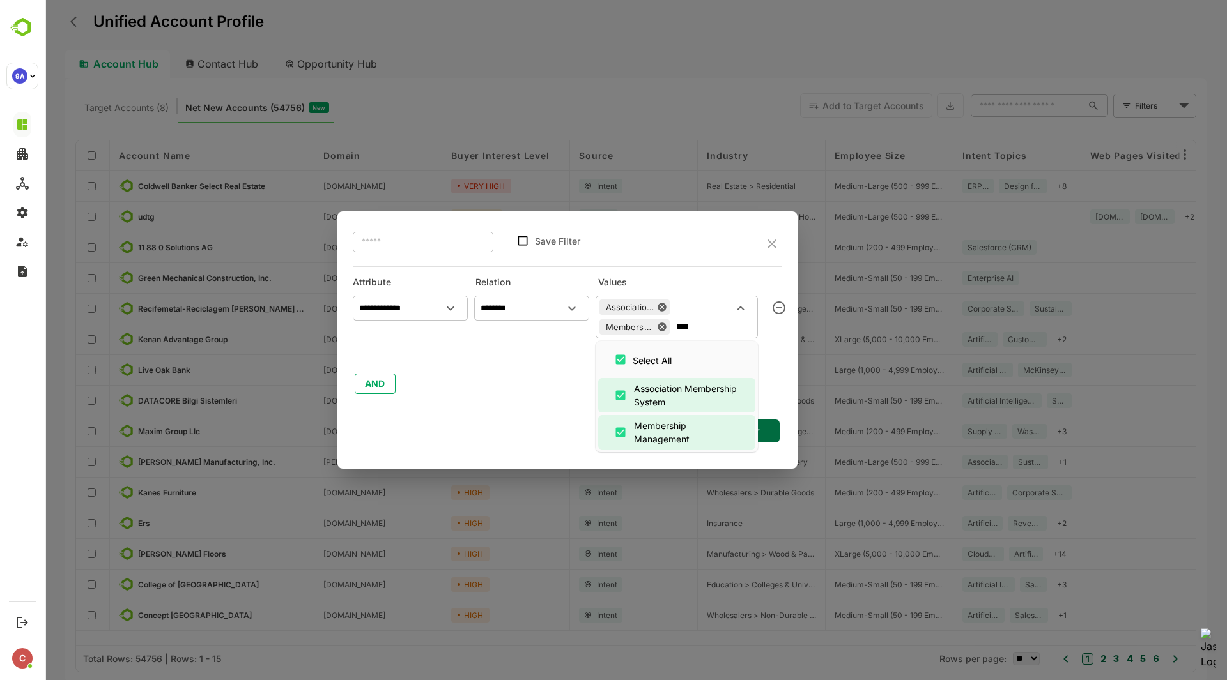
type input "****"
click at [526, 356] on div at bounding box center [567, 355] width 429 height 19
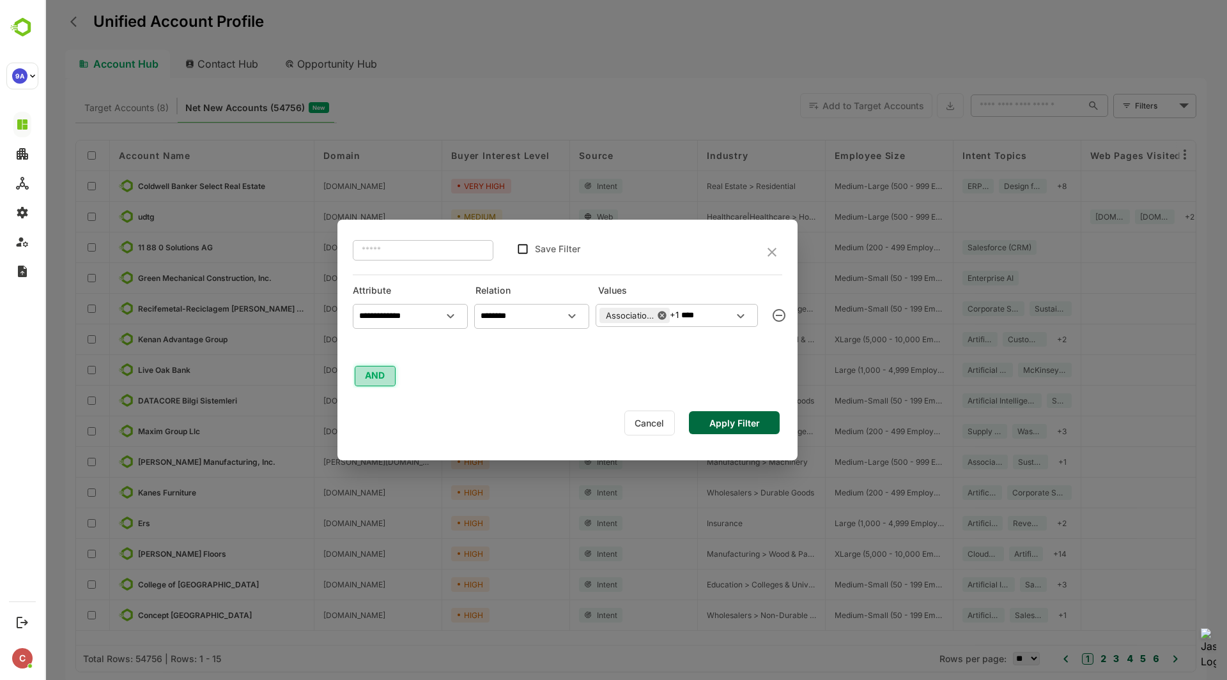
click at [383, 372] on button "AND" at bounding box center [375, 376] width 41 height 20
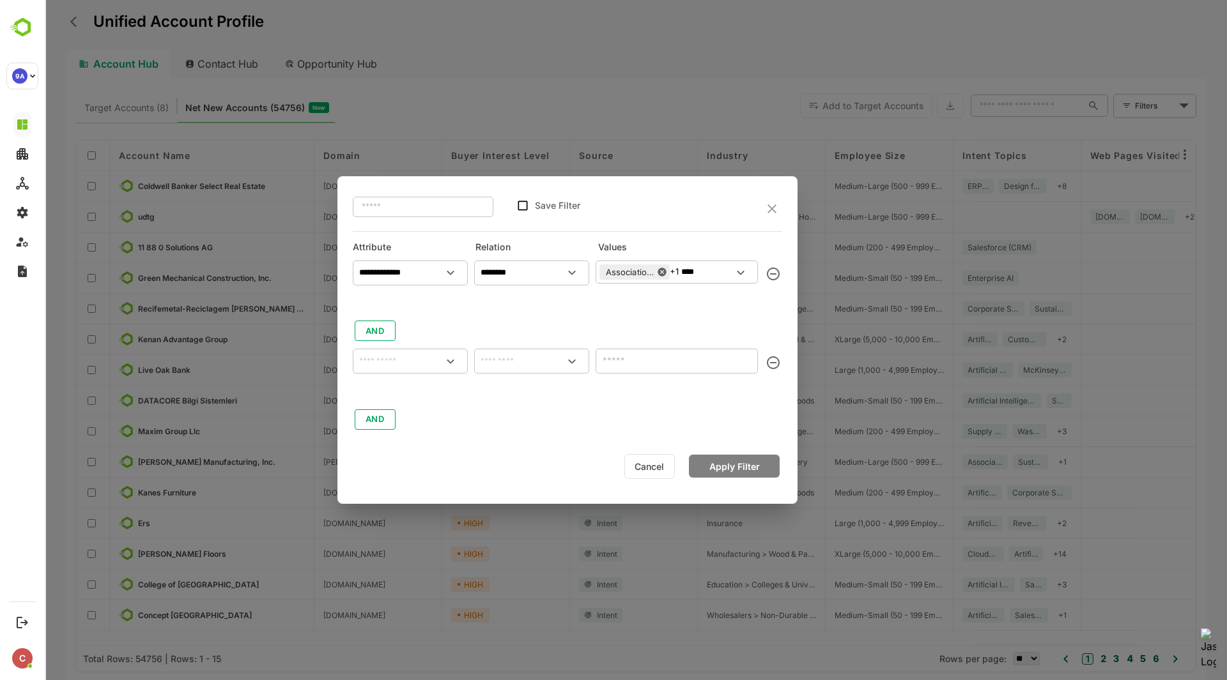
click at [402, 369] on div "​" at bounding box center [410, 361] width 115 height 25
click at [414, 424] on div "Country" at bounding box center [410, 418] width 105 height 27
type input "*******"
click at [521, 353] on input "text" at bounding box center [532, 360] width 110 height 15
click at [528, 398] on li "contains" at bounding box center [532, 391] width 110 height 24
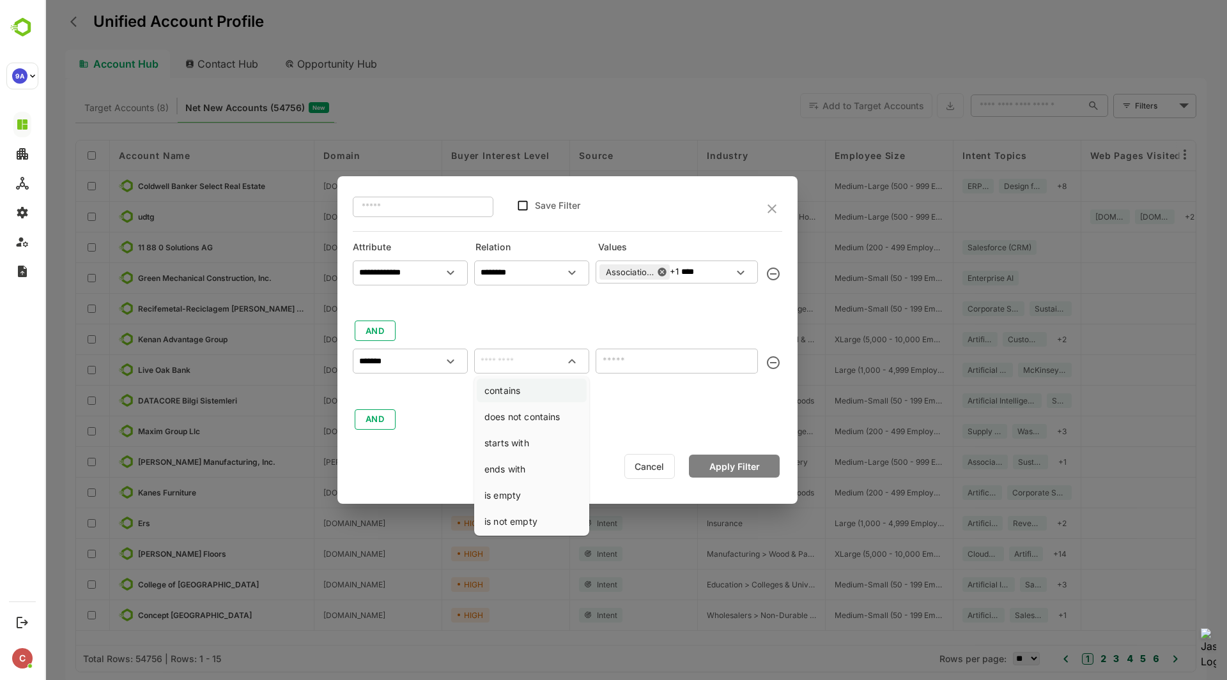
type input "********"
click at [645, 358] on input "text" at bounding box center [676, 361] width 162 height 25
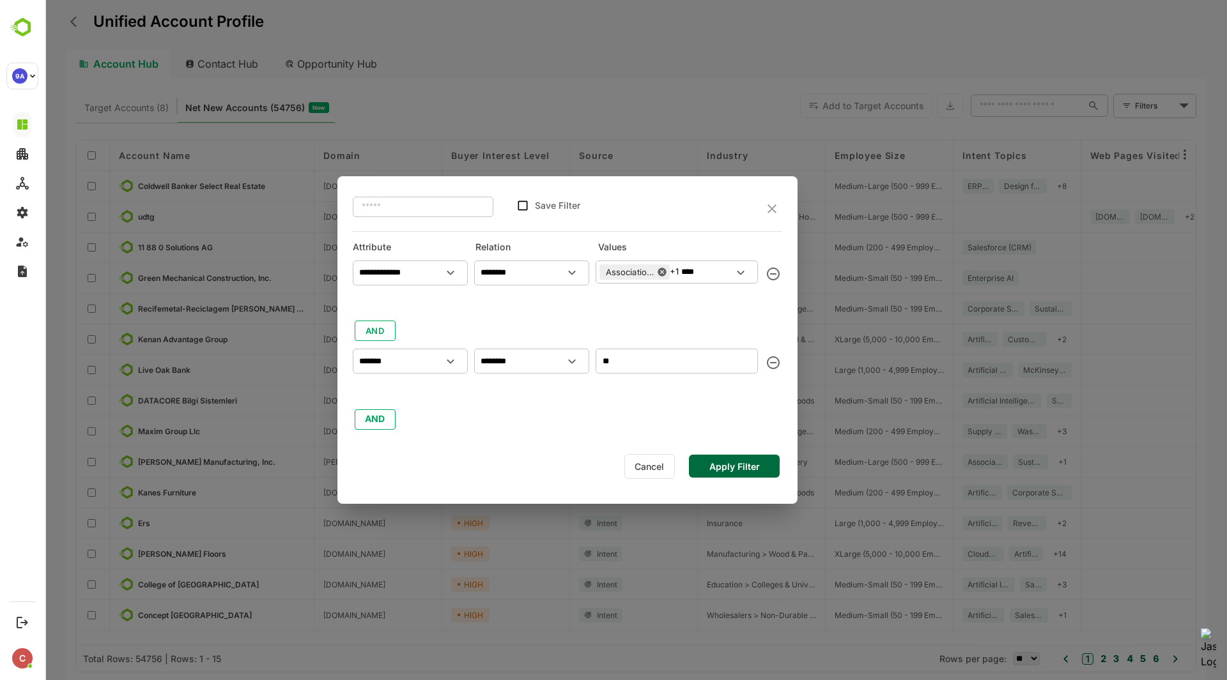
type input "**"
click at [742, 466] on button "Apply Filter" at bounding box center [734, 466] width 91 height 23
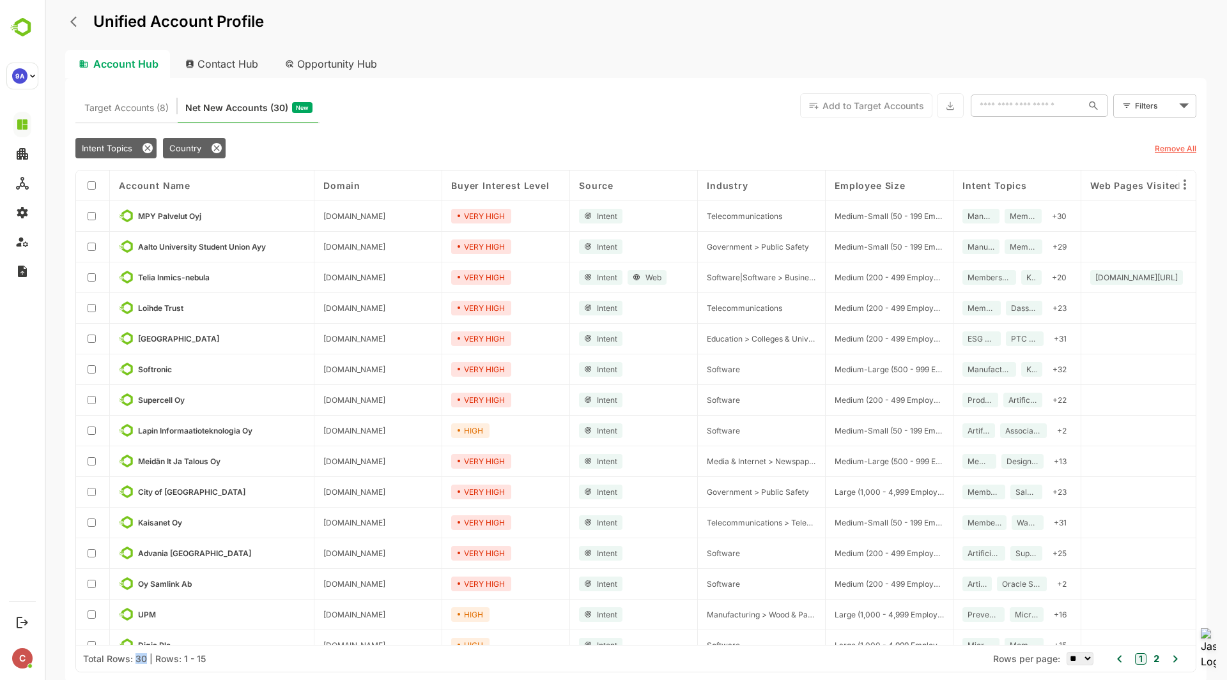
drag, startPoint x: 134, startPoint y: 661, endPoint x: 145, endPoint y: 659, distance: 11.8
click at [145, 659] on div "Total Rows: 30 | Rows: 1 - 15" at bounding box center [144, 659] width 123 height 11
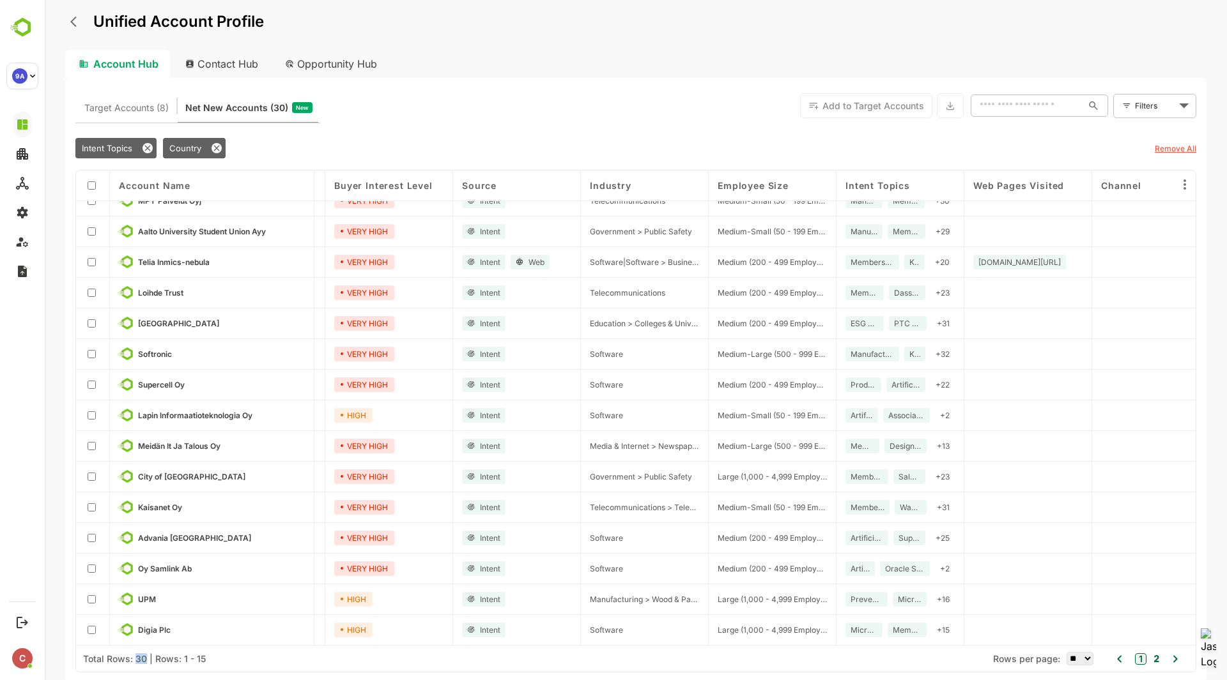
scroll to position [19, 87]
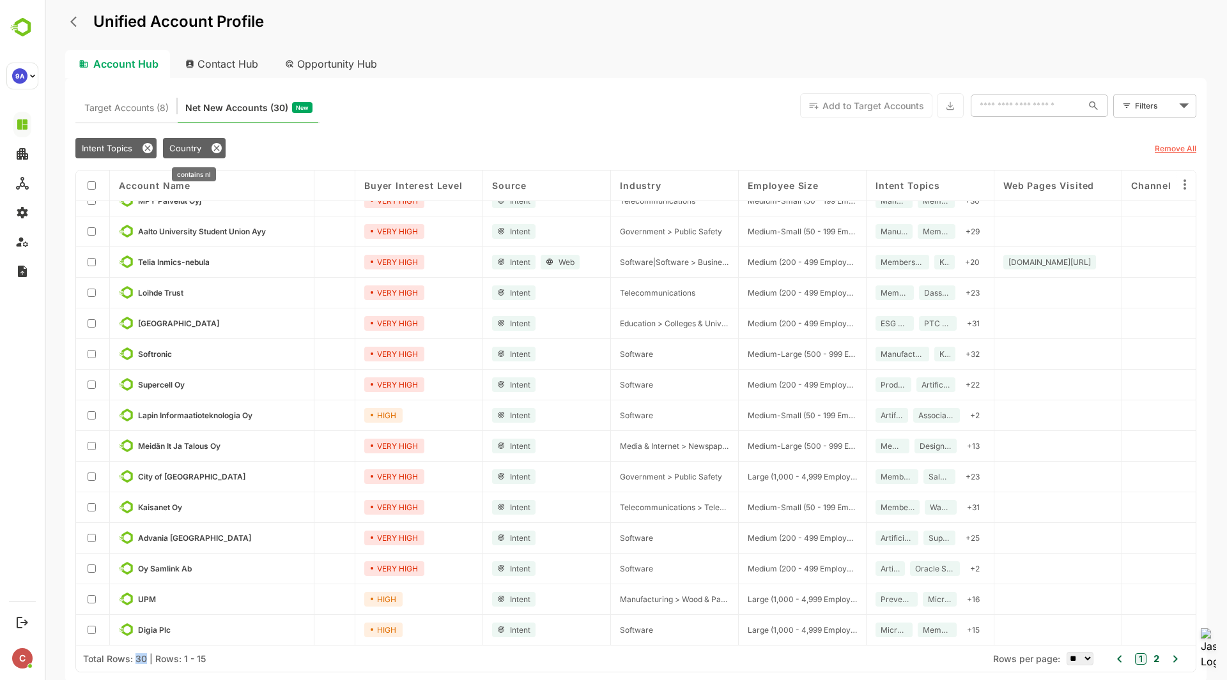
click at [216, 145] on icon at bounding box center [216, 148] width 10 height 10
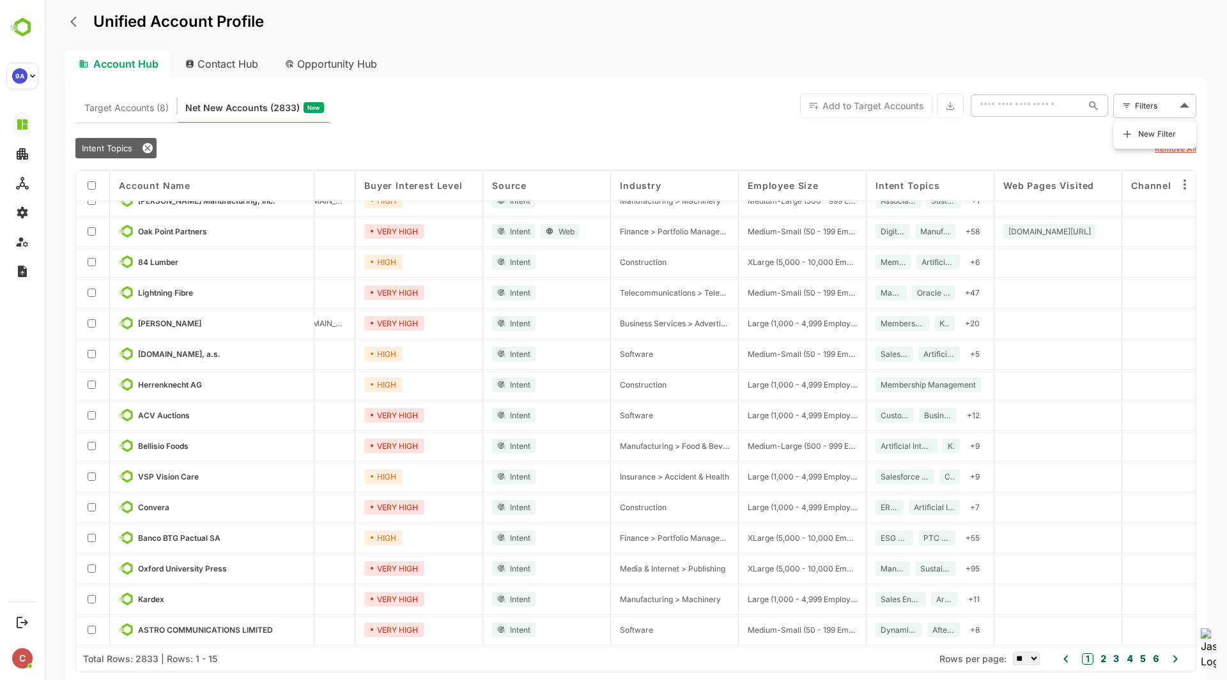
click at [1154, 105] on body "Unified Account Profile Account Hub Contact Hub Opportunity Hub Target Accounts…" at bounding box center [636, 340] width 1182 height 680
click at [1151, 125] on li "New Filter" at bounding box center [1154, 134] width 77 height 23
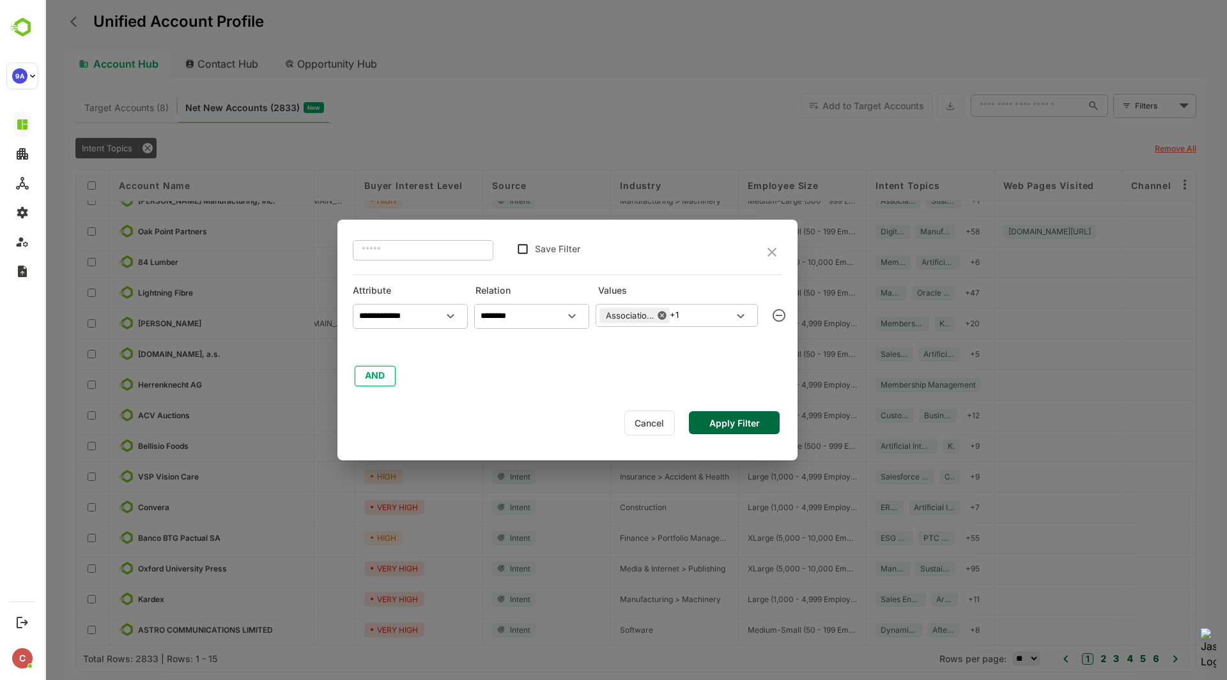
click at [377, 377] on button "AND" at bounding box center [375, 376] width 41 height 20
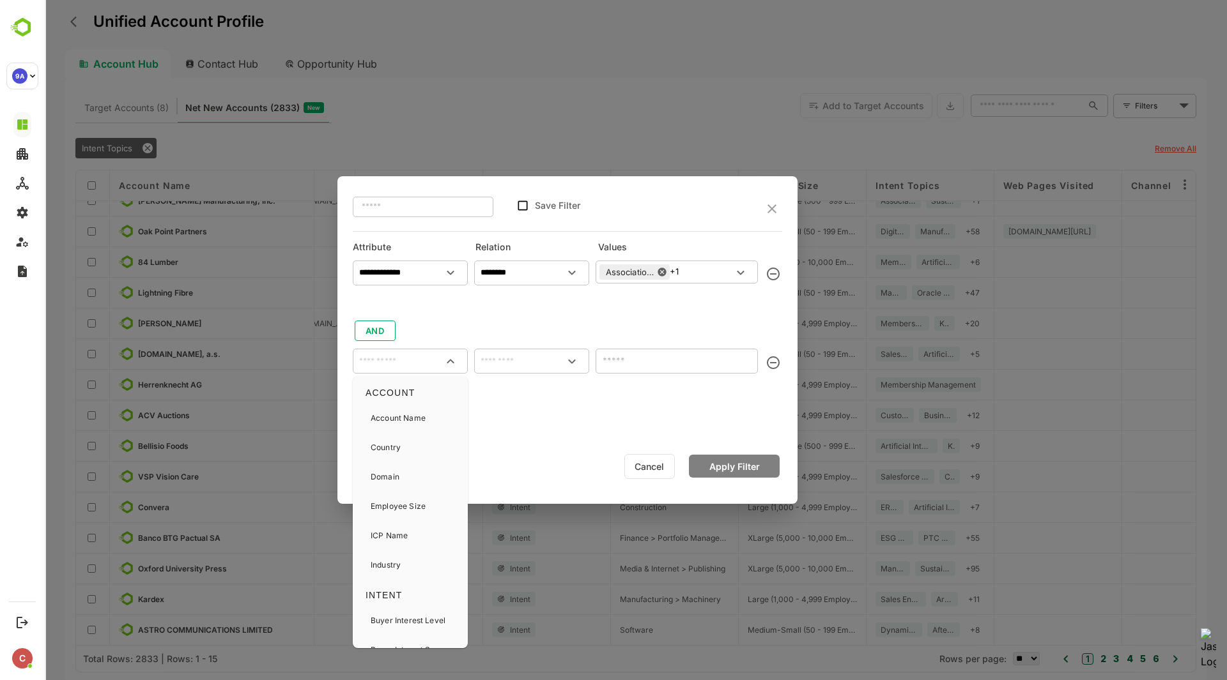
click at [404, 361] on input "text" at bounding box center [410, 360] width 110 height 15
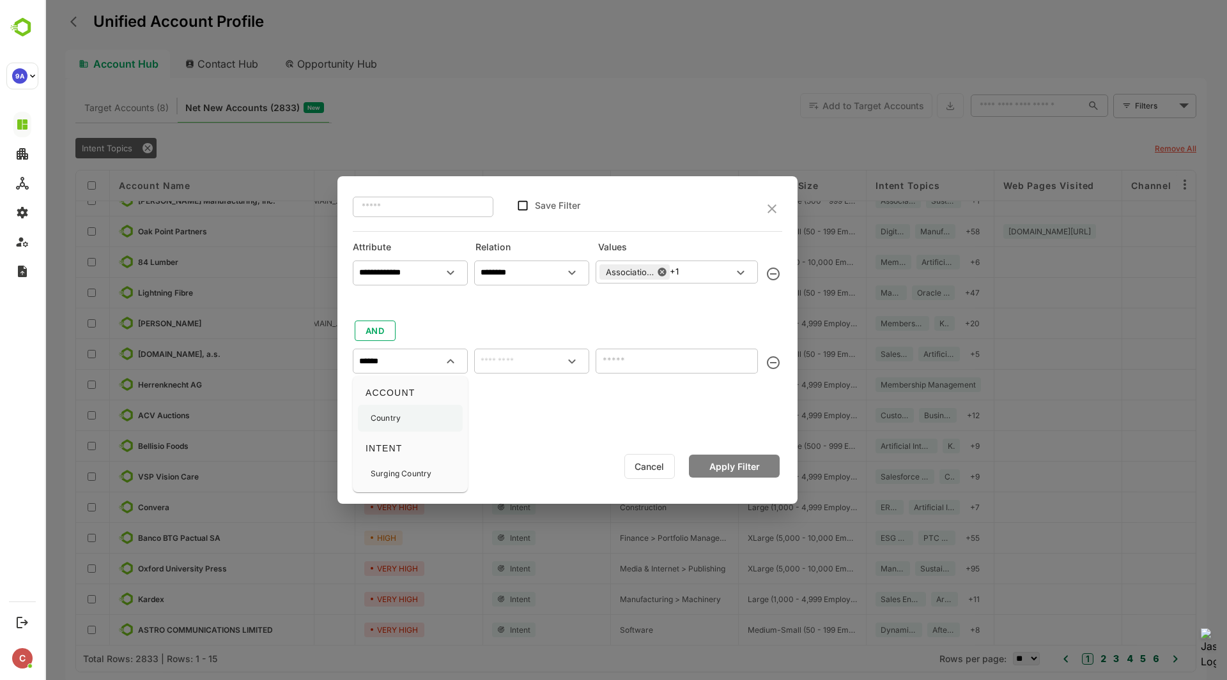
click at [404, 414] on div "Country" at bounding box center [410, 418] width 105 height 27
type input "*******"
click at [516, 367] on input "text" at bounding box center [532, 360] width 110 height 15
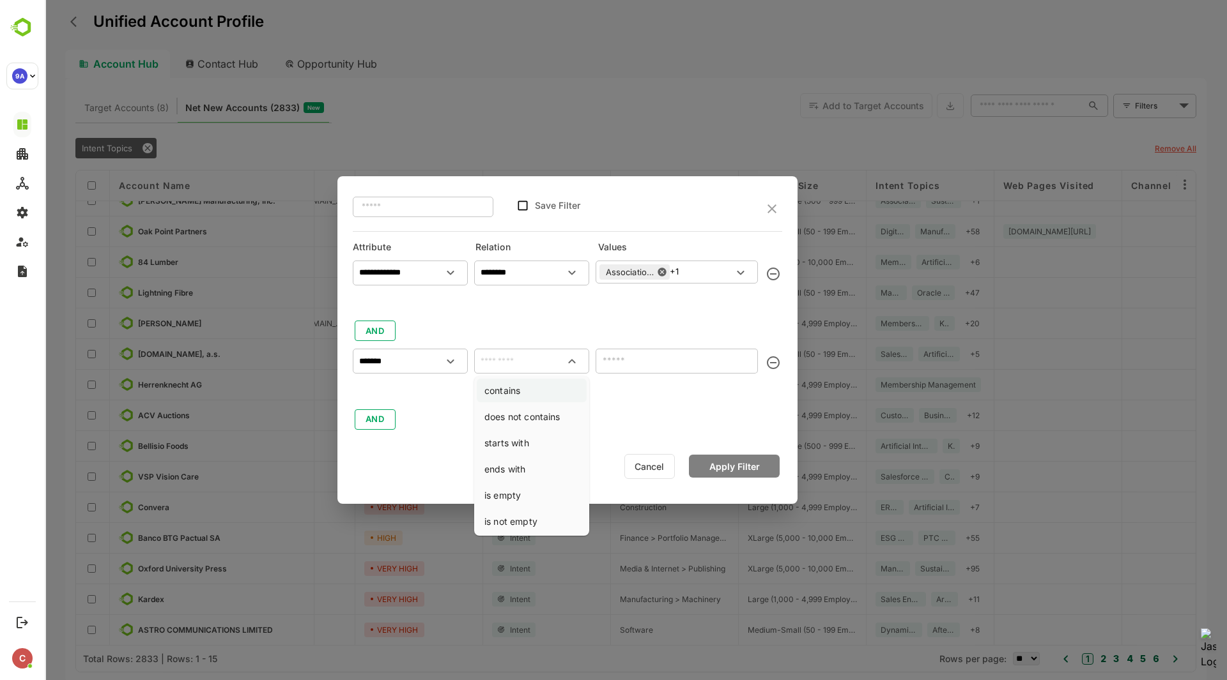
click at [519, 385] on li "contains" at bounding box center [532, 391] width 110 height 24
type input "********"
click at [678, 362] on input "text" at bounding box center [676, 361] width 162 height 25
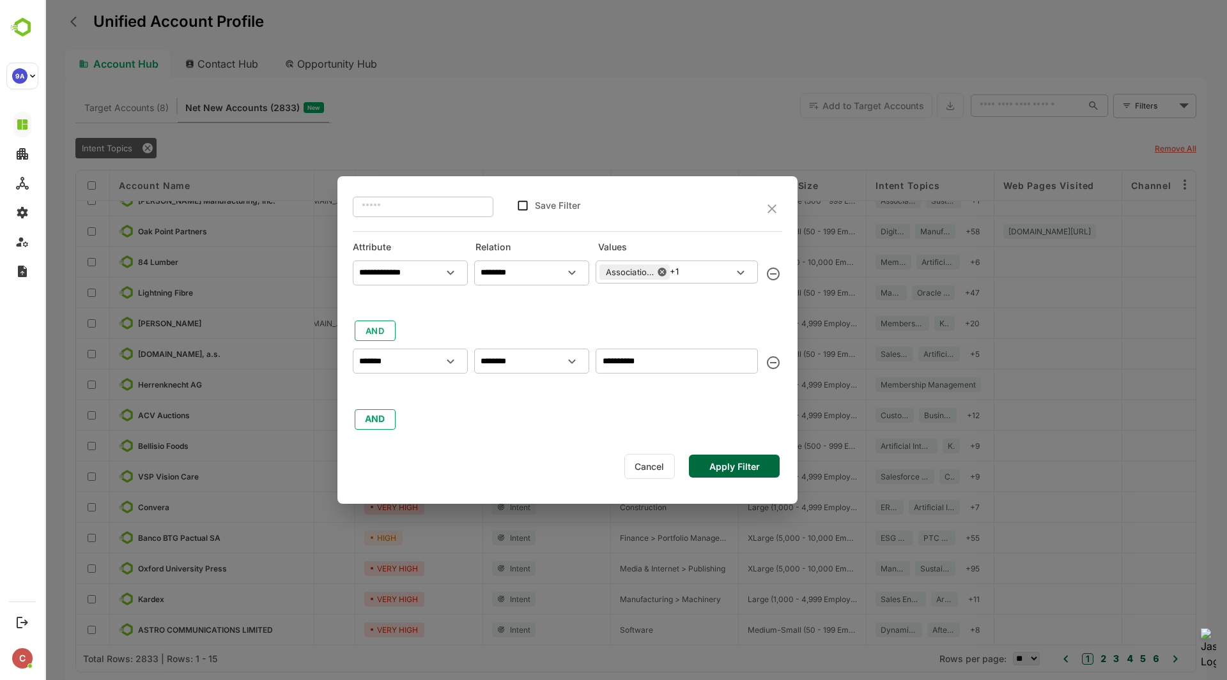
type input "**********"
click at [745, 466] on button "Apply Filter" at bounding box center [734, 466] width 91 height 23
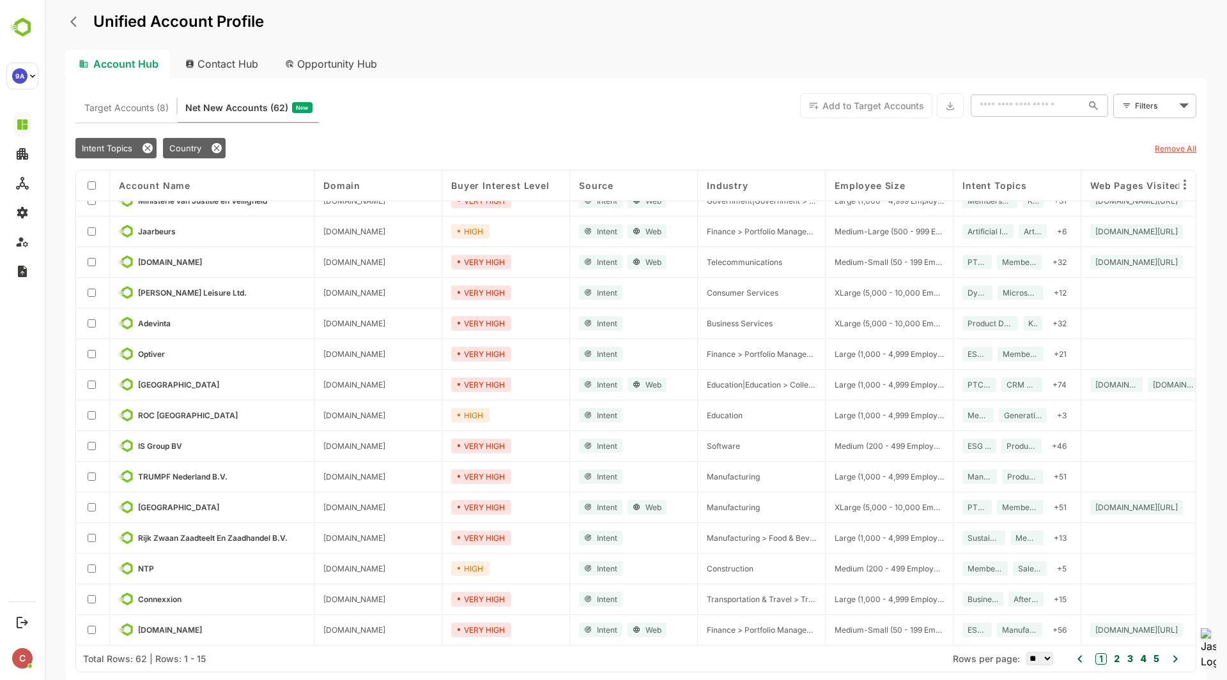
scroll to position [0, 0]
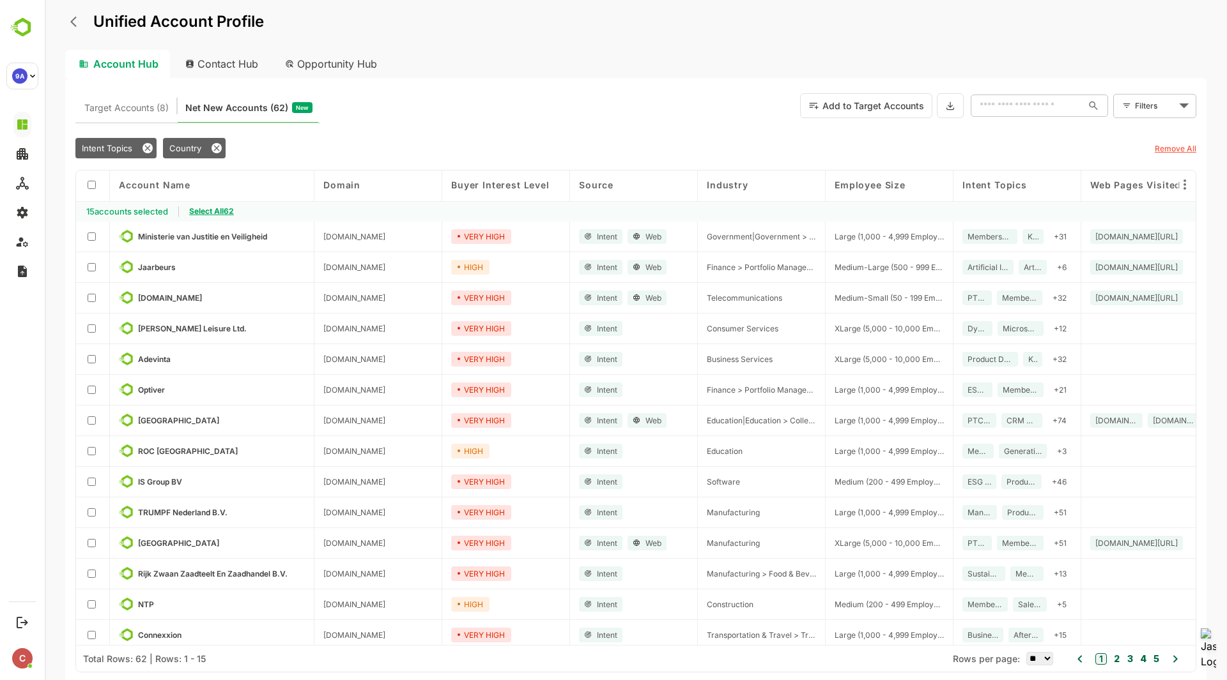
click at [209, 210] on span "Select All 62" at bounding box center [211, 211] width 45 height 10
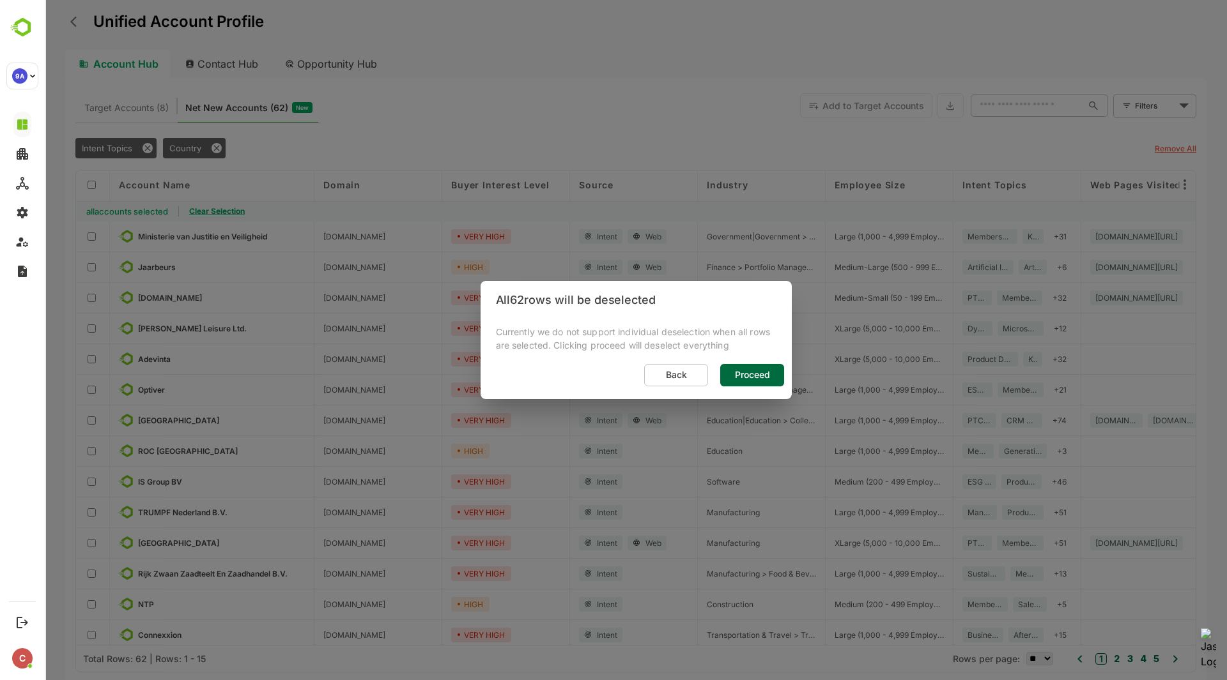
click at [740, 378] on span "Proceed" at bounding box center [751, 375] width 43 height 17
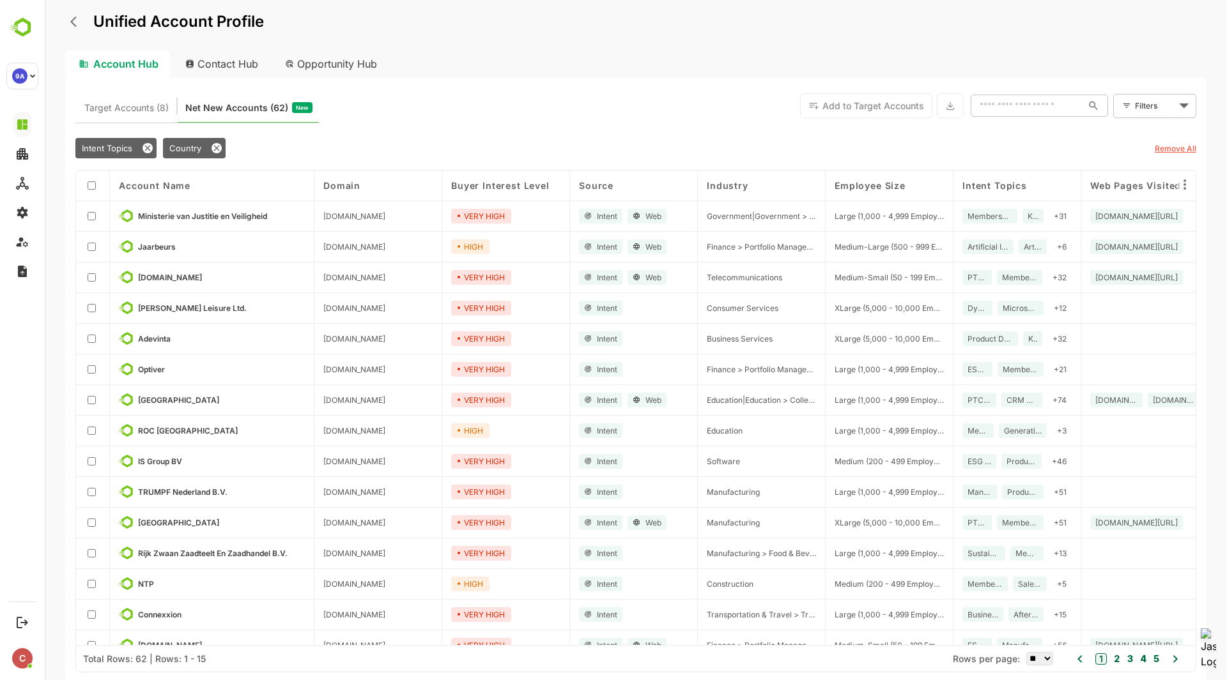
click at [96, 215] on div at bounding box center [93, 216] width 34 height 31
click at [96, 308] on div at bounding box center [93, 308] width 34 height 31
click at [1164, 111] on body "Unified Account Profile Account Hub Contact Hub Opportunity Hub Target Accounts…" at bounding box center [636, 340] width 1182 height 680
click at [1145, 130] on span "New Filter" at bounding box center [1157, 133] width 38 height 15
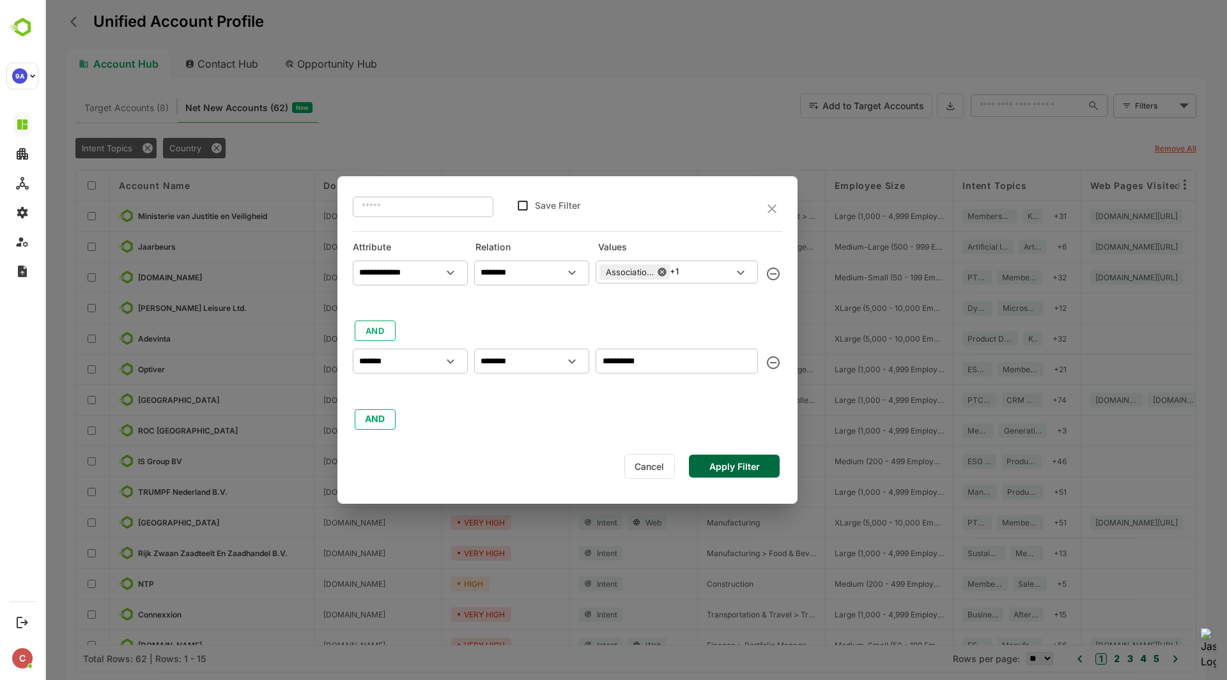
click at [427, 205] on input "text" at bounding box center [423, 206] width 141 height 23
click at [768, 211] on icon "close" at bounding box center [771, 208] width 15 height 15
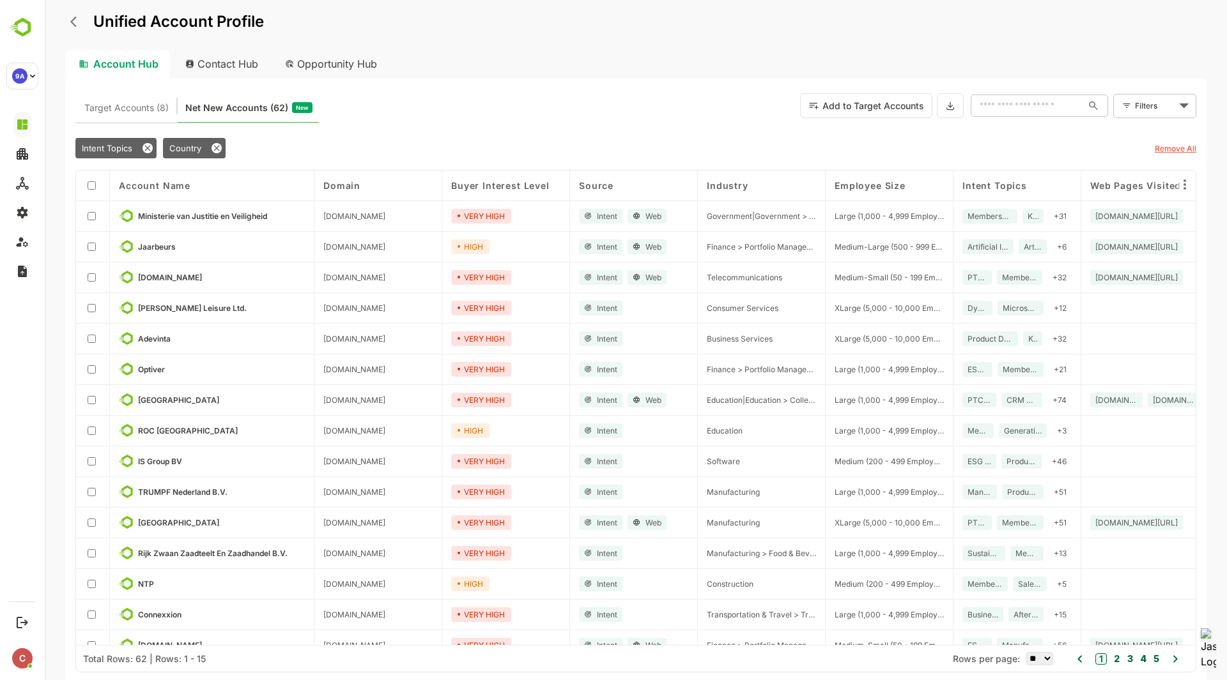
click at [1176, 108] on body "Unified Account Profile Account Hub Contact Hub Opportunity Hub Target Accounts…" at bounding box center [636, 340] width 1182 height 680
click at [952, 144] on div at bounding box center [636, 340] width 1182 height 680
click at [488, 96] on div "Target Accounts (8) Net New Accounts ( 62 ) New Add to Target Accounts ​ Filter…" at bounding box center [635, 105] width 1120 height 34
click at [458, 112] on div "Target Accounts (8) Net New Accounts ( 62 ) New Add to Target Accounts ​ Filter…" at bounding box center [635, 105] width 1120 height 34
click at [124, 111] on span "Target Accounts (8)" at bounding box center [126, 108] width 84 height 17
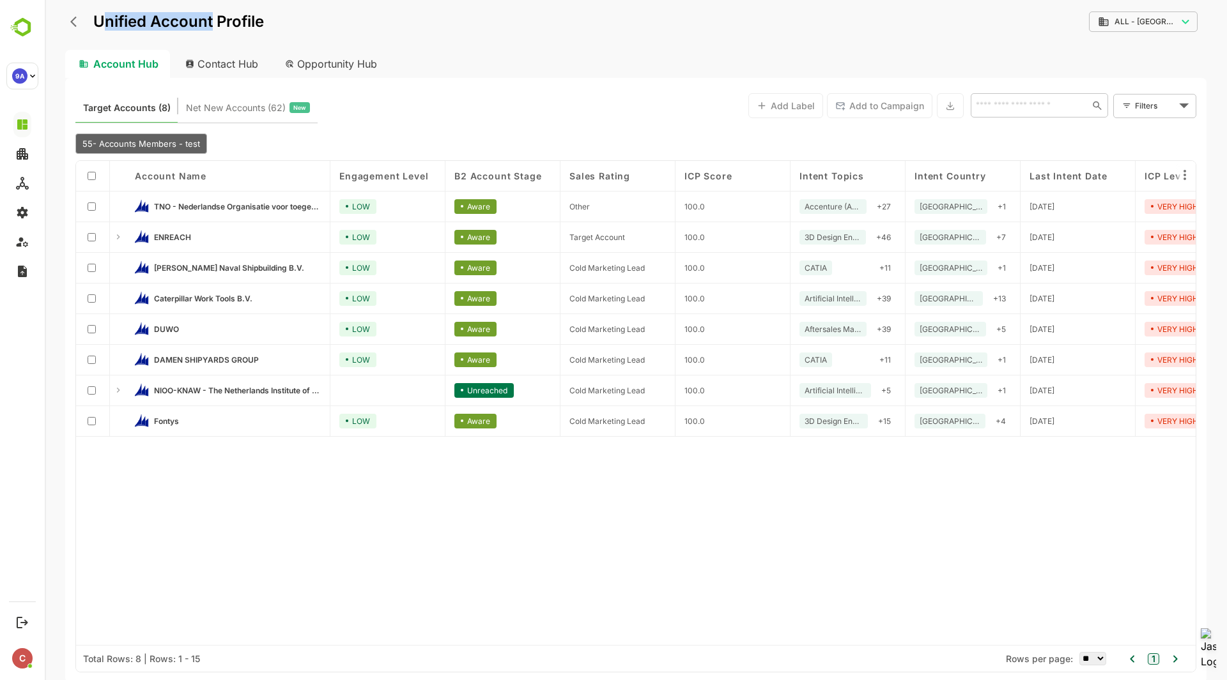
drag, startPoint x: 105, startPoint y: 25, endPoint x: 215, endPoint y: 27, distance: 109.9
click at [215, 27] on p "Unified Account Profile" at bounding box center [178, 21] width 171 height 15
click at [69, 27] on button "back" at bounding box center [76, 21] width 19 height 19
